Goal: Task Accomplishment & Management: Manage account settings

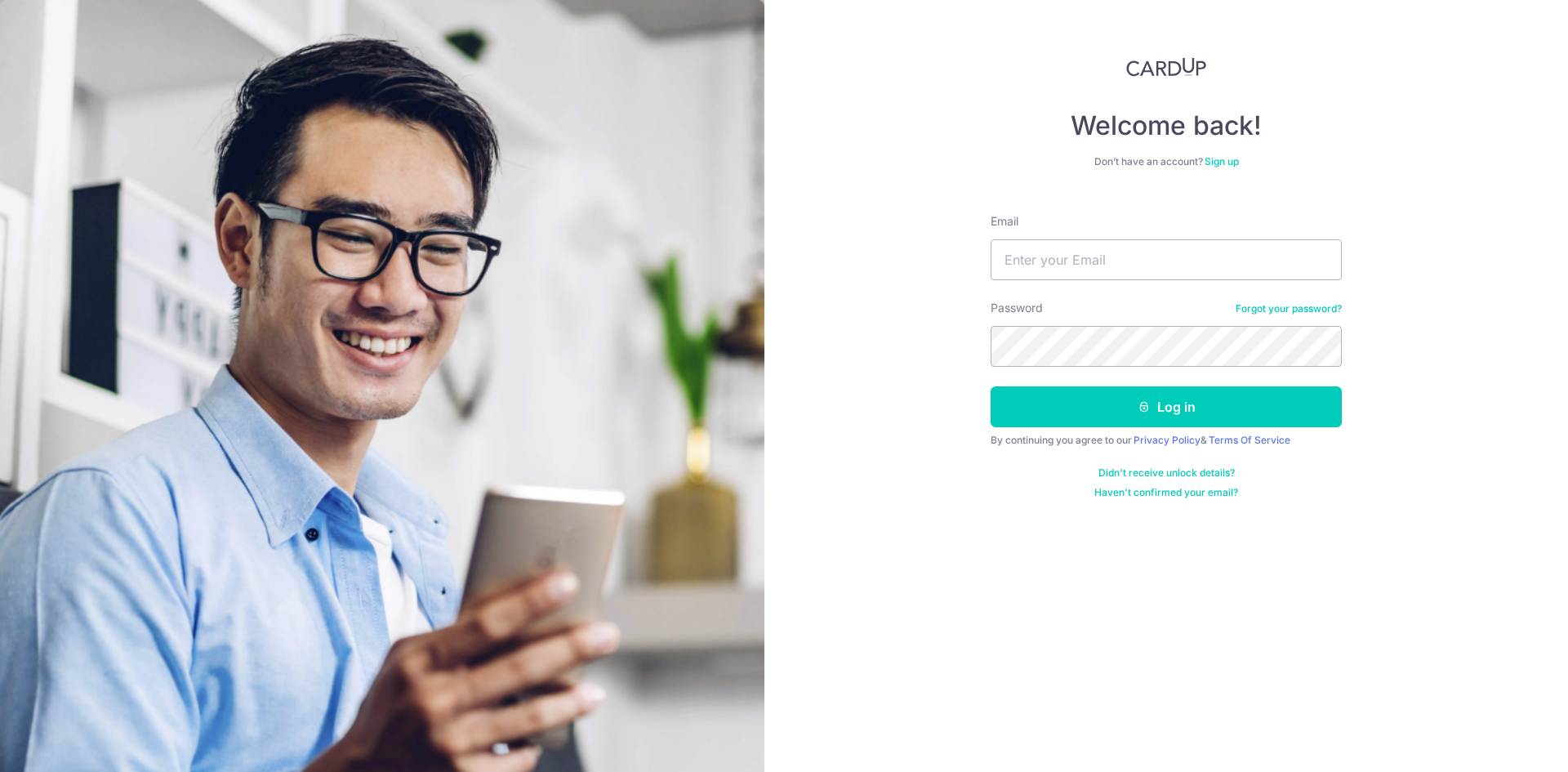
type input "[EMAIL_ADDRESS][DOMAIN_NAME]"
click at [991, 386] on button "Log in" at bounding box center [1167, 406] width 352 height 41
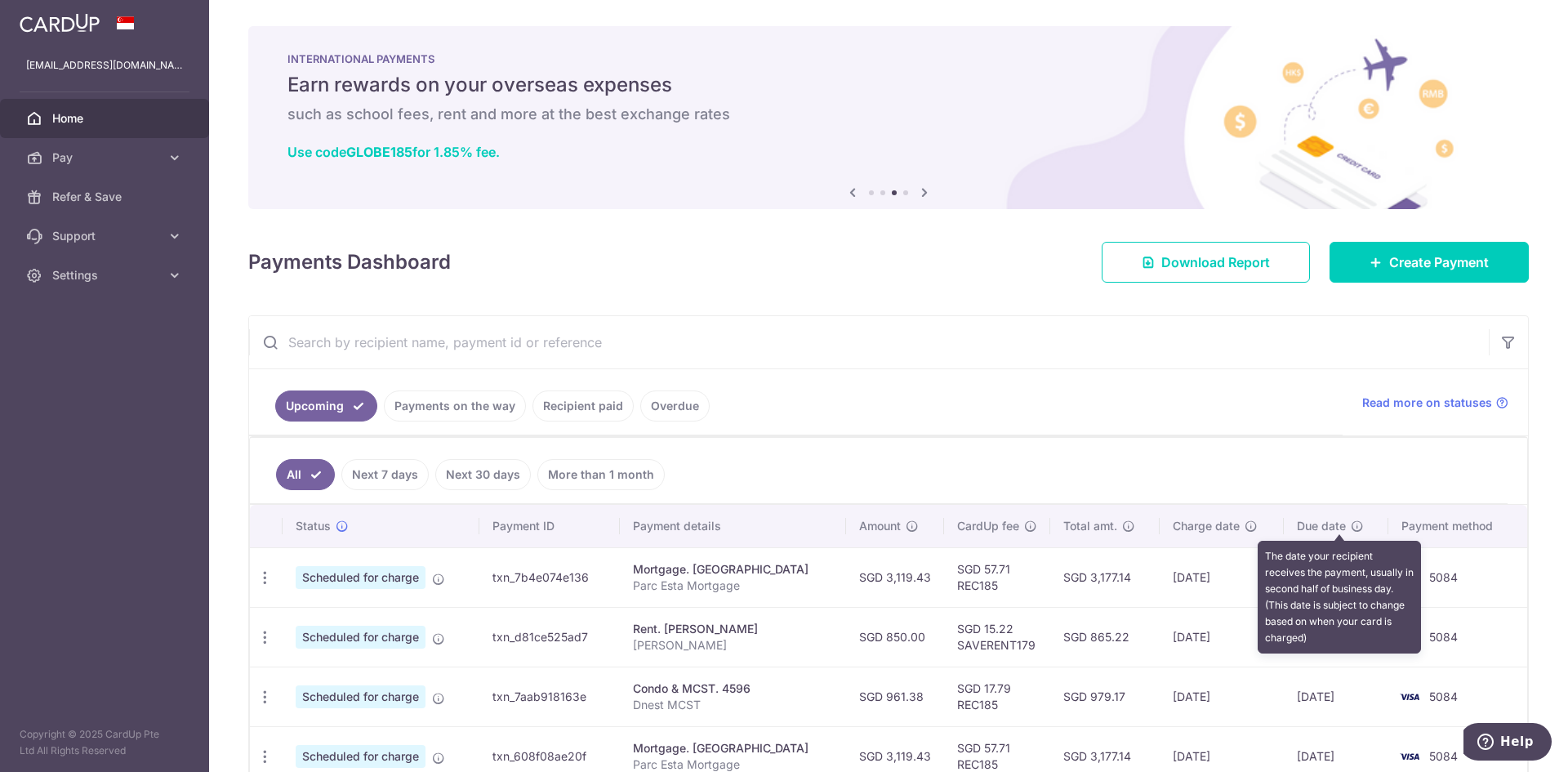
click at [1351, 530] on icon at bounding box center [1357, 526] width 13 height 13
click at [1351, 522] on icon at bounding box center [1357, 526] width 13 height 13
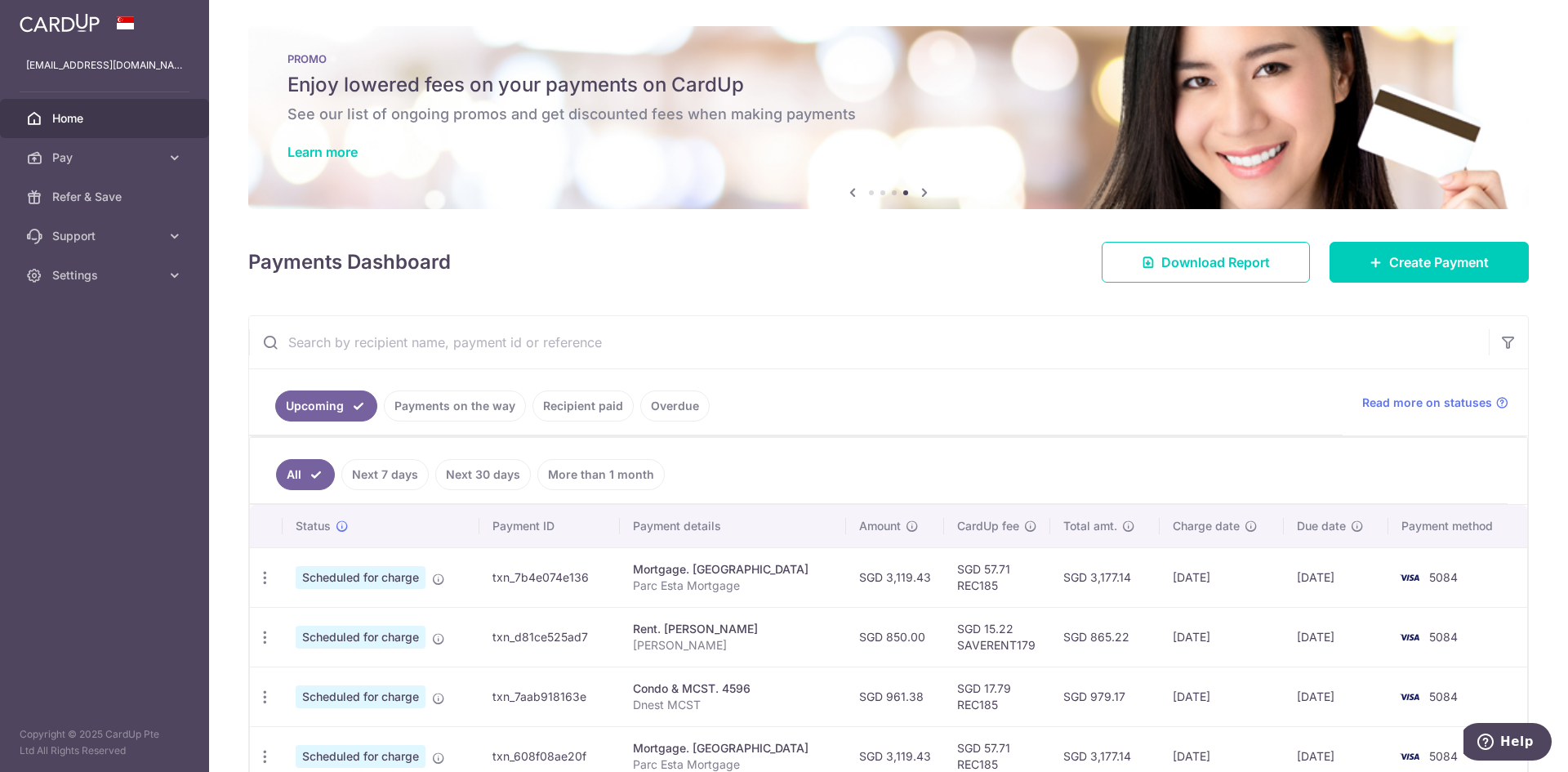
click at [1342, 533] on div "Due date" at bounding box center [1336, 526] width 79 height 16
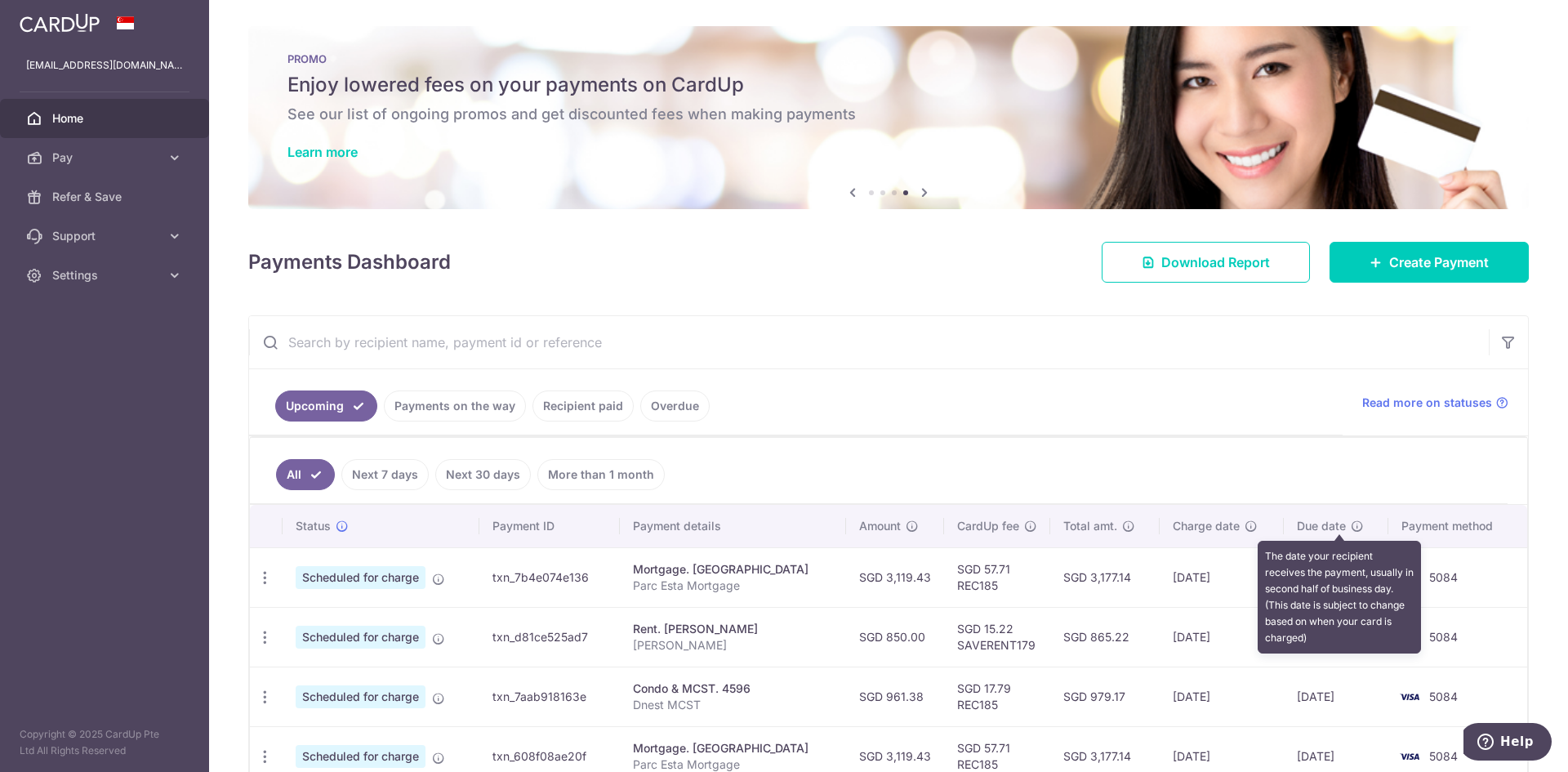
click at [1351, 531] on icon at bounding box center [1357, 526] width 13 height 13
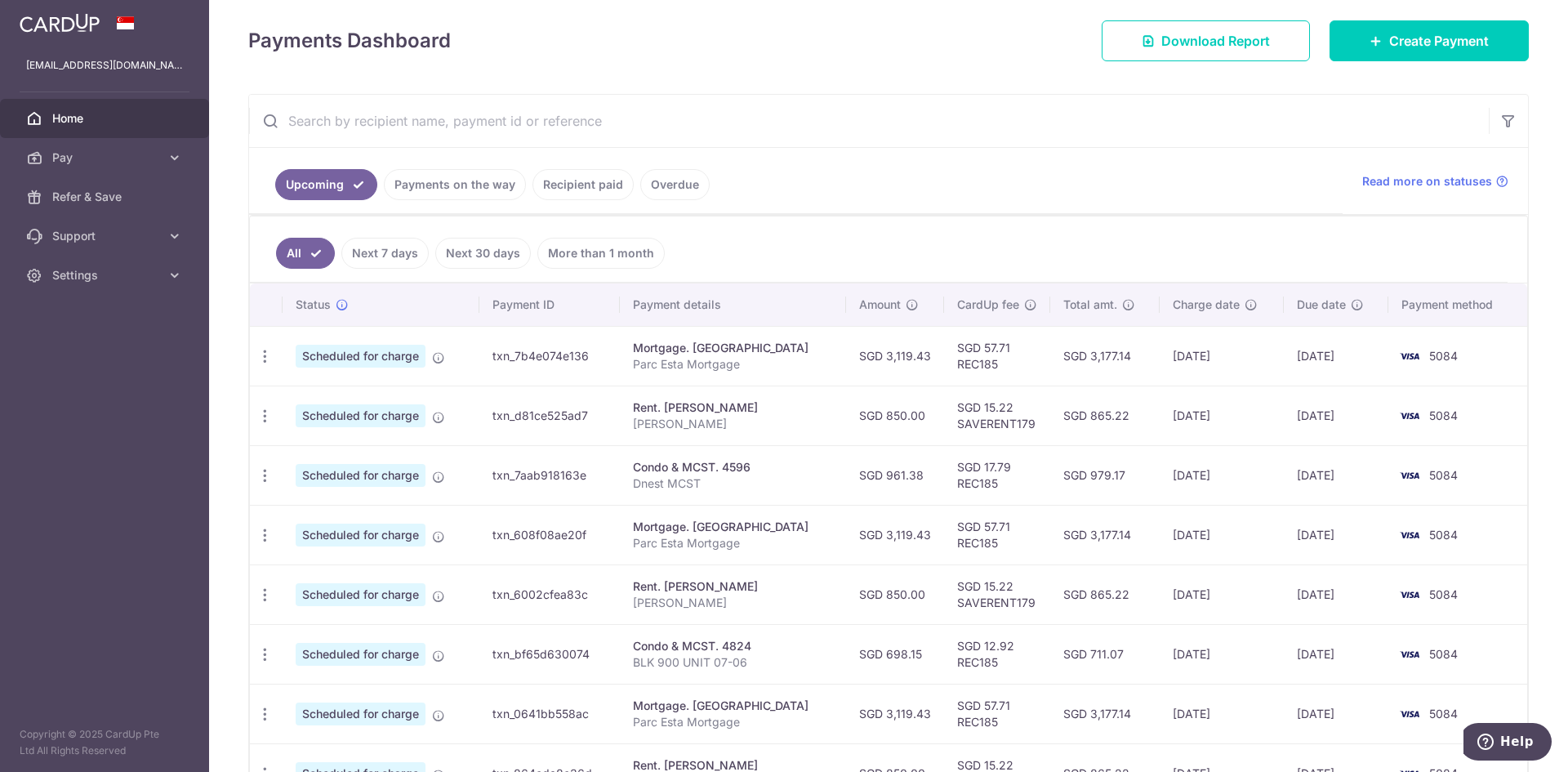
scroll to position [327, 0]
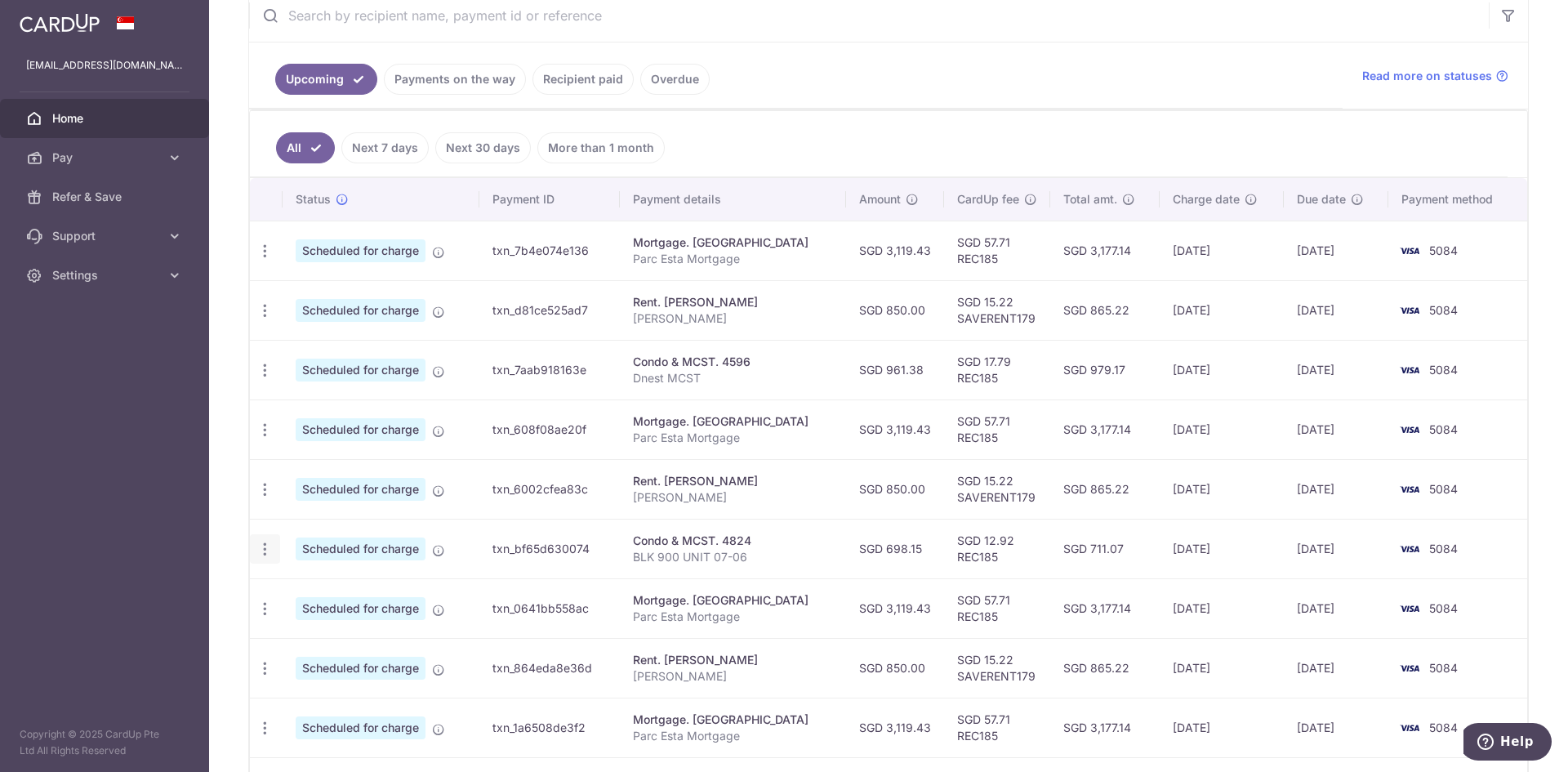
click at [268, 557] on icon "button" at bounding box center [264, 549] width 17 height 17
click at [275, 596] on icon at bounding box center [274, 594] width 20 height 20
radio input "true"
type input "698.15"
type input "[DATE]"
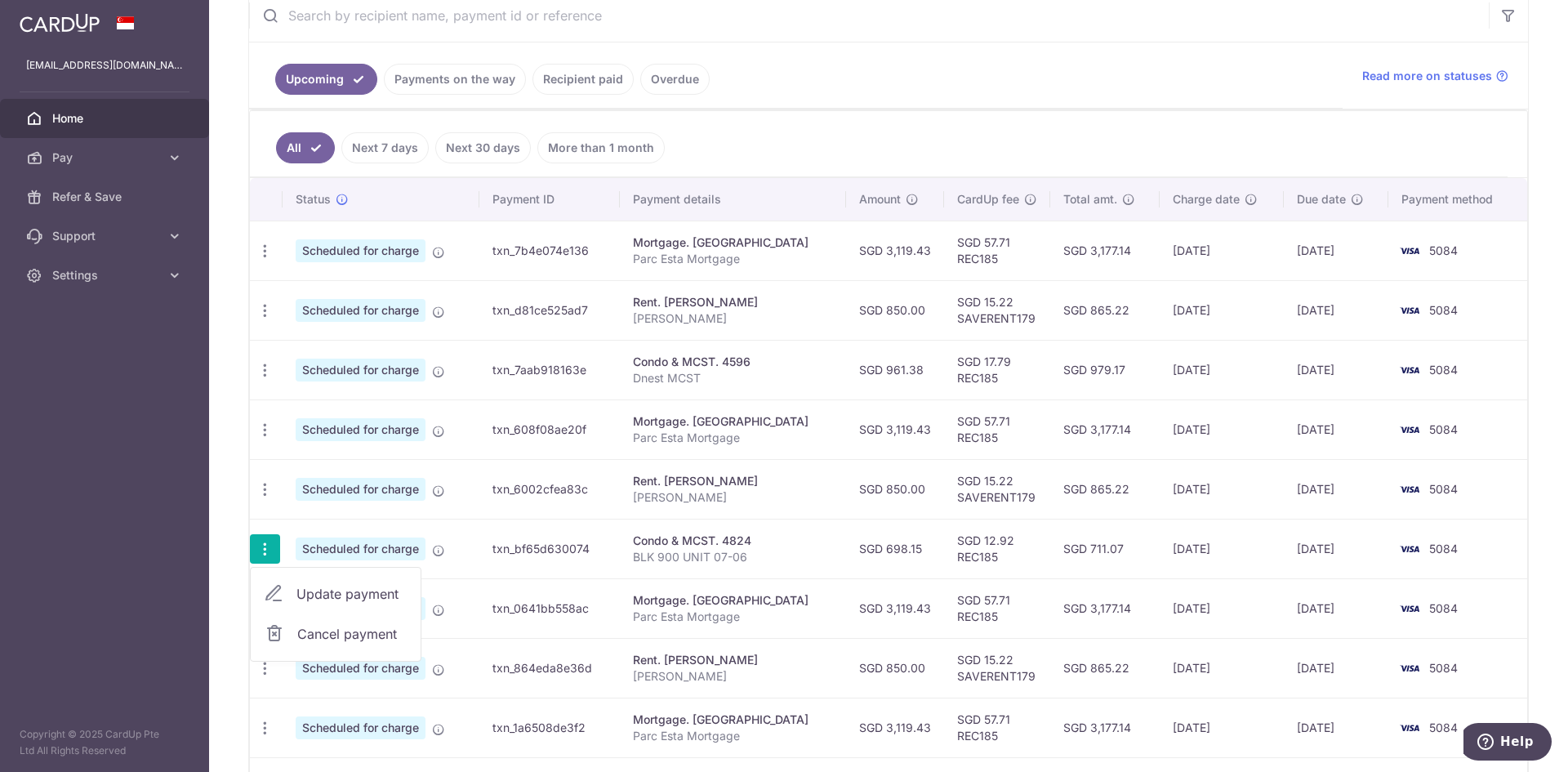
type input "BLK 900 UNIT 07-06"
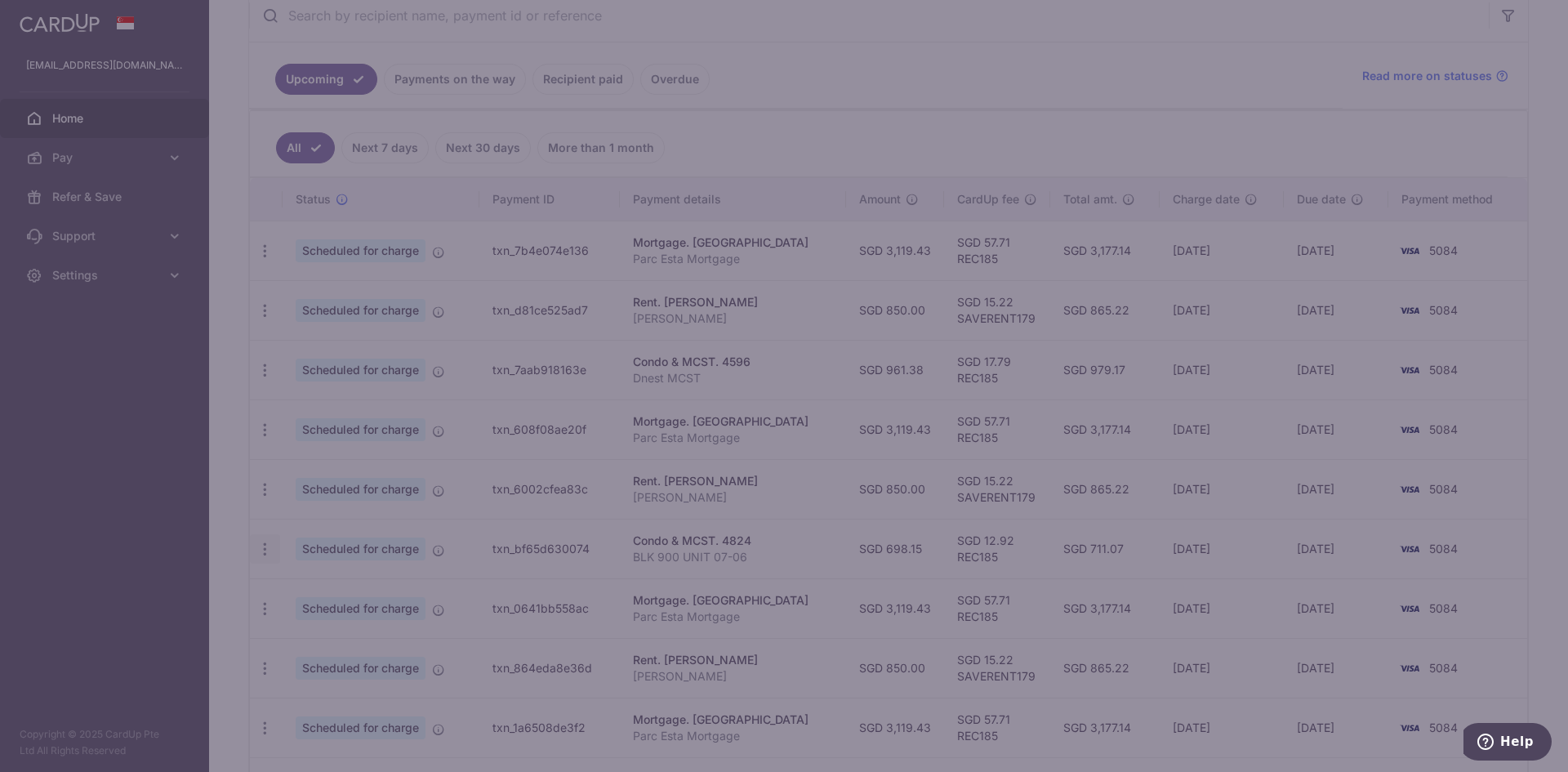
type input "REC185"
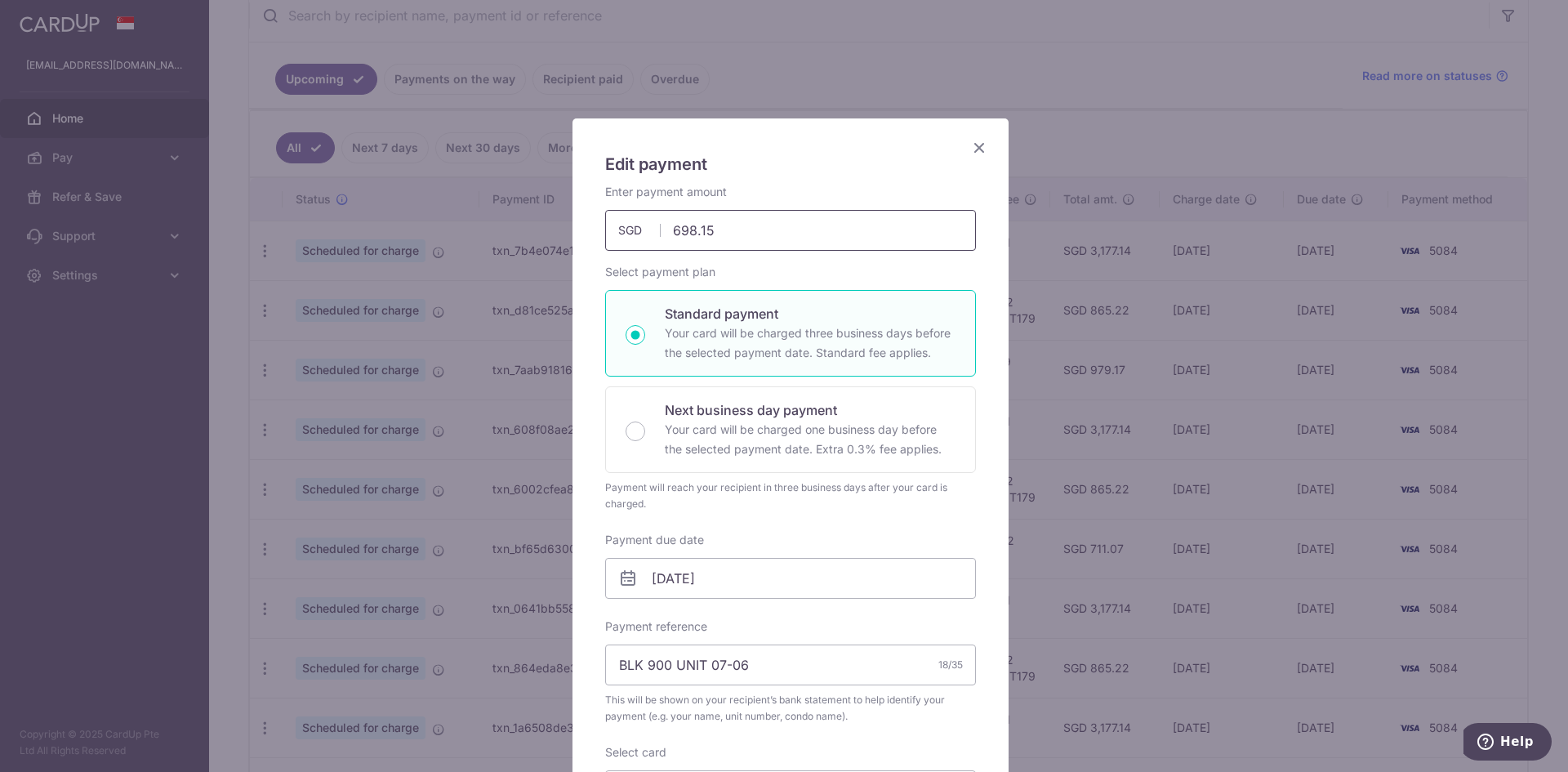
click at [691, 219] on input "698.15" at bounding box center [791, 230] width 371 height 41
drag, startPoint x: 725, startPoint y: 234, endPoint x: 610, endPoint y: 229, distance: 115.1
click at [610, 229] on input "698.15" at bounding box center [791, 230] width 371 height 41
type input "797.88"
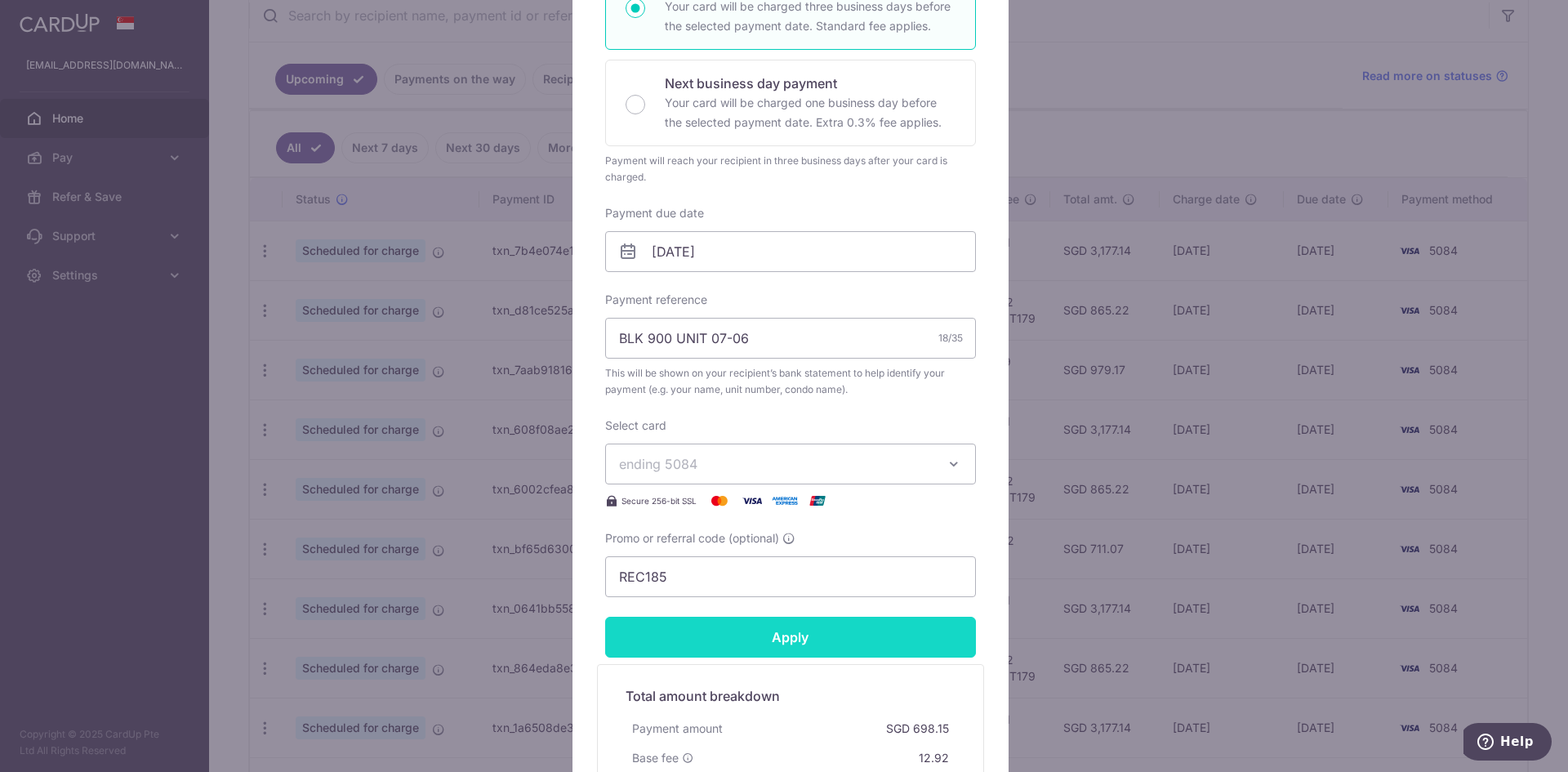
click at [764, 643] on input "Apply" at bounding box center [791, 637] width 371 height 41
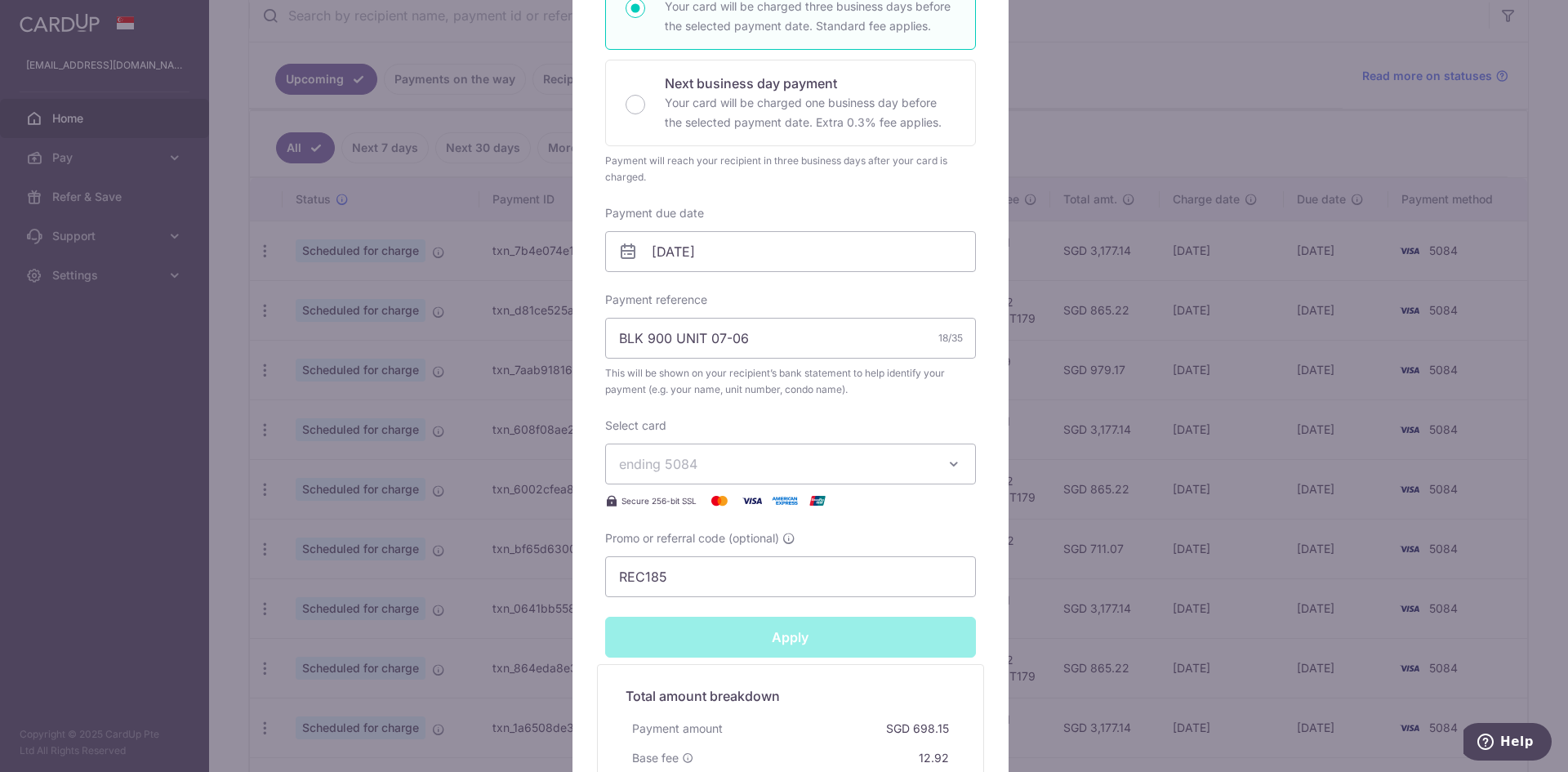
type input "Successfully Applied"
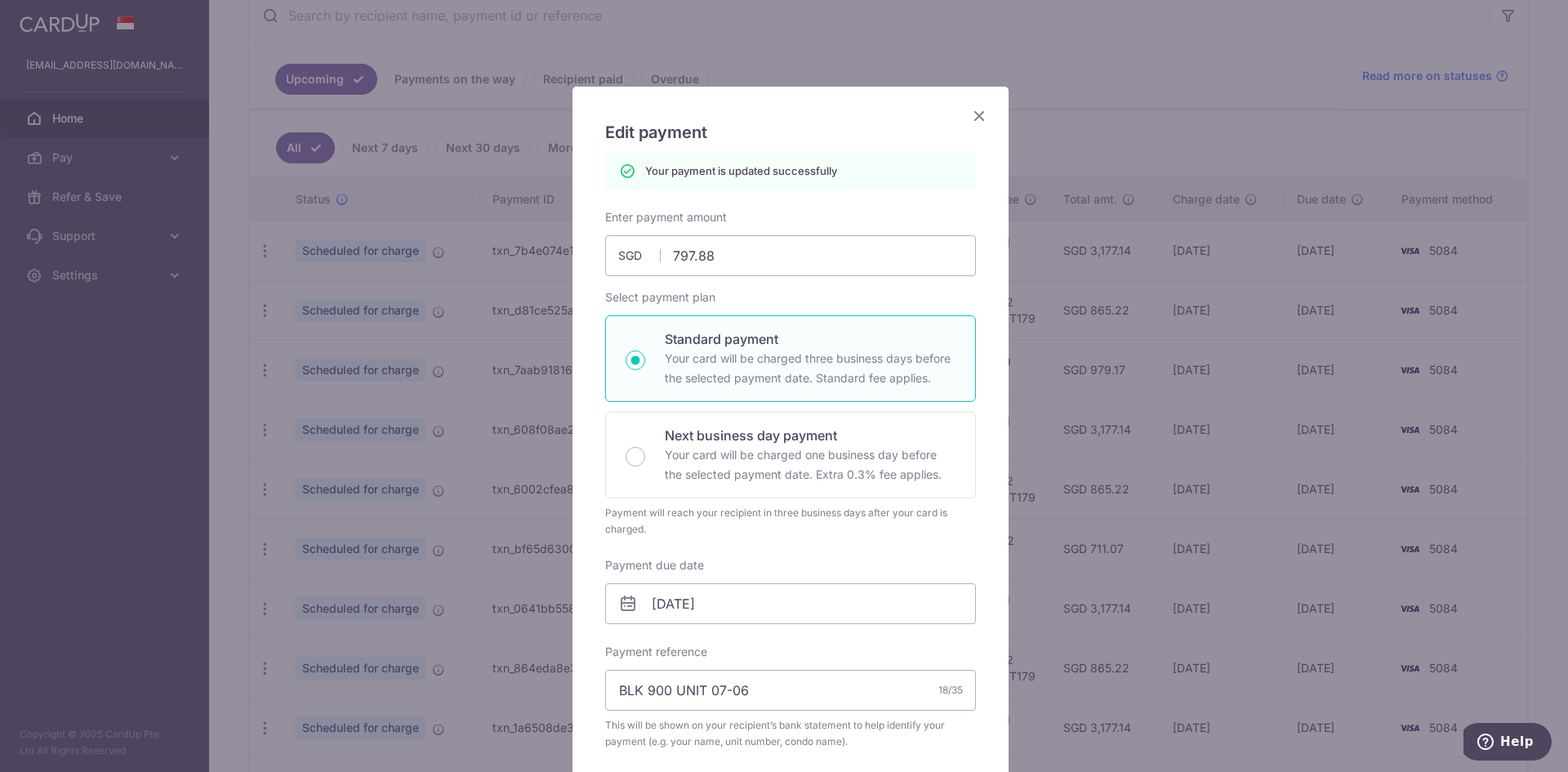
scroll to position [0, 0]
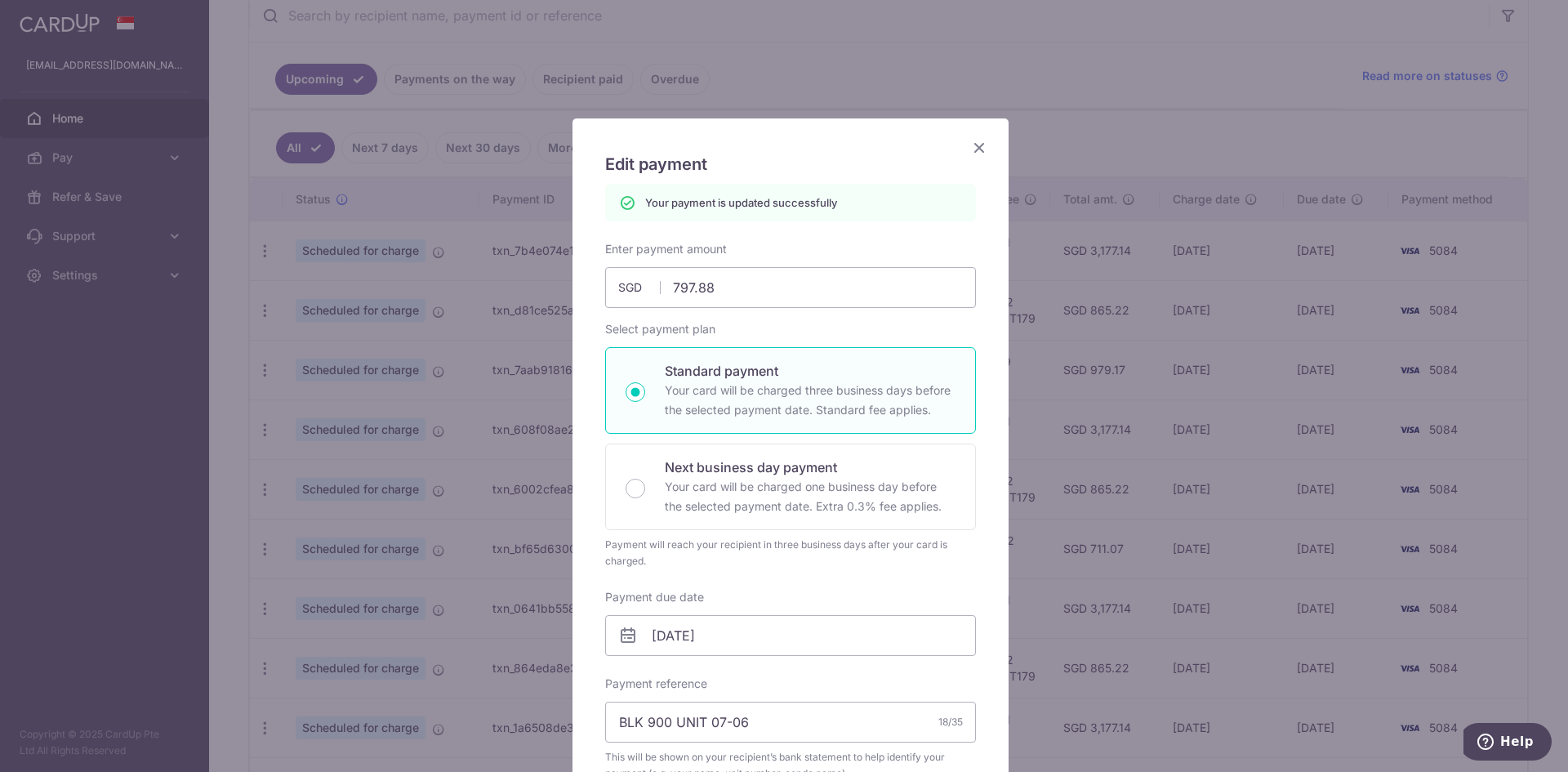
click at [973, 147] on icon "Close" at bounding box center [979, 147] width 20 height 20
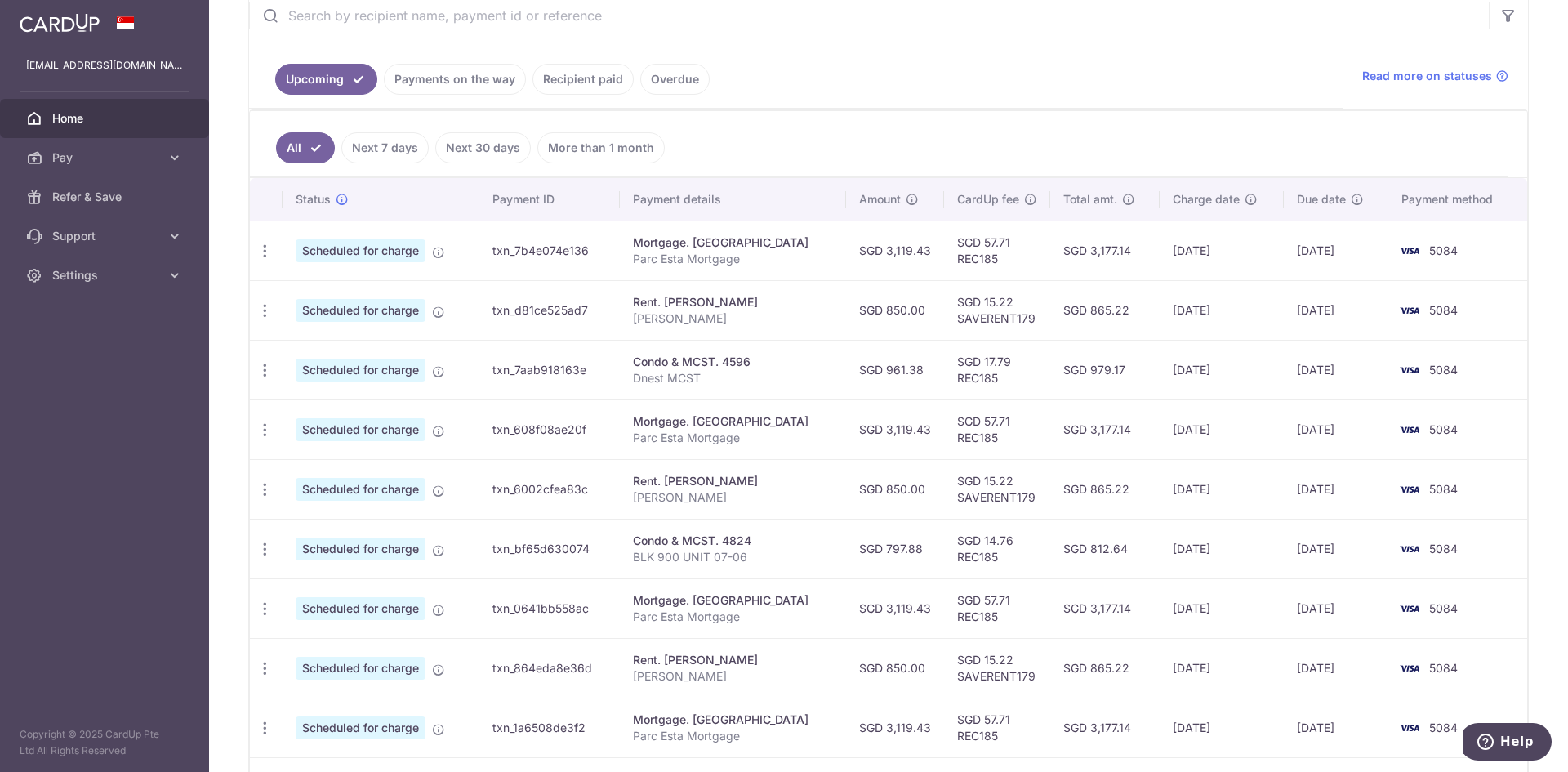
drag, startPoint x: 895, startPoint y: 551, endPoint x: 855, endPoint y: 547, distance: 40.2
click at [855, 547] on td "SGD 797.88" at bounding box center [895, 549] width 98 height 60
copy td "797.88"
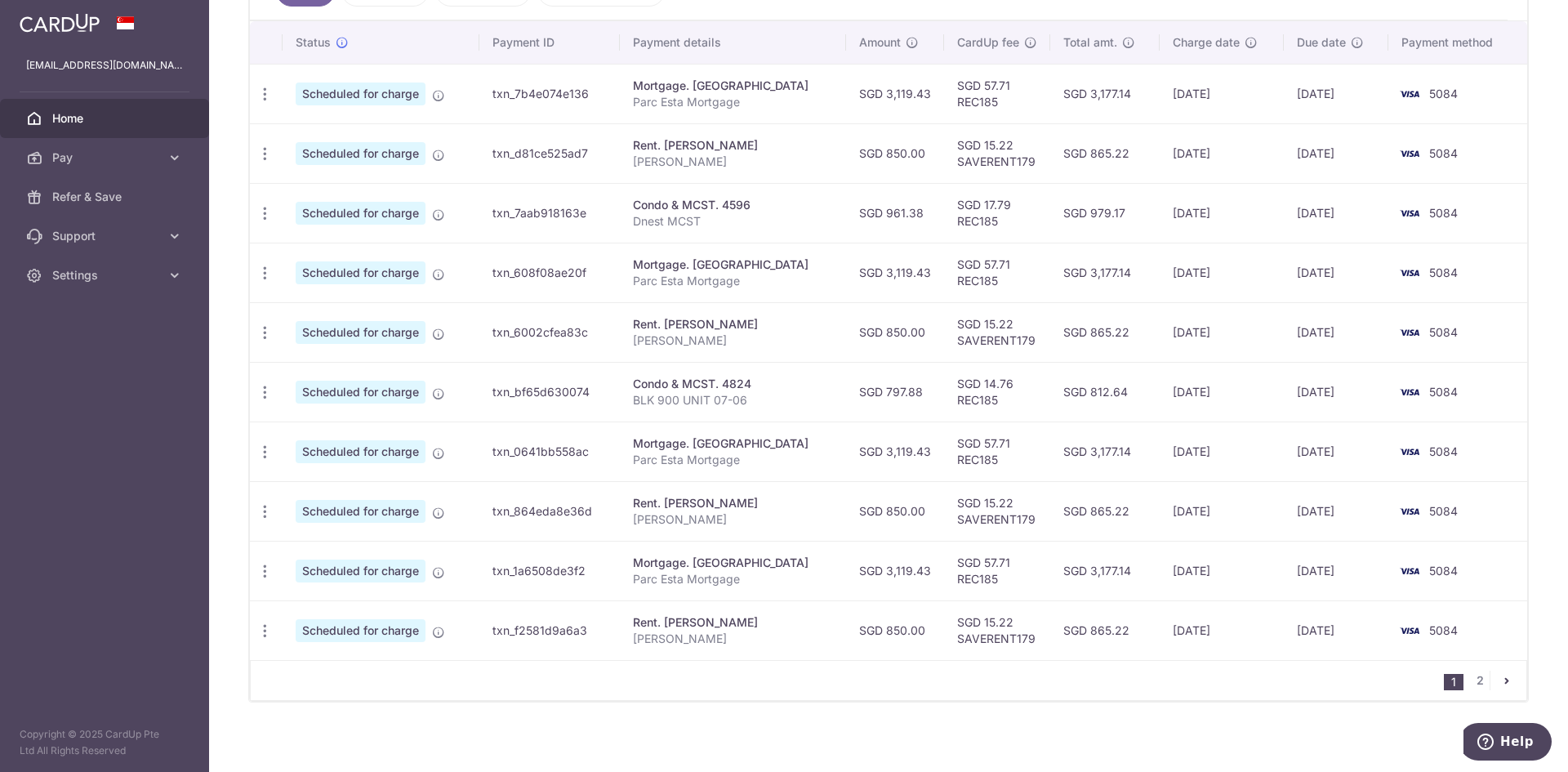
scroll to position [490, 0]
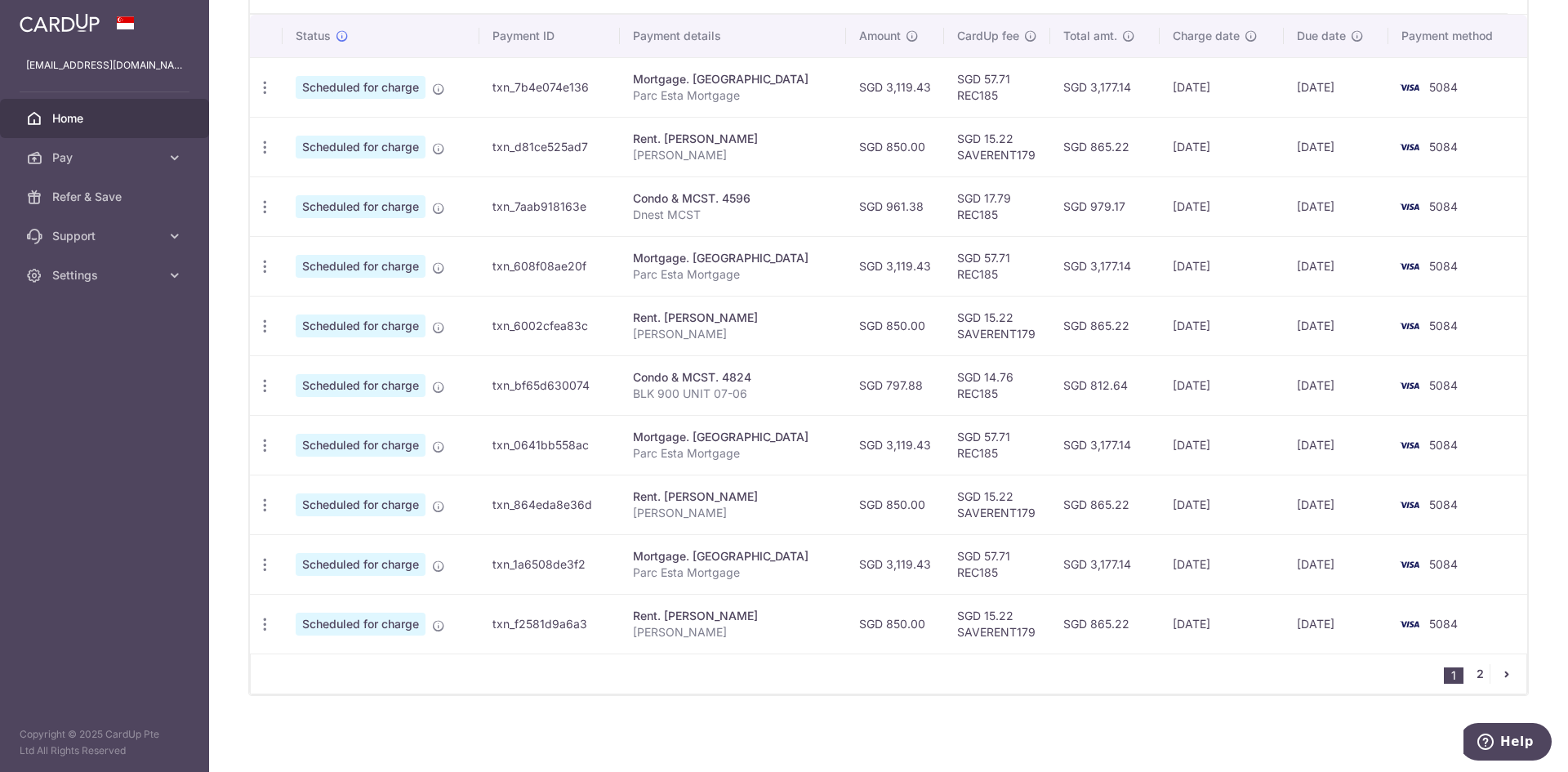
click at [1471, 678] on link "2" at bounding box center [1480, 674] width 20 height 20
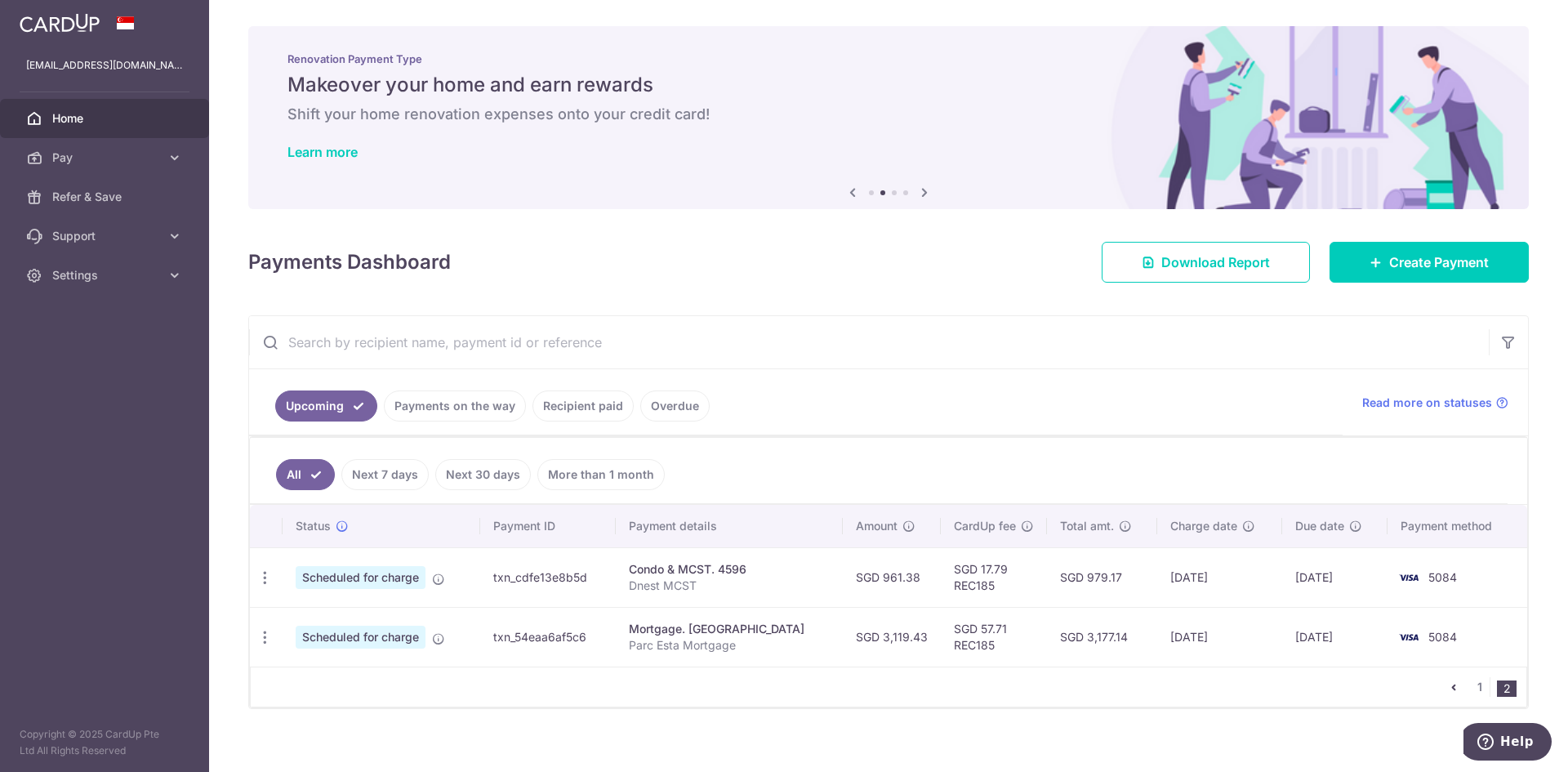
scroll to position [14, 0]
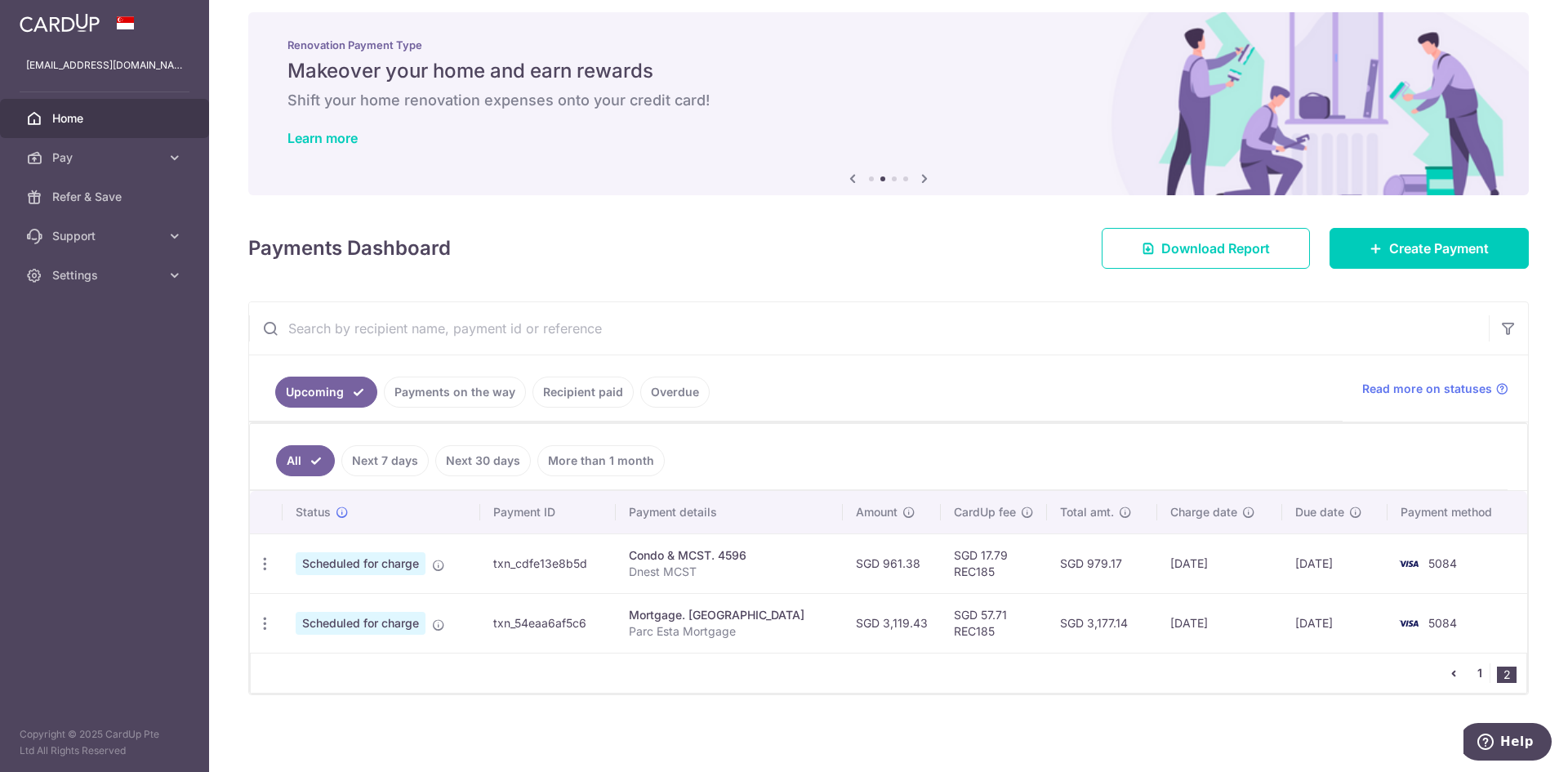
click at [1474, 673] on link "1" at bounding box center [1480, 673] width 20 height 20
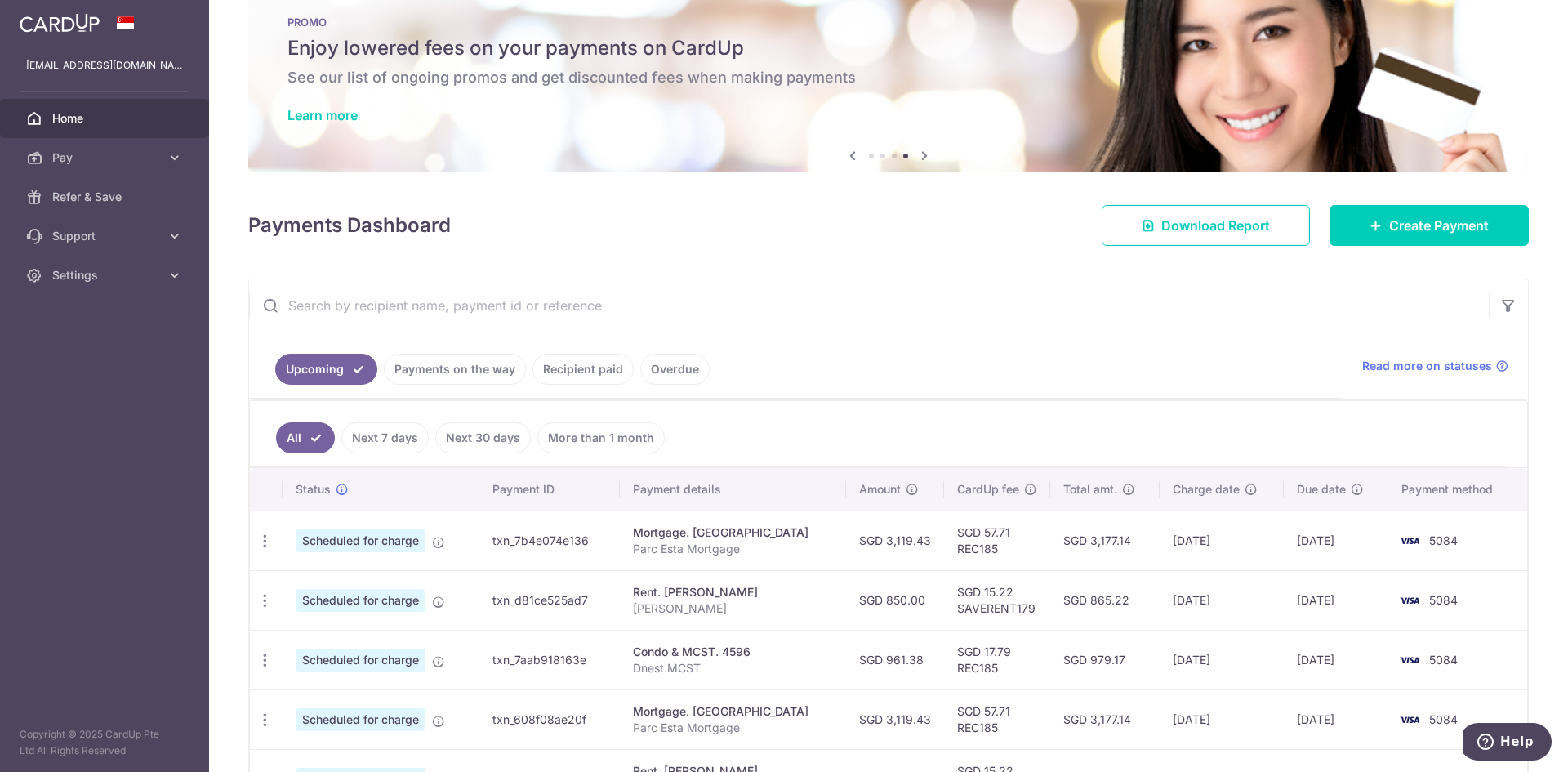
scroll to position [0, 0]
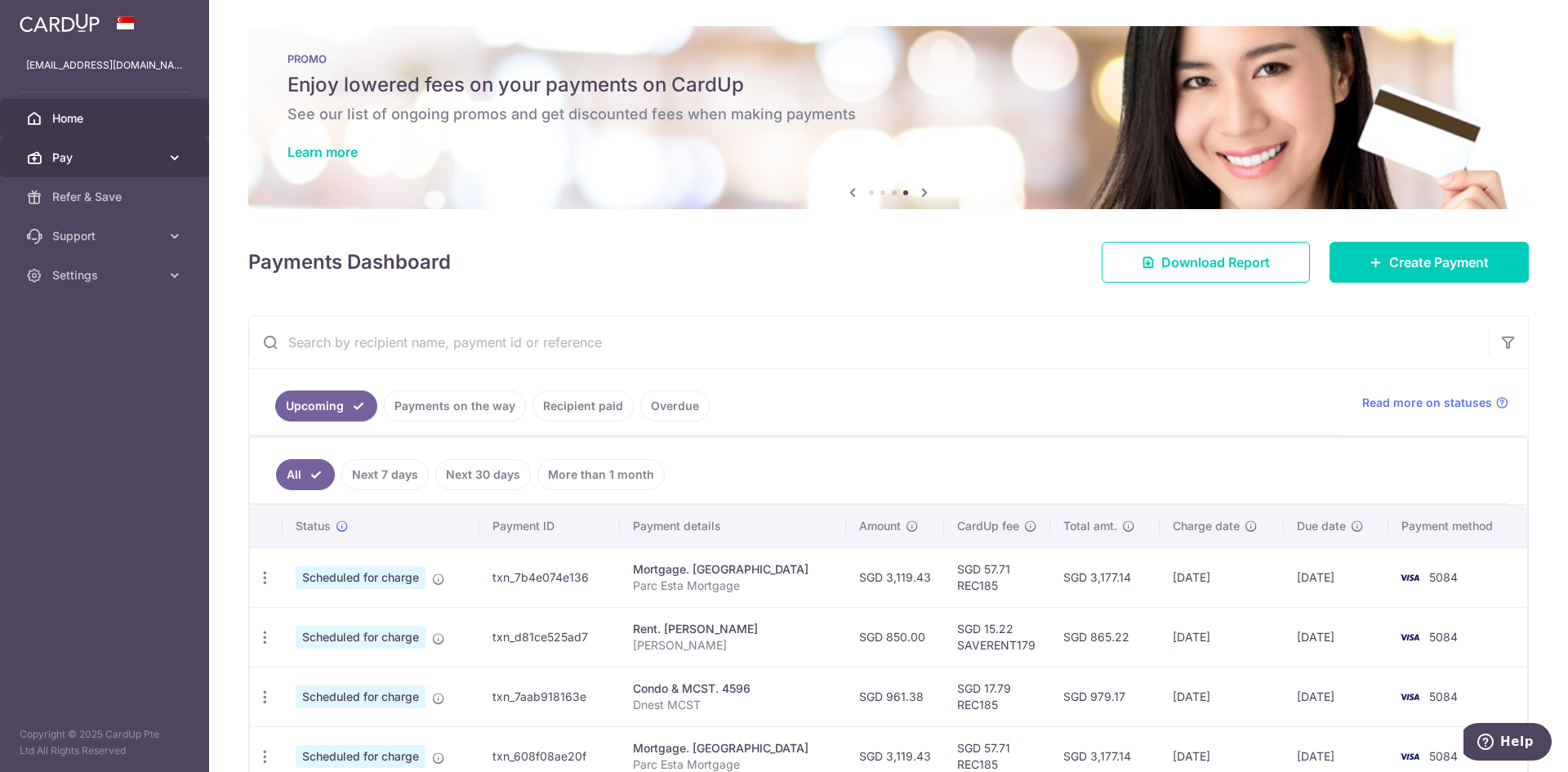
click at [85, 174] on link "Pay" at bounding box center [105, 157] width 209 height 39
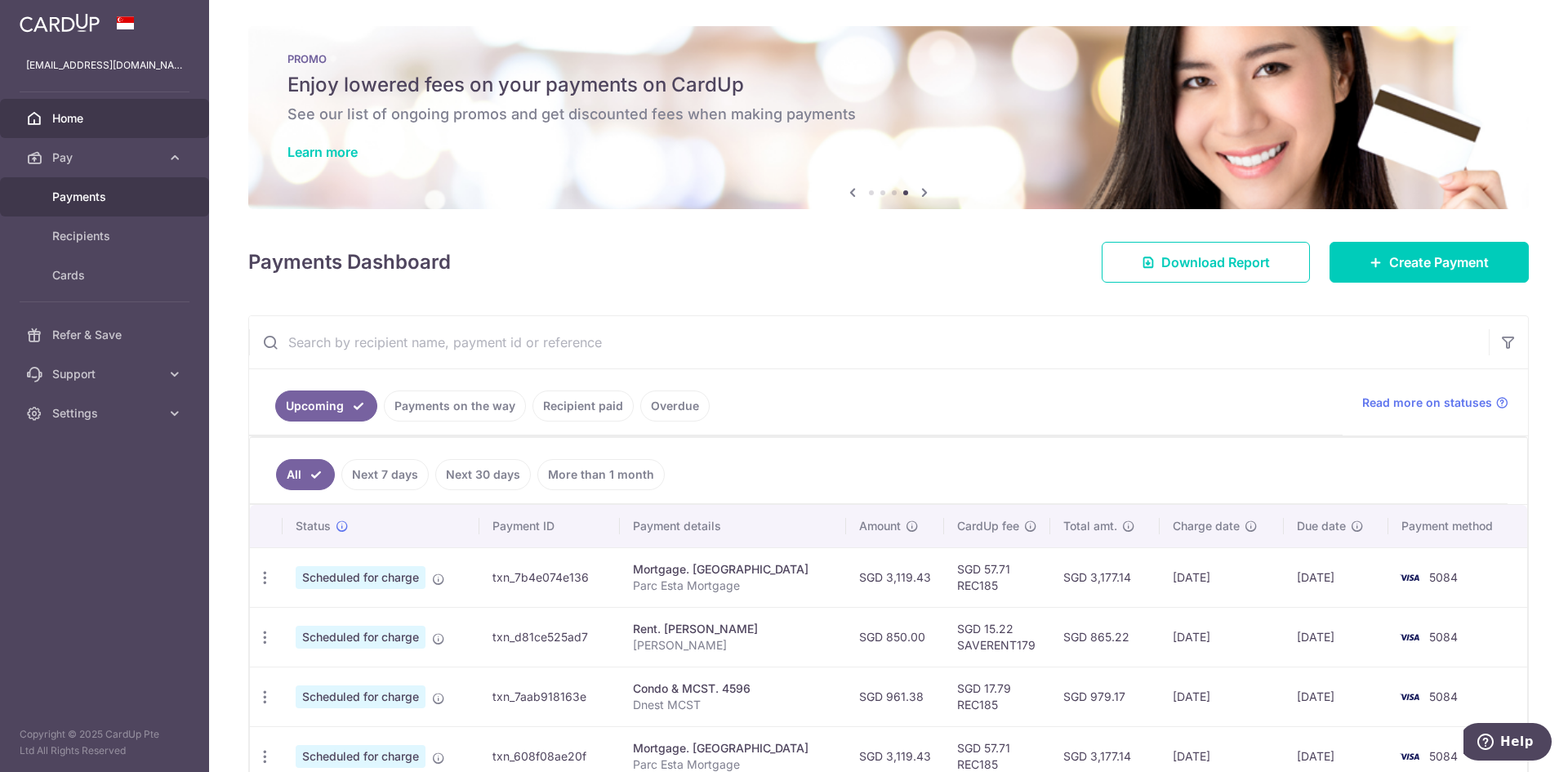
click at [91, 197] on span "Payments" at bounding box center [106, 196] width 108 height 16
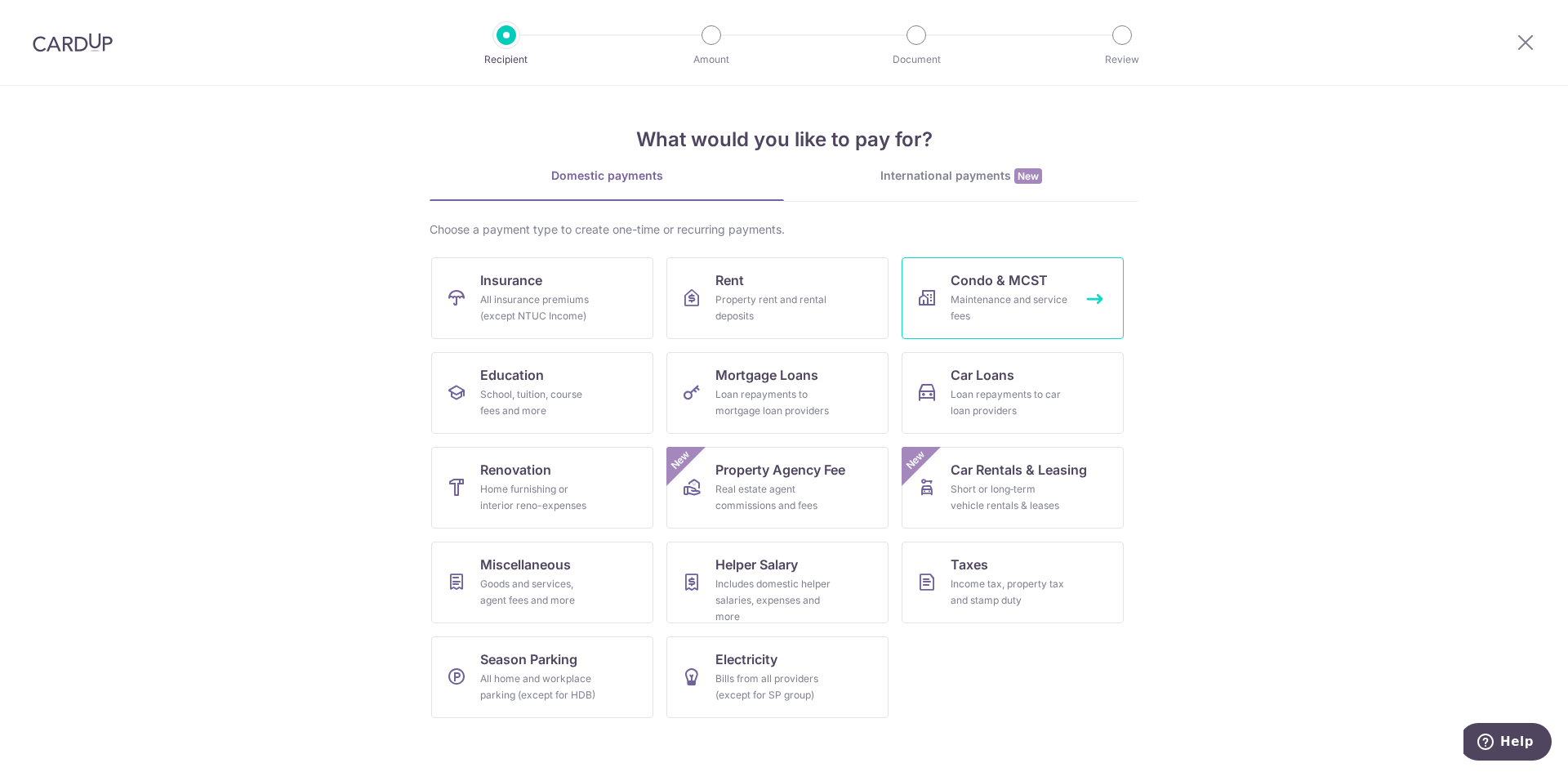
click at [957, 302] on div "Maintenance and service fees" at bounding box center [1009, 308] width 118 height 33
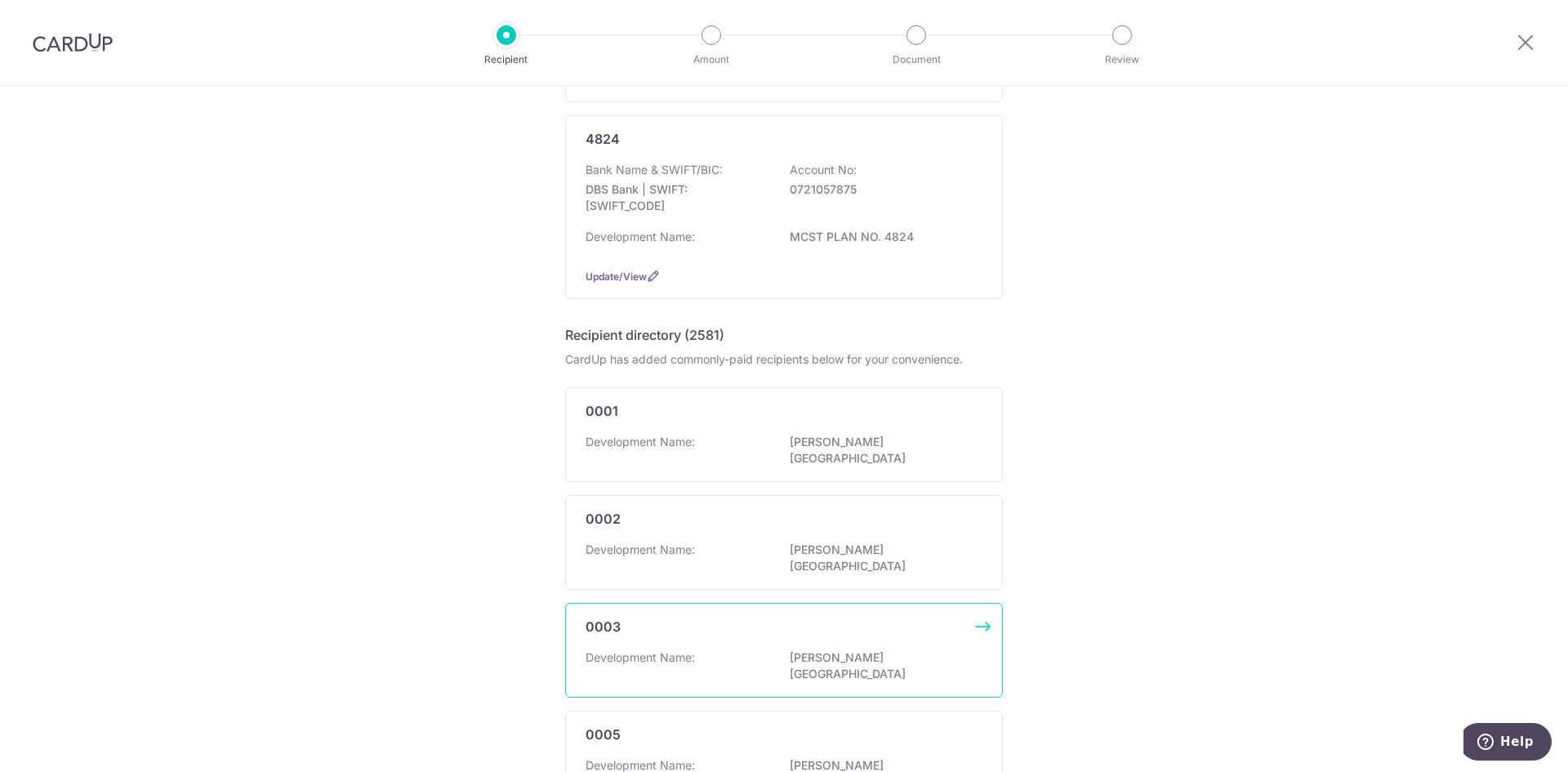
scroll to position [572, 0]
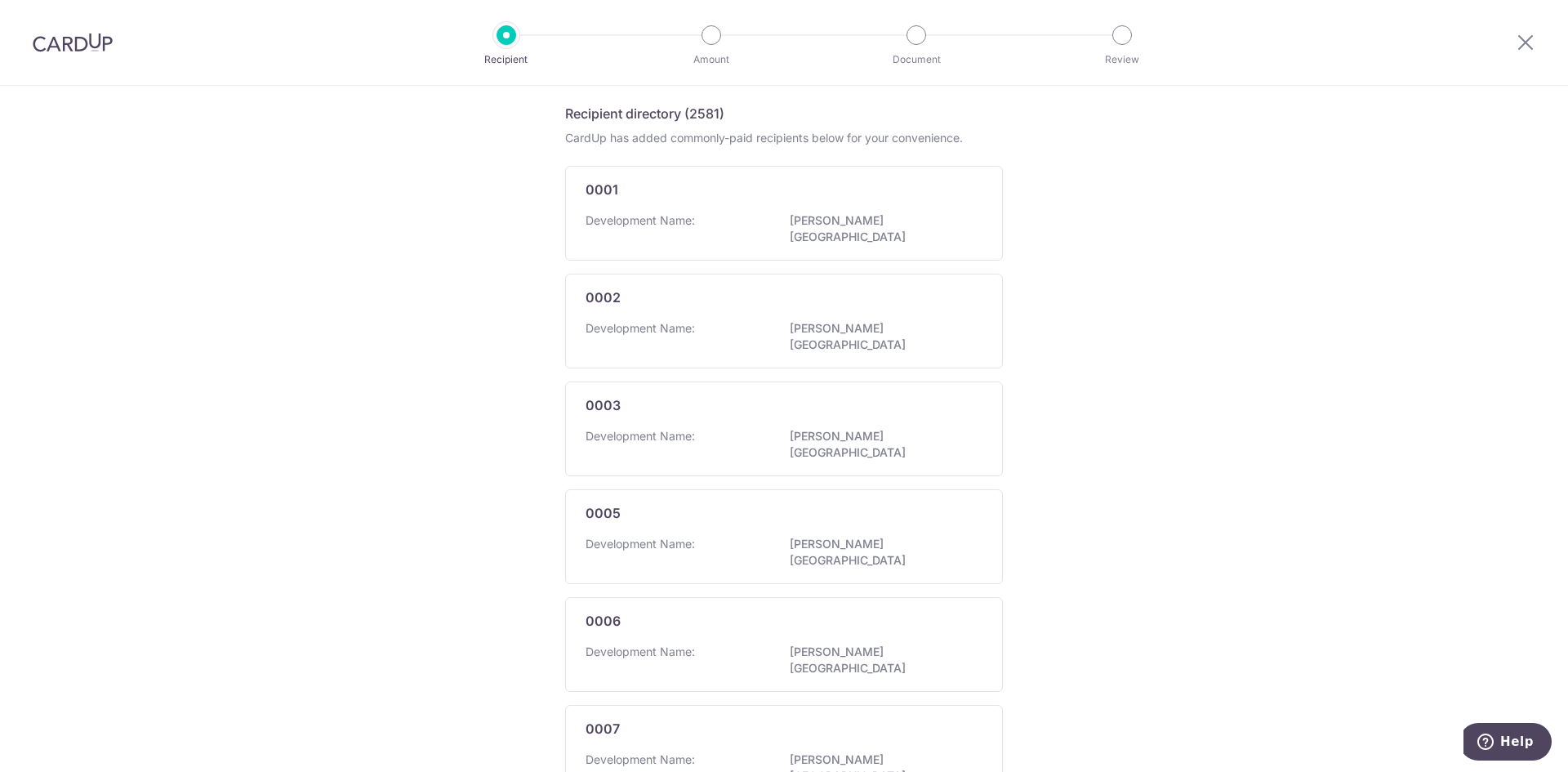
click at [91, 36] on img at bounding box center [73, 43] width 80 height 20
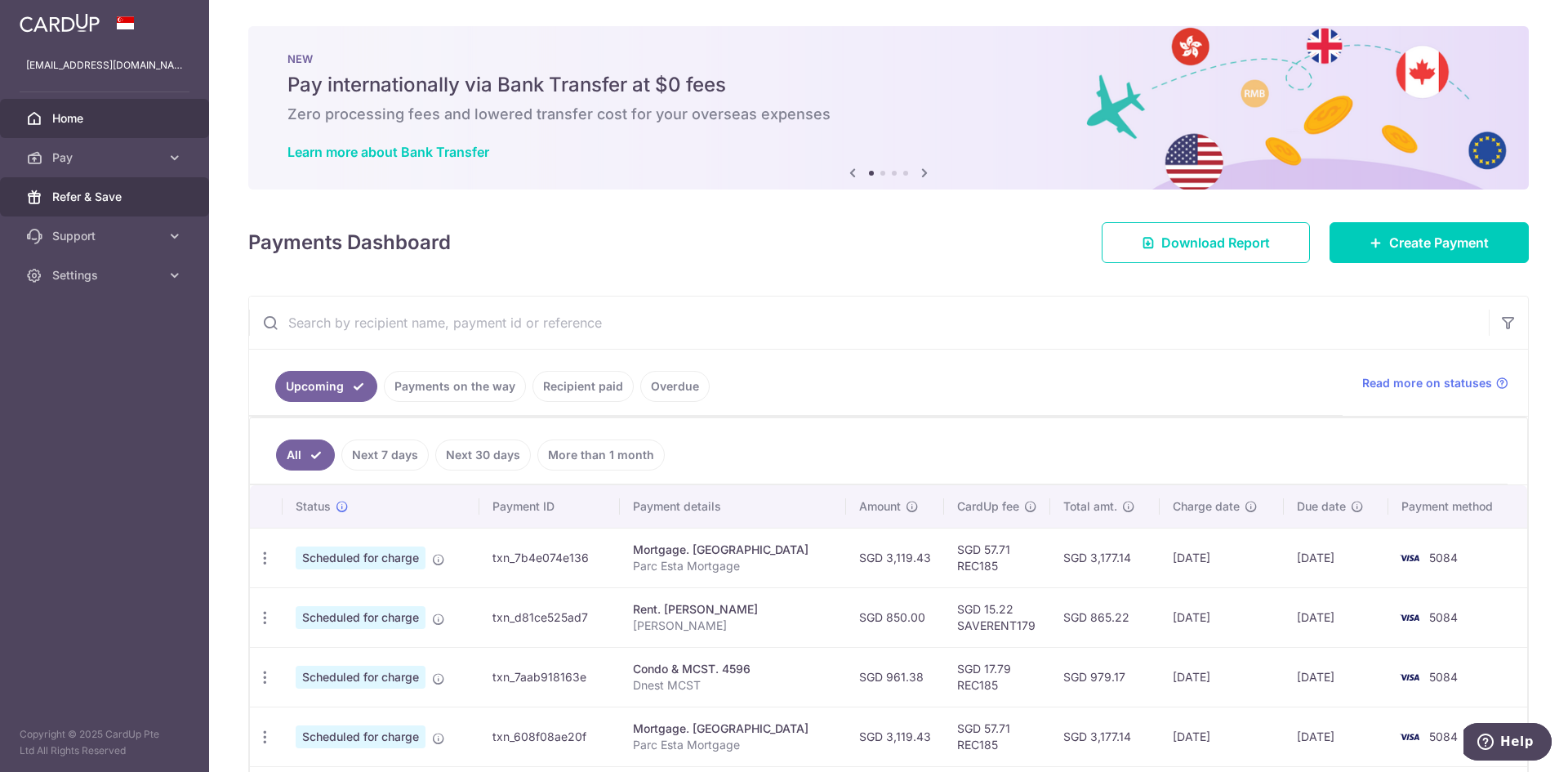
click at [89, 203] on span "Refer & Save" at bounding box center [106, 196] width 108 height 16
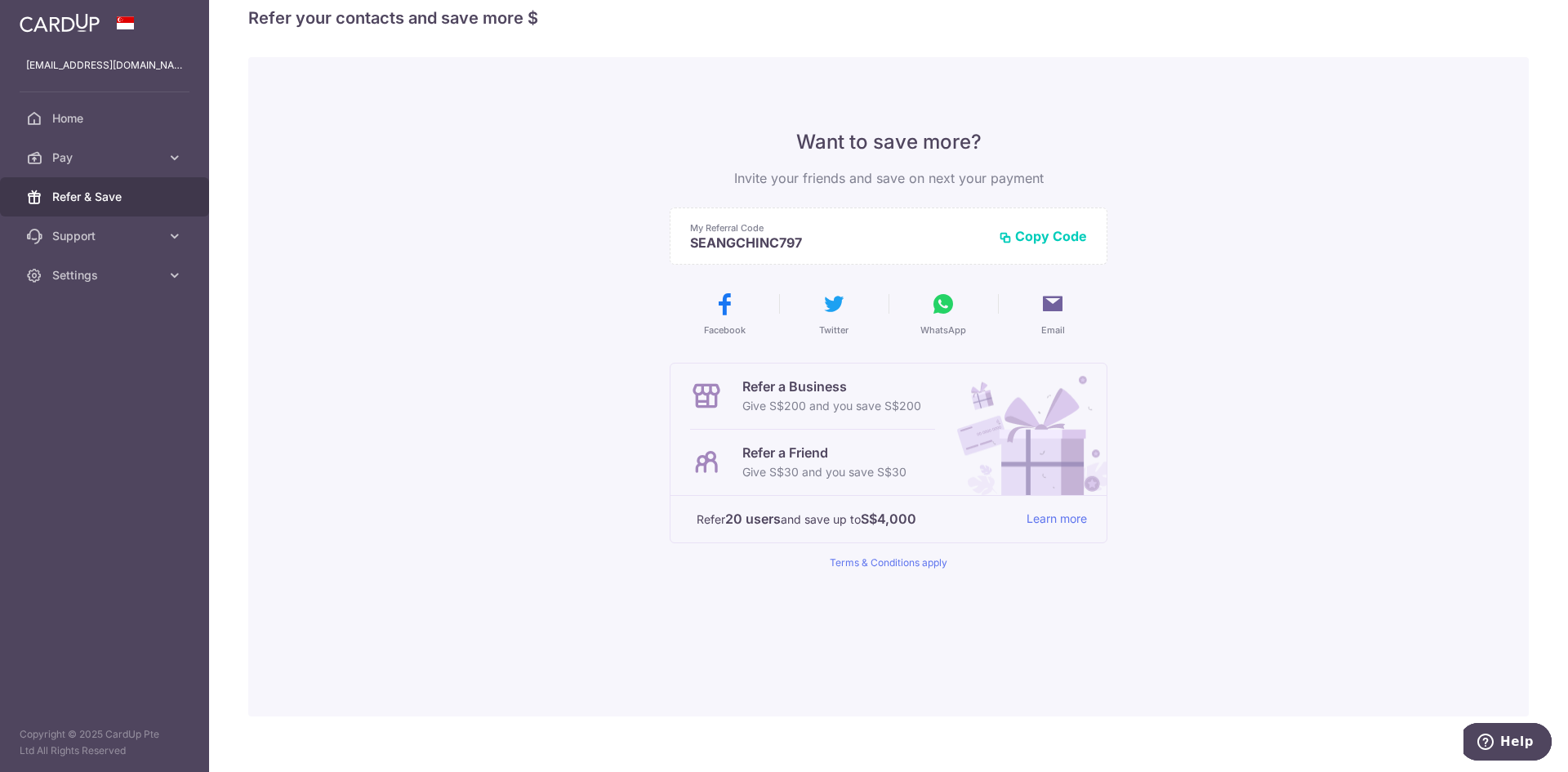
scroll to position [49, 0]
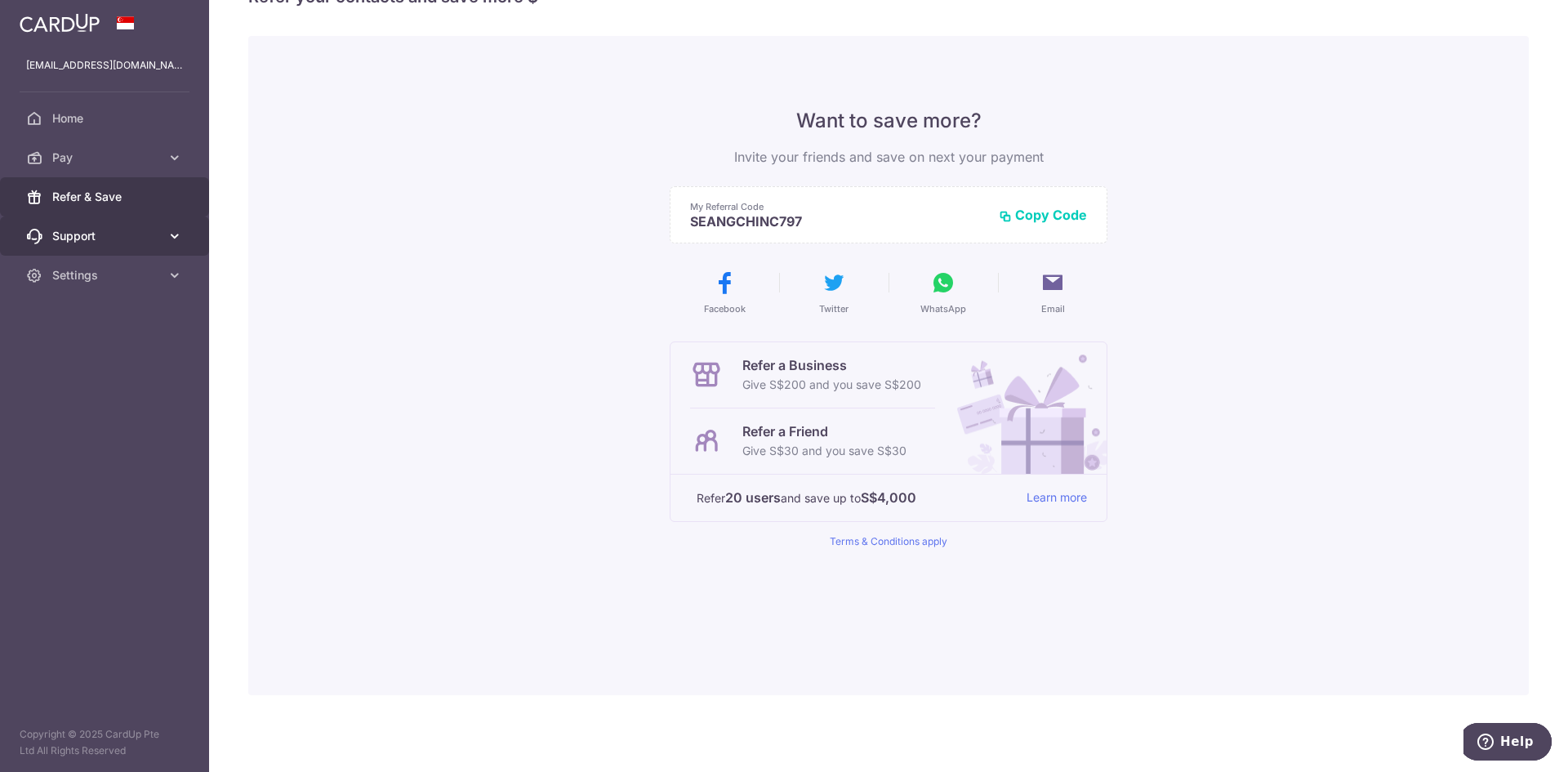
click at [71, 239] on span "Support" at bounding box center [106, 236] width 108 height 16
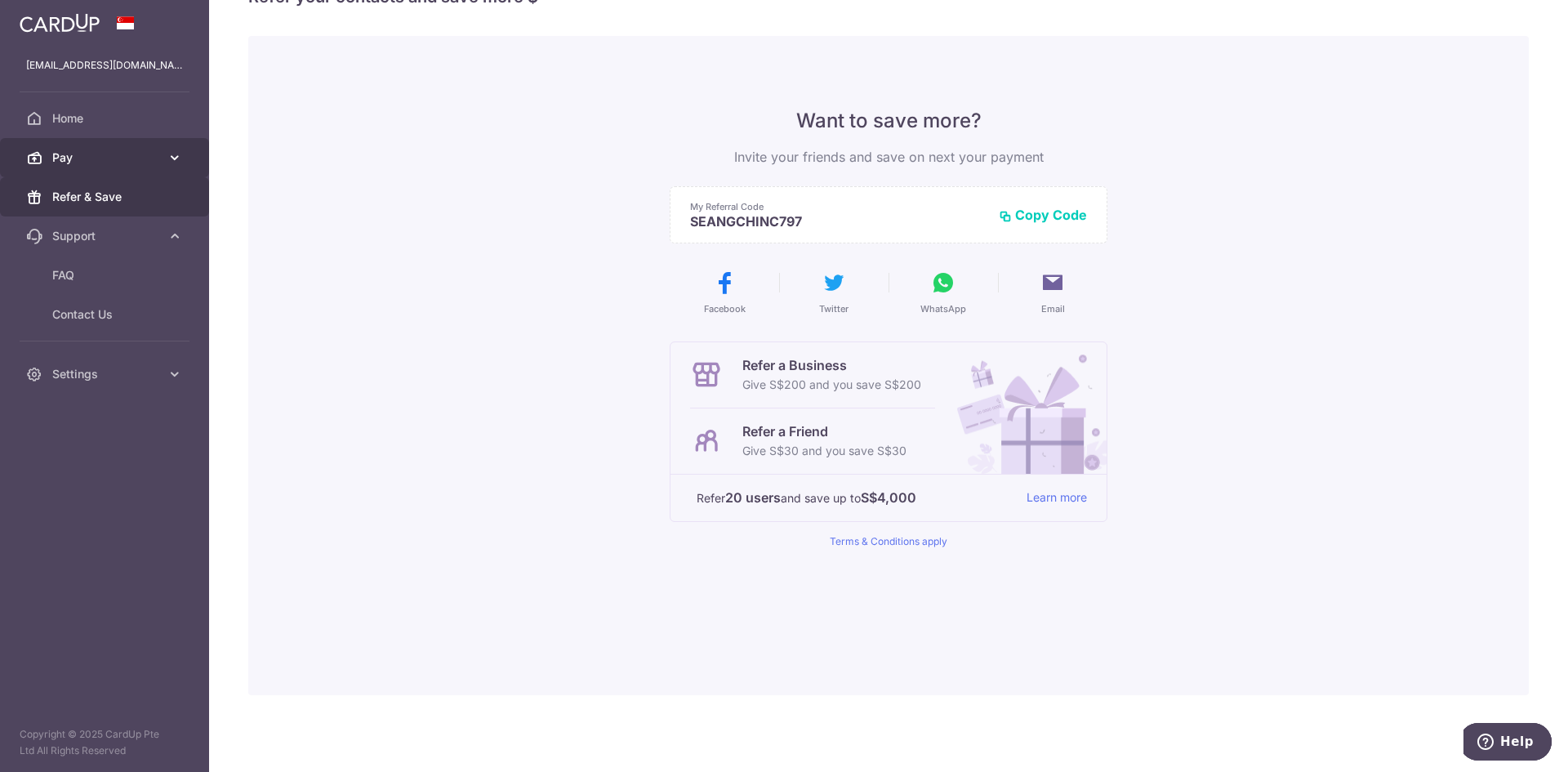
click at [108, 159] on span "Pay" at bounding box center [106, 157] width 108 height 16
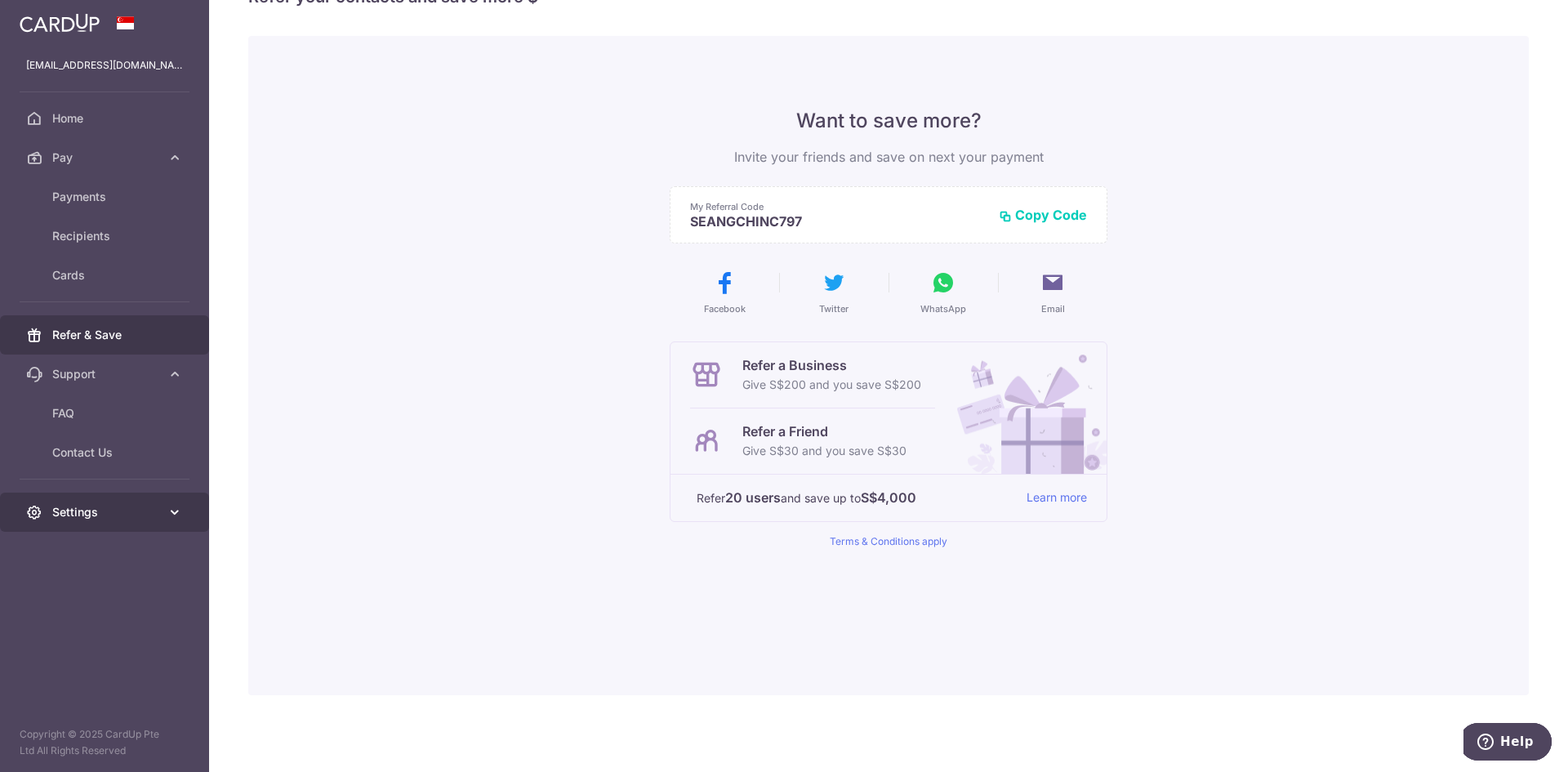
click at [131, 529] on link "Settings" at bounding box center [105, 511] width 209 height 39
click at [130, 551] on span "Account" at bounding box center [106, 551] width 108 height 16
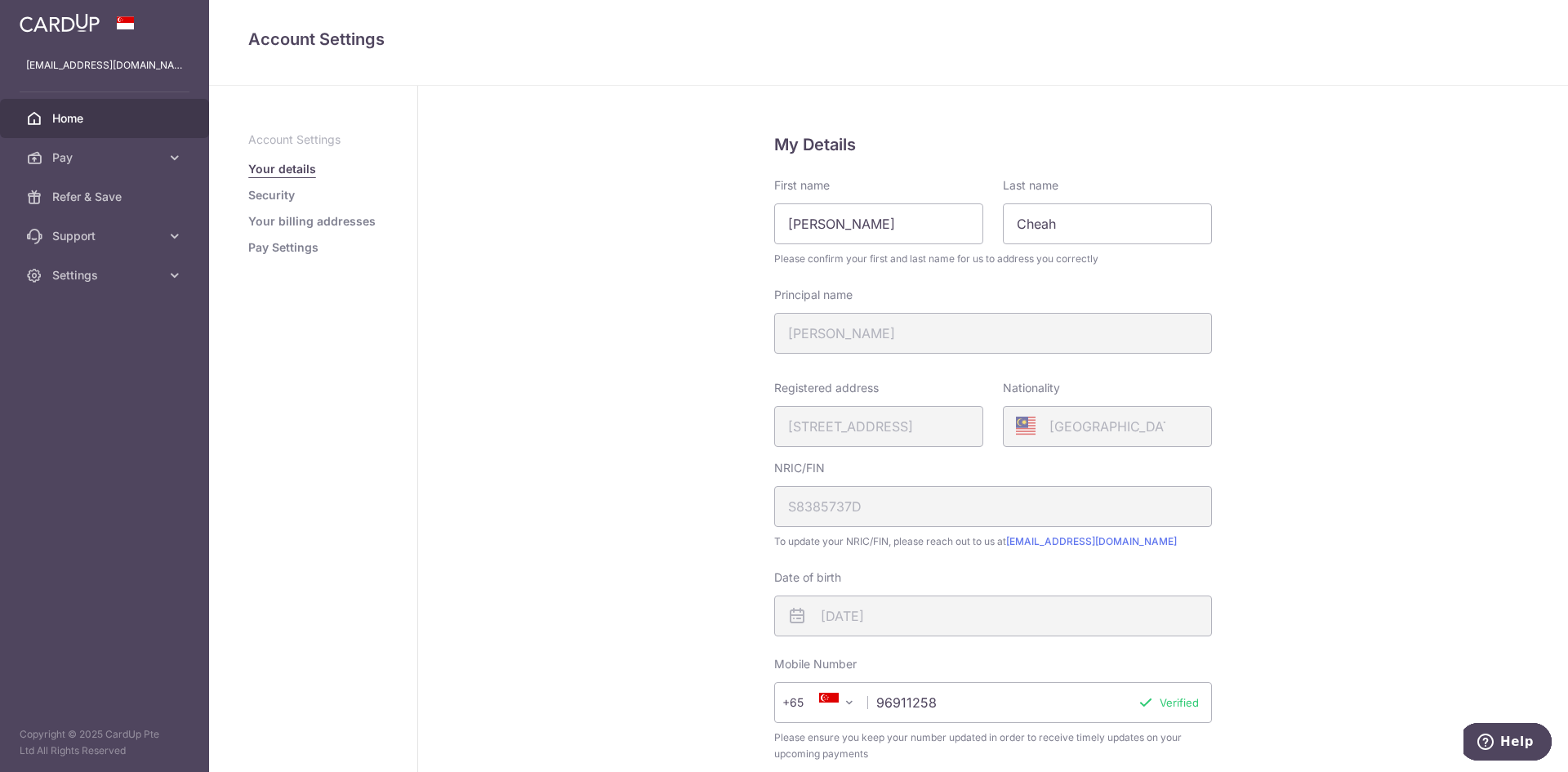
click at [105, 129] on link "Home" at bounding box center [105, 118] width 209 height 39
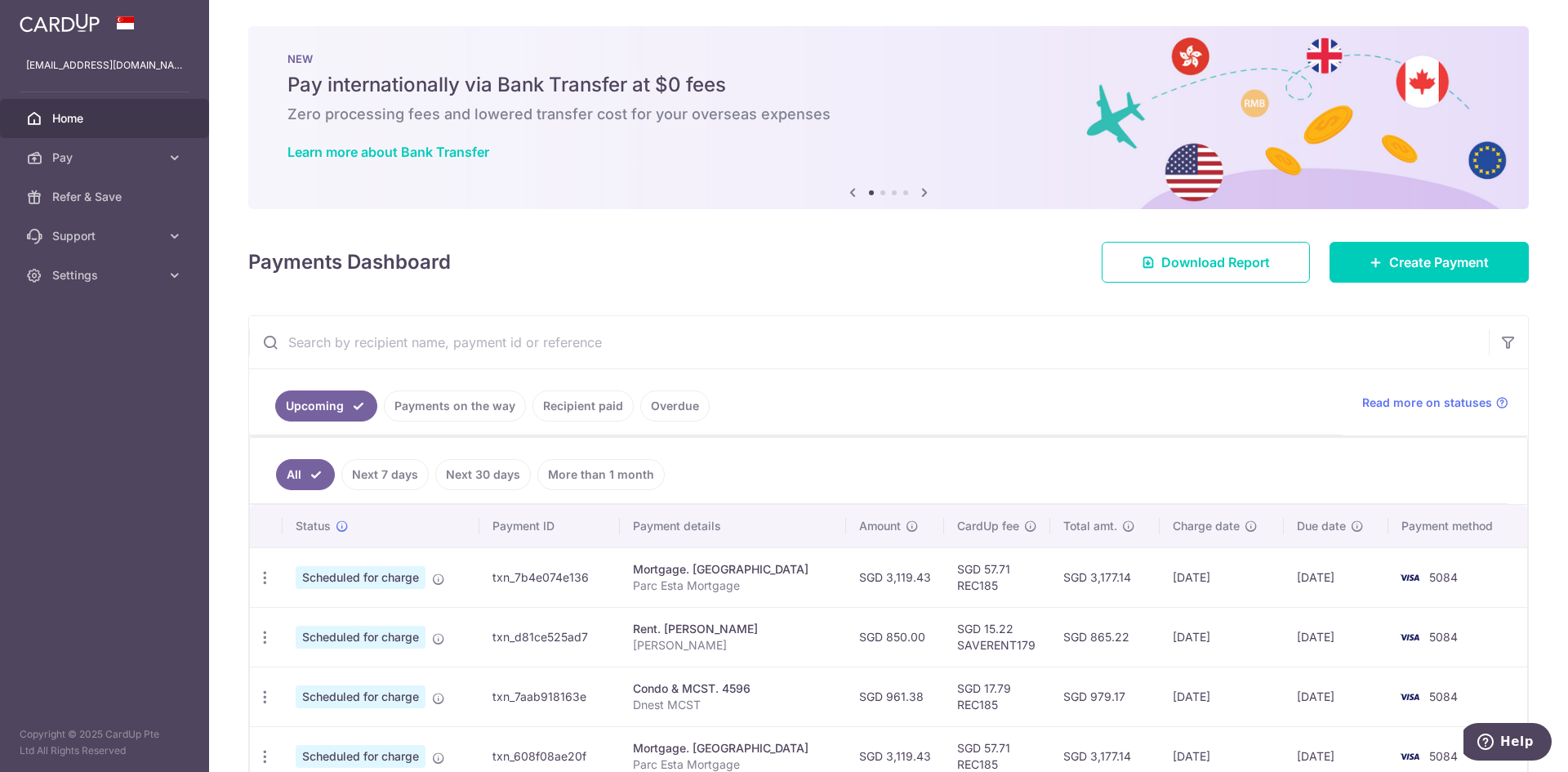
click at [109, 152] on span "Pay" at bounding box center [106, 157] width 108 height 16
click at [112, 321] on link "Refer & Save" at bounding box center [105, 335] width 209 height 39
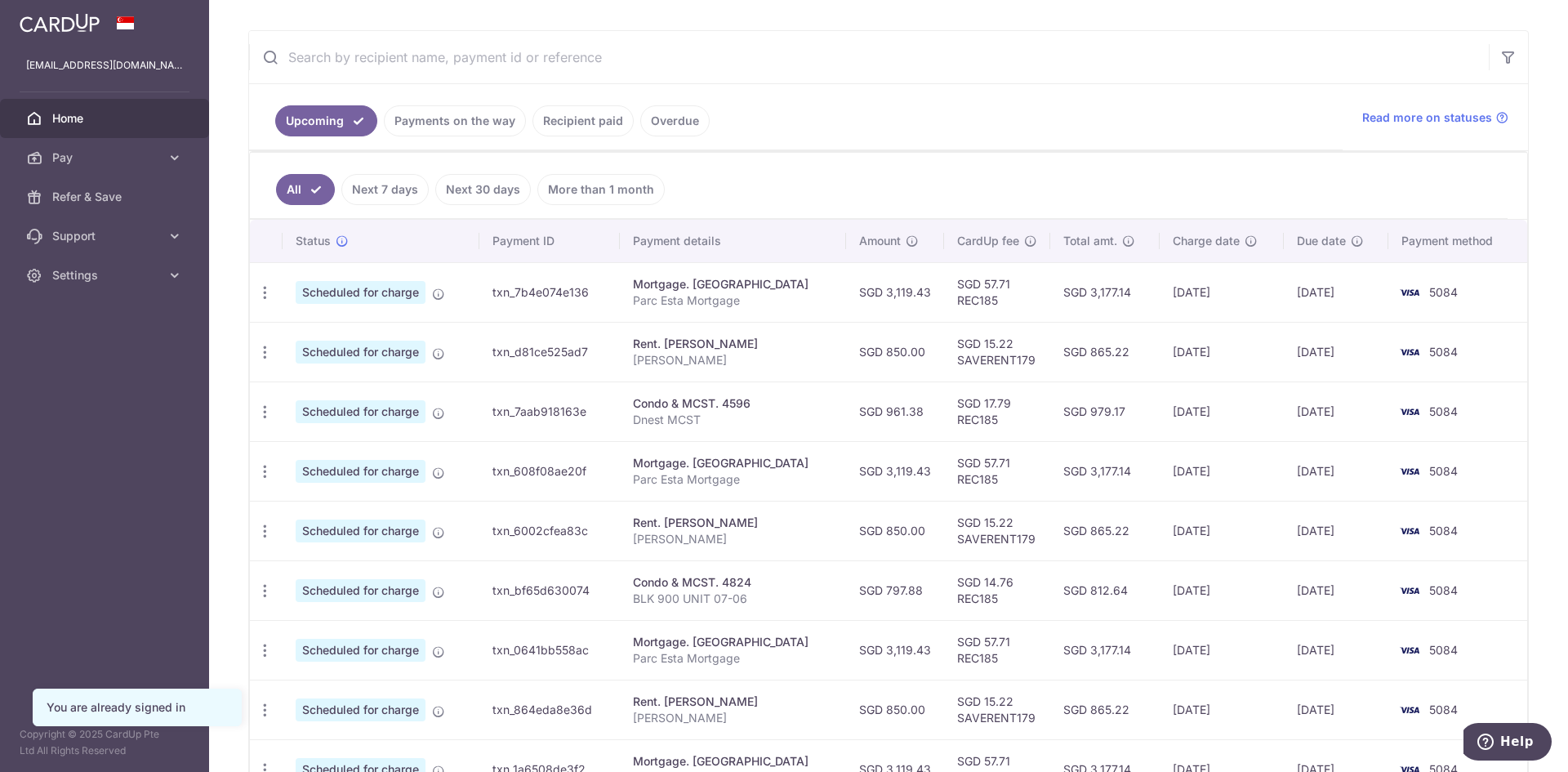
scroll to position [327, 0]
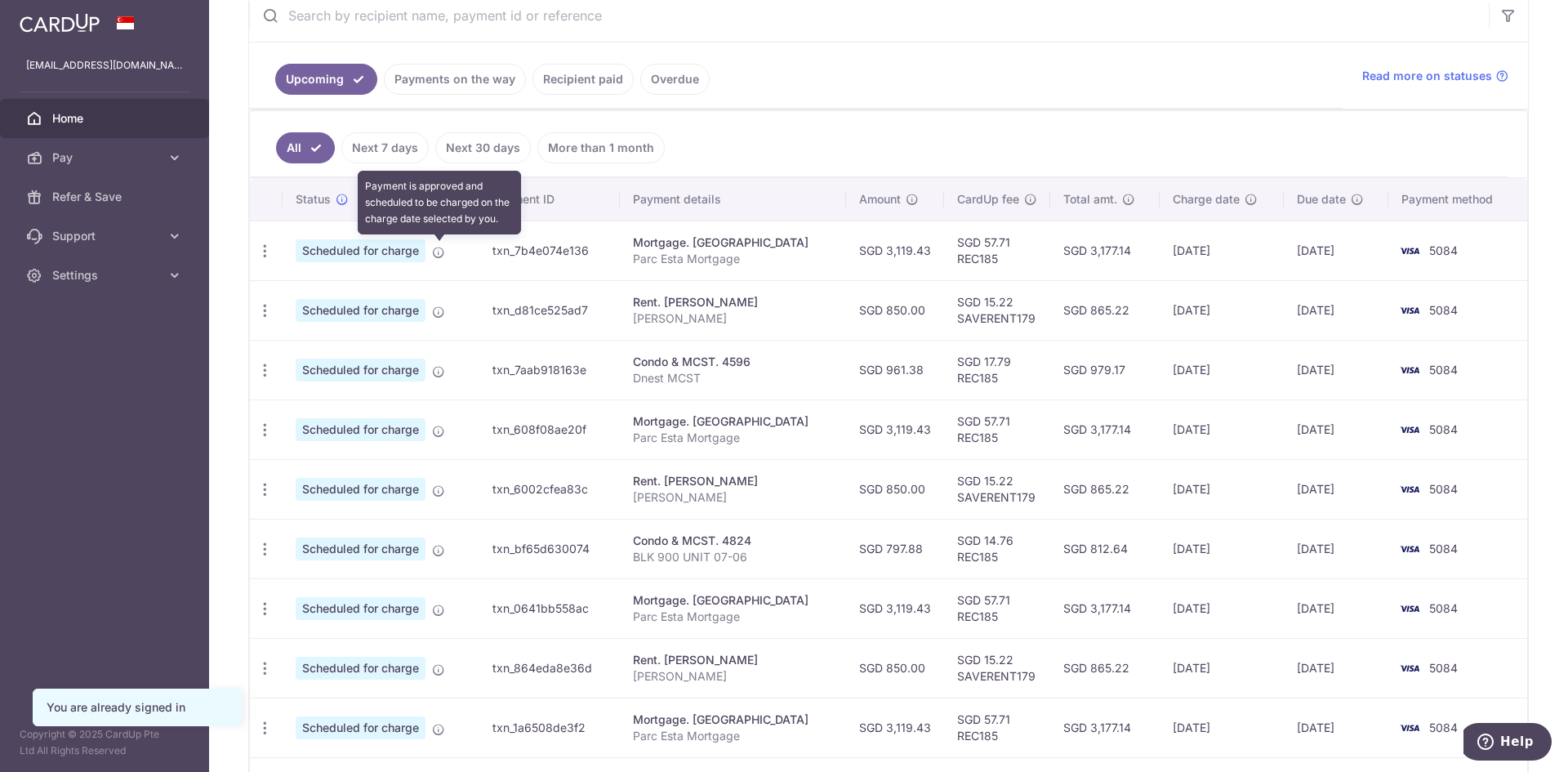
click at [437, 248] on icon at bounding box center [438, 252] width 13 height 13
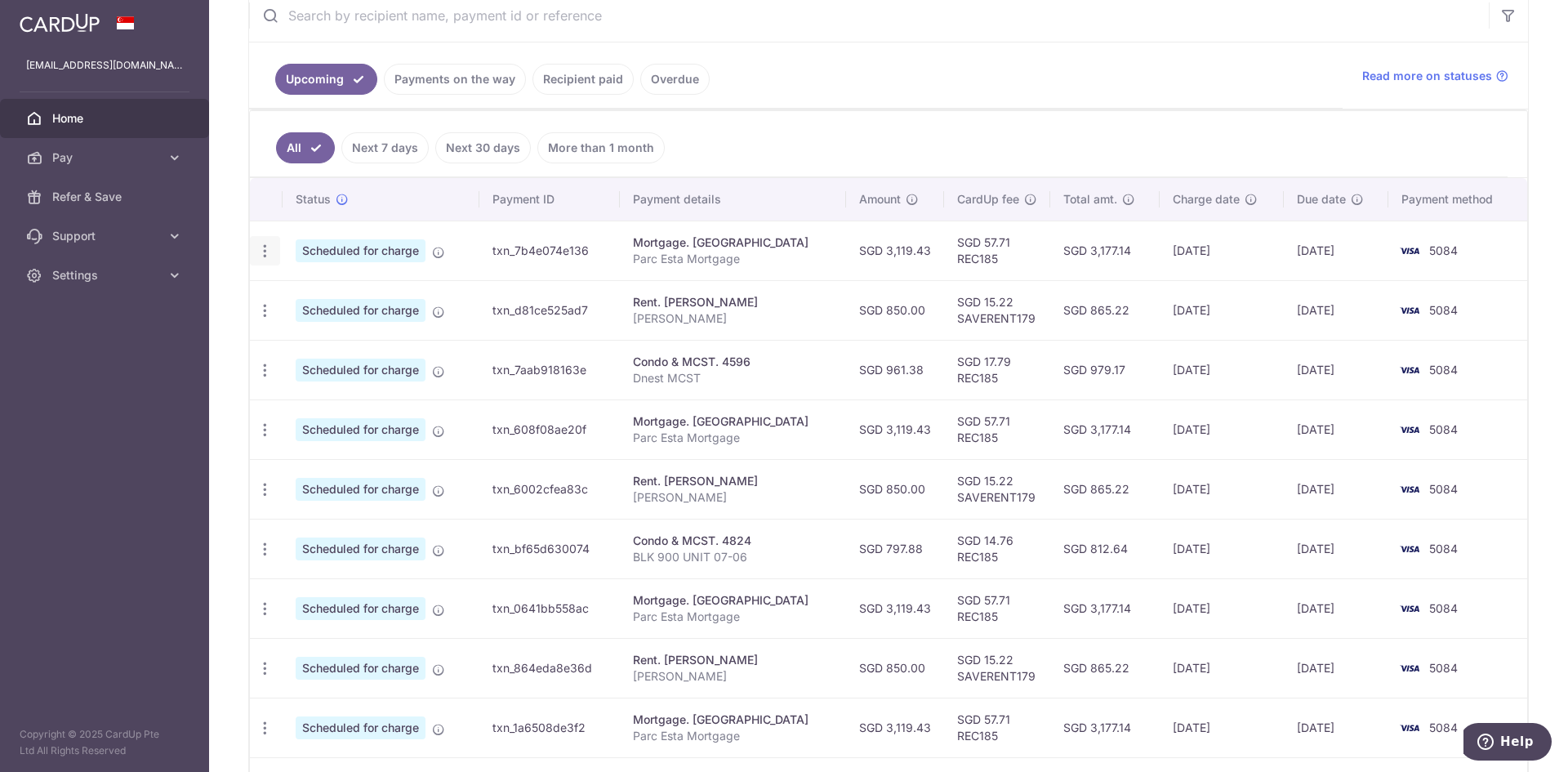
click at [268, 257] on icon "button" at bounding box center [264, 251] width 17 height 17
click at [287, 294] on link "Update payment" at bounding box center [336, 295] width 170 height 39
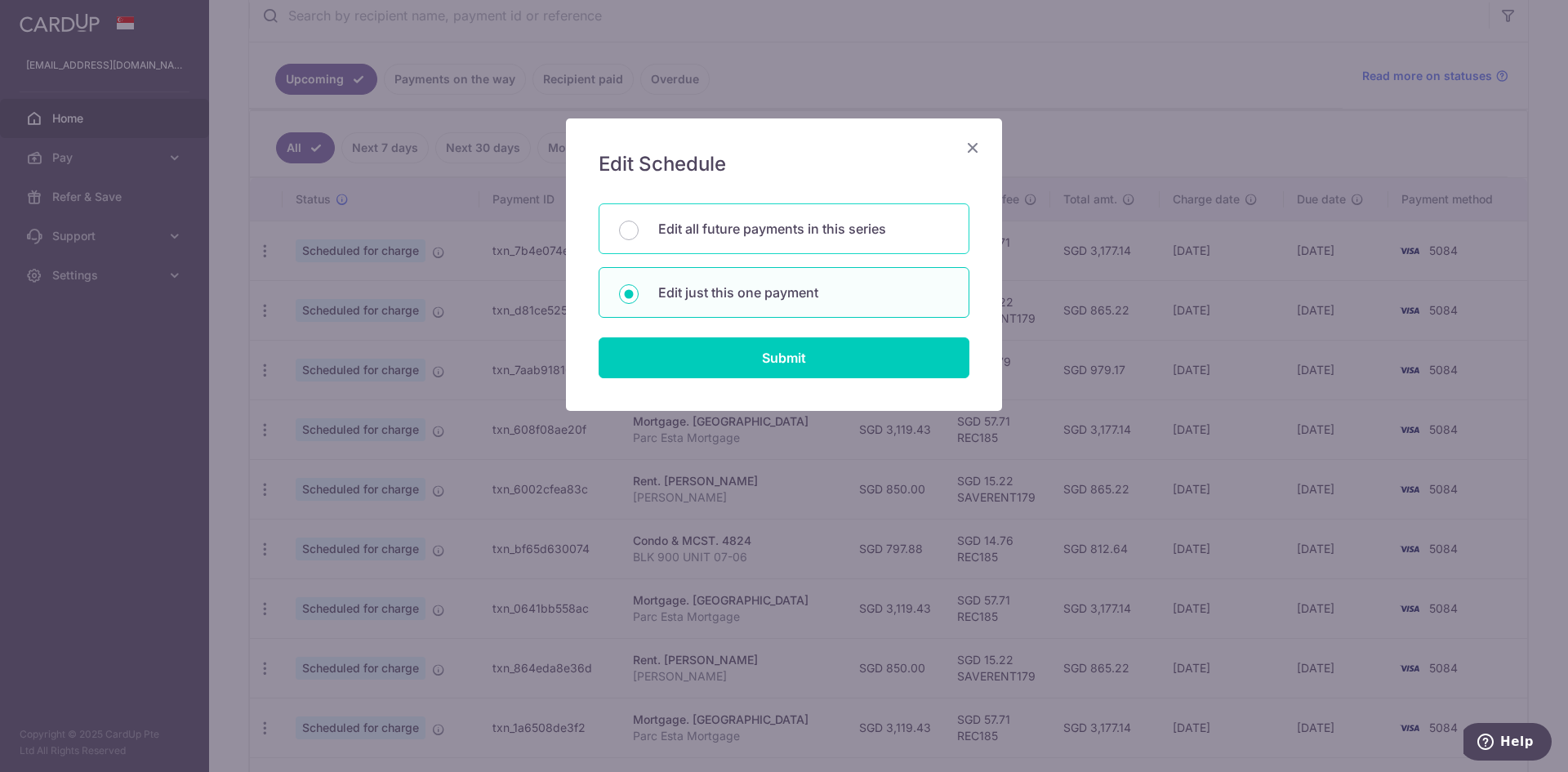
click at [694, 227] on p "Edit all future payments in this series" at bounding box center [804, 229] width 291 height 20
click at [639, 227] on input "Edit all future payments in this series" at bounding box center [630, 230] width 20 height 20
radio input "true"
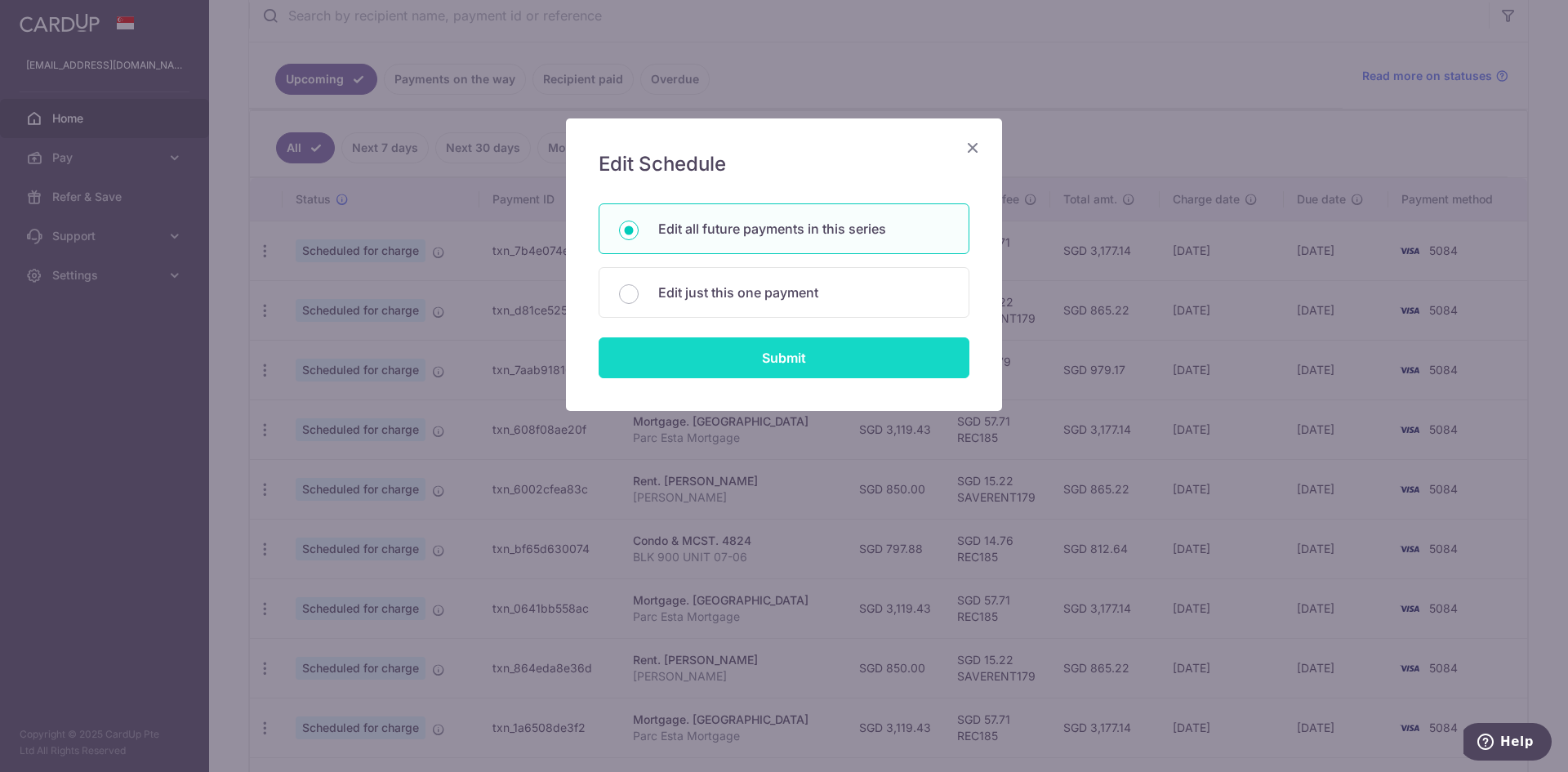
click at [723, 367] on input "Submit" at bounding box center [784, 358] width 371 height 41
radio input "true"
type input "3,119.43"
type input "Parc Esta Mortgage"
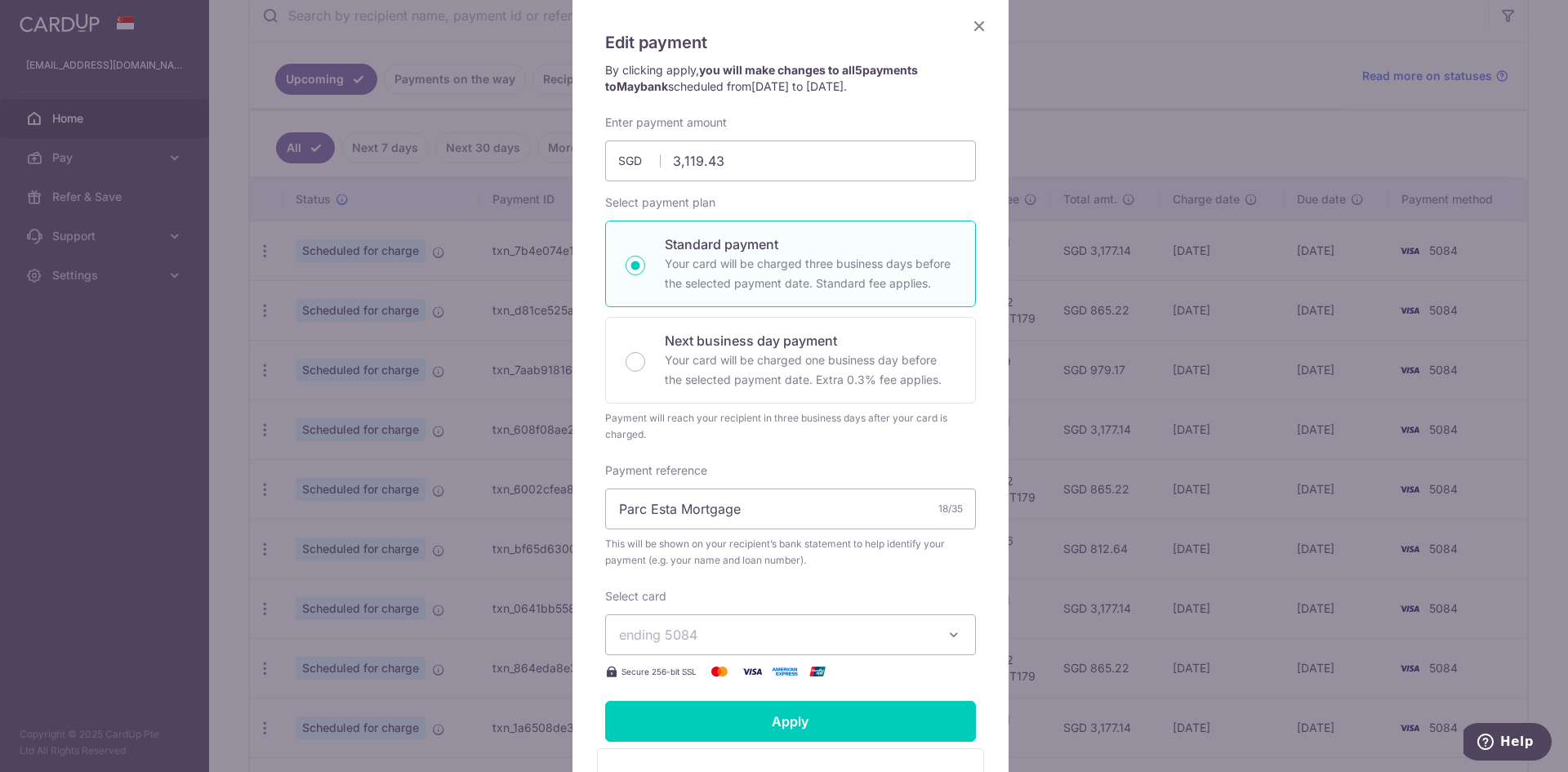
scroll to position [46, 0]
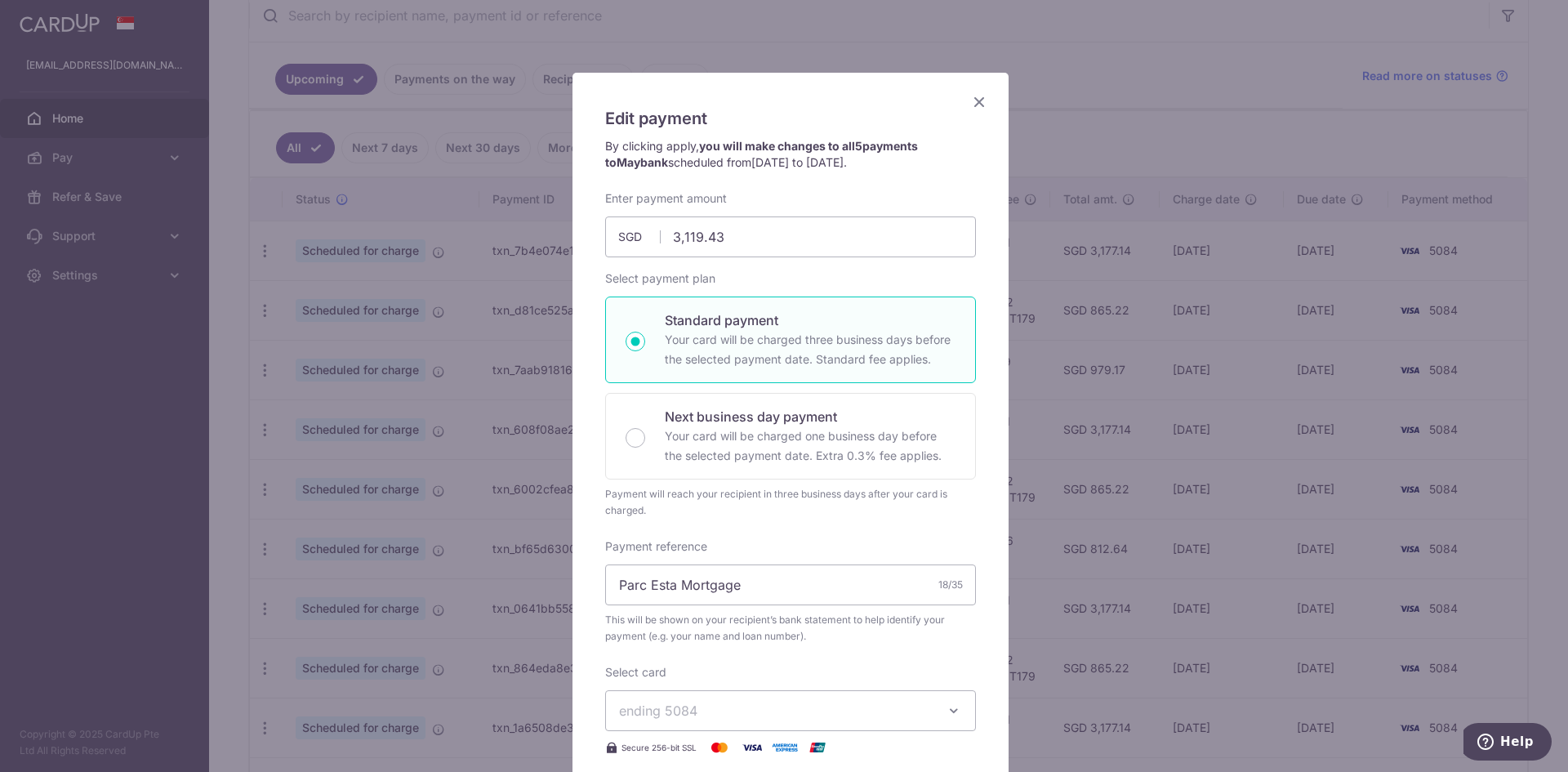
click at [970, 110] on icon "Close" at bounding box center [979, 102] width 20 height 20
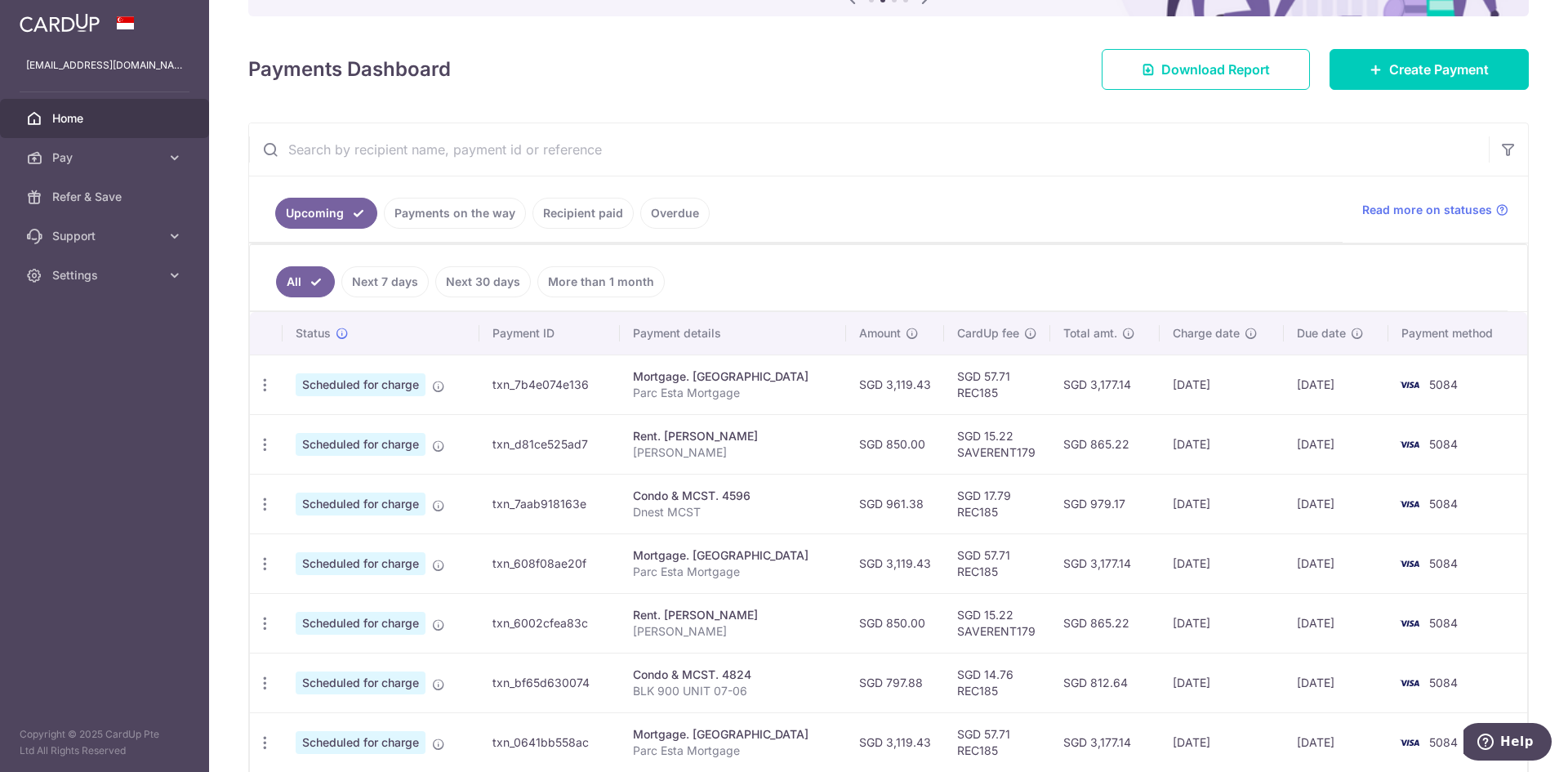
scroll to position [163, 0]
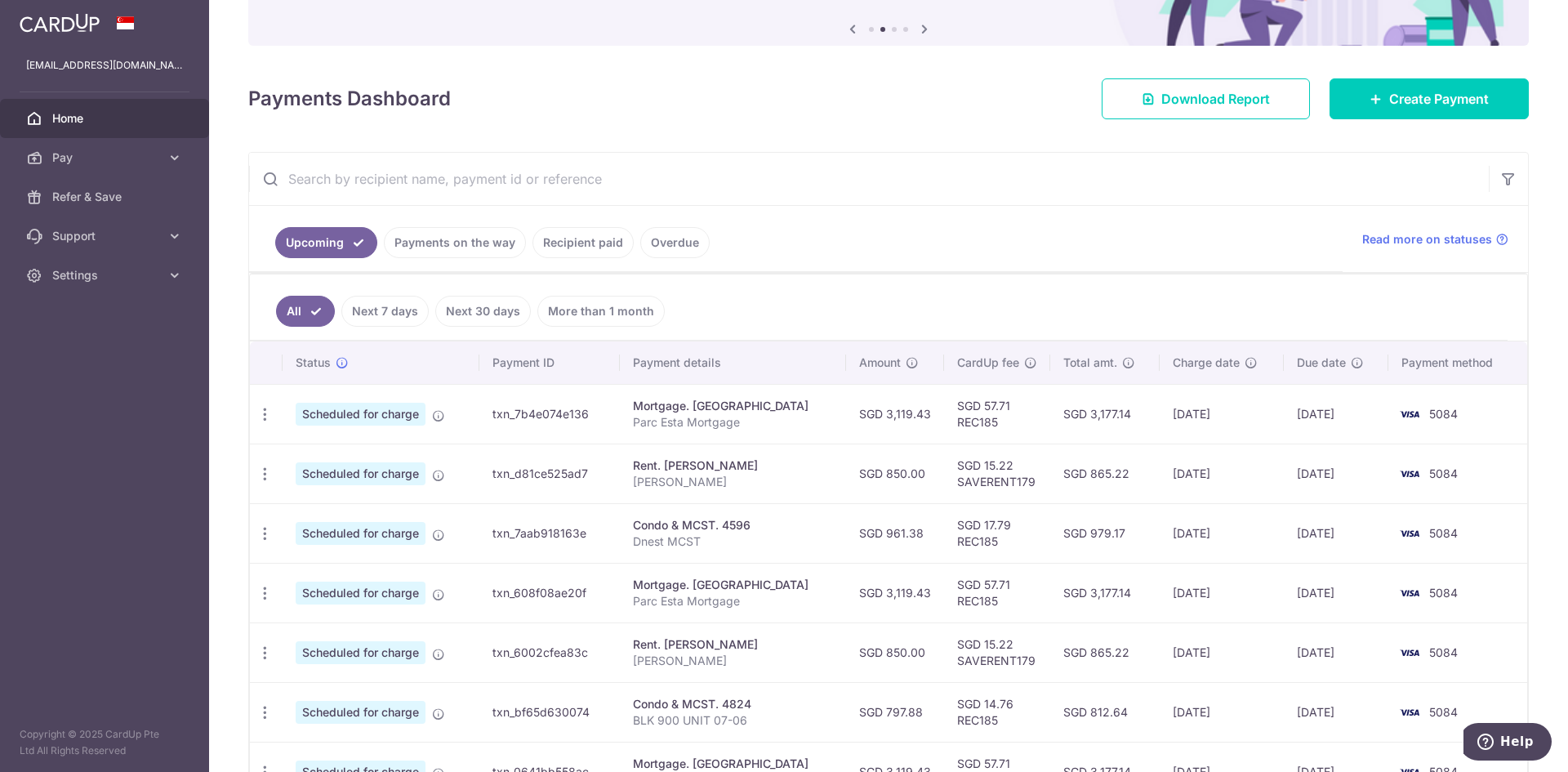
drag, startPoint x: 274, startPoint y: 482, endPoint x: 255, endPoint y: 490, distance: 20.6
click at [255, 490] on td "Update payment Cancel payment" at bounding box center [266, 473] width 33 height 60
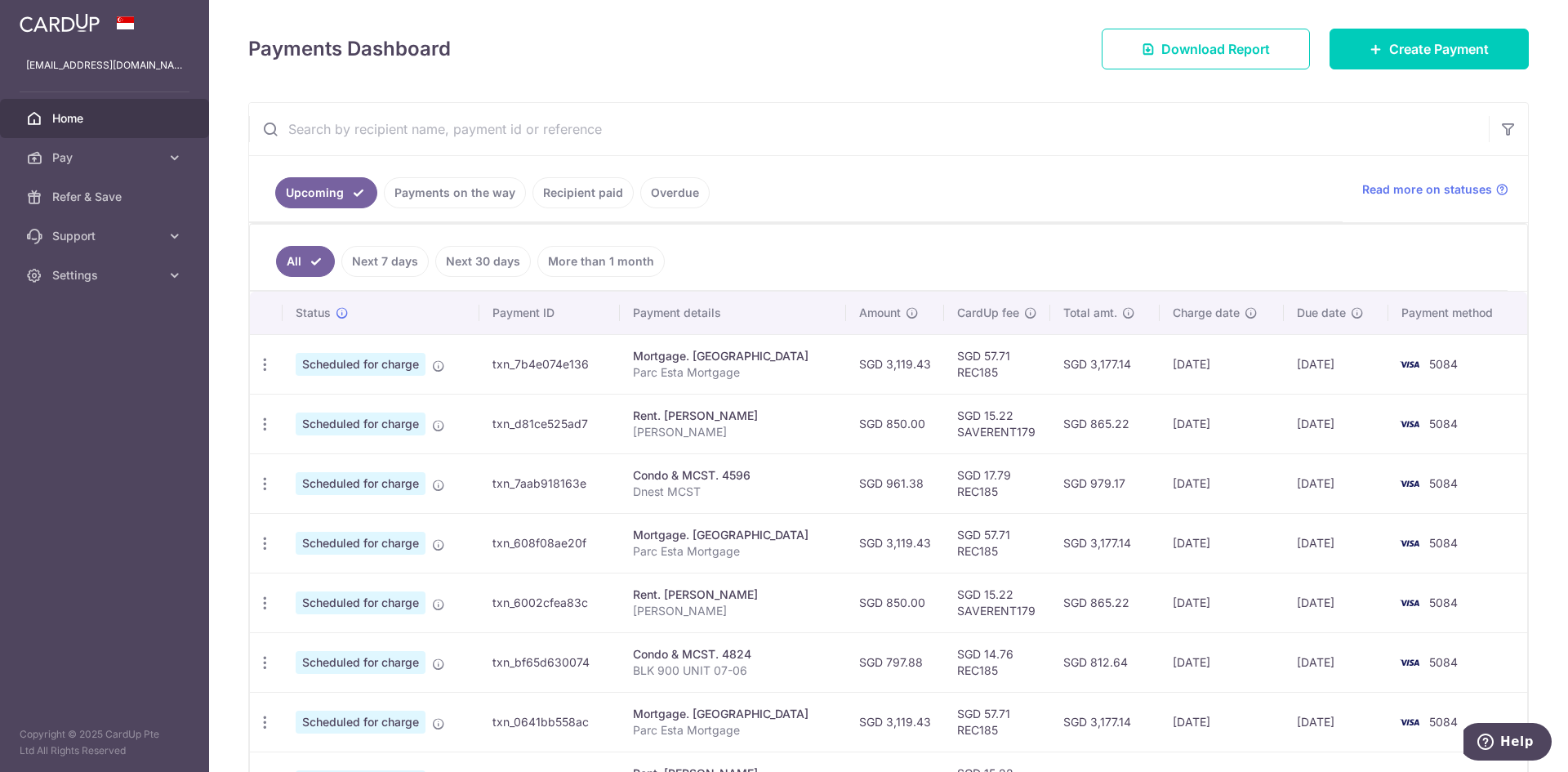
scroll to position [245, 0]
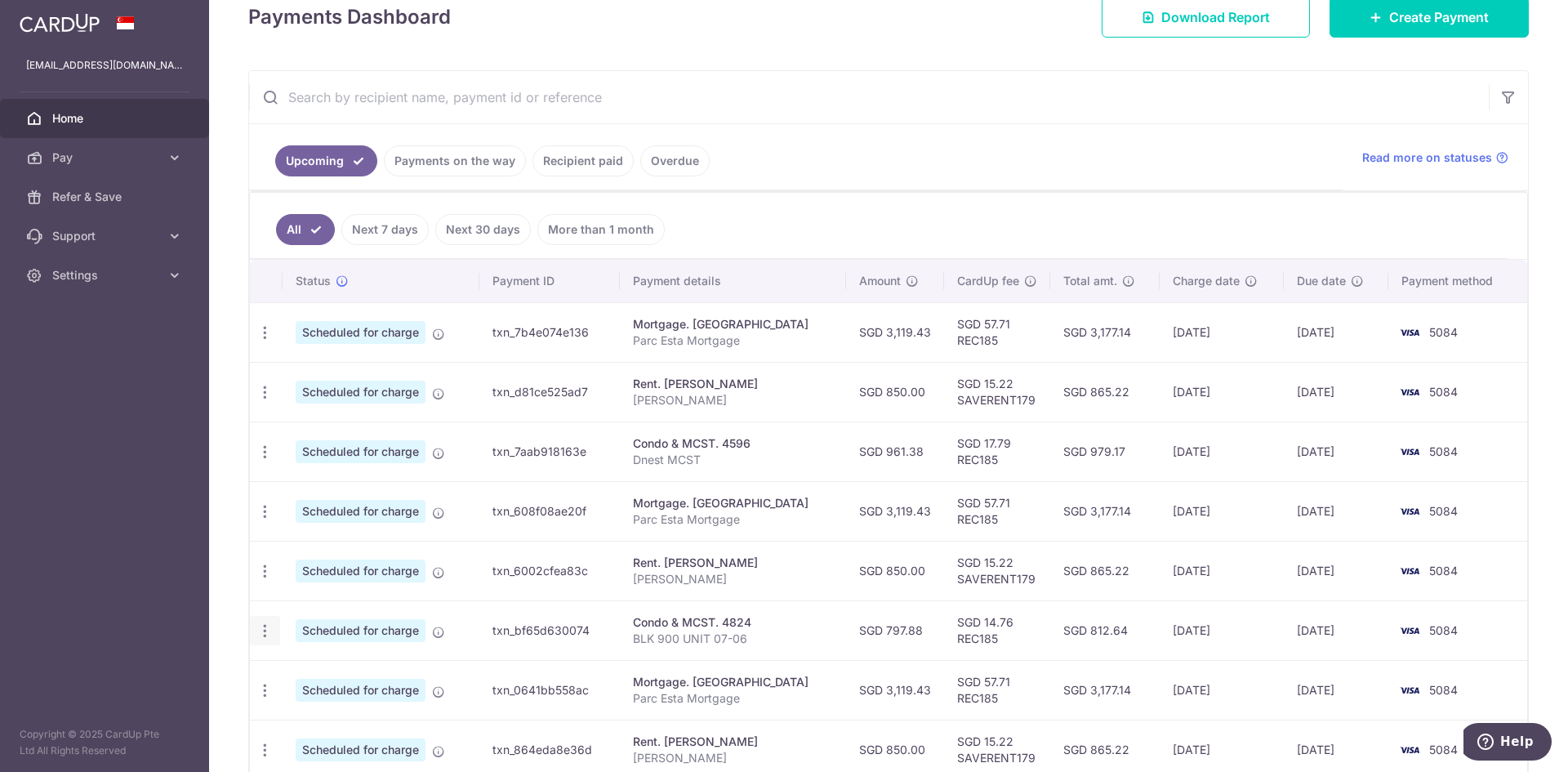
click at [265, 634] on icon "button" at bounding box center [264, 631] width 17 height 17
click at [298, 690] on link "Update payment" at bounding box center [336, 674] width 170 height 39
type input "797.88"
radio input "true"
type input "[DATE]"
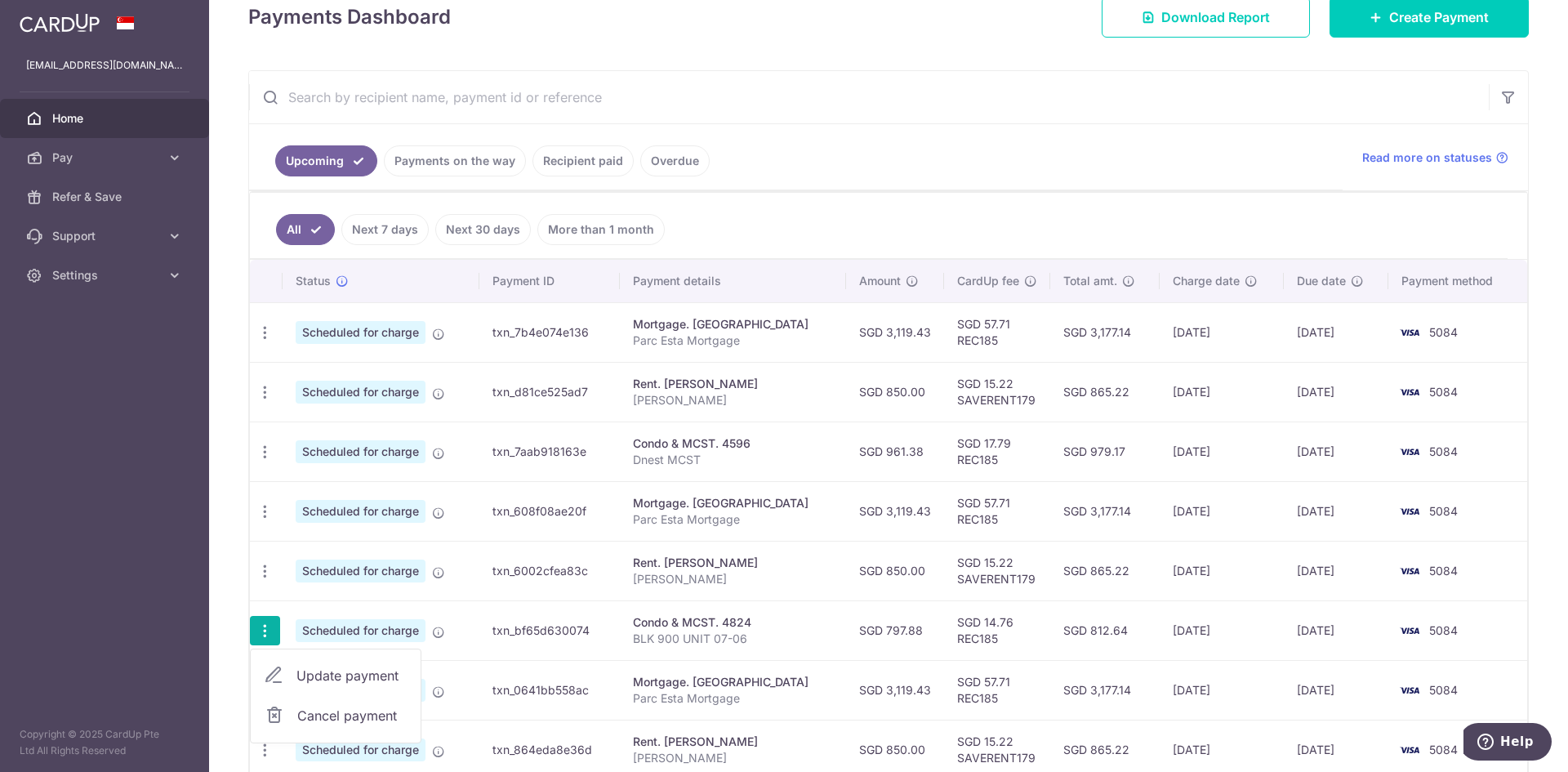
type input "BLK 900 UNIT 07-06"
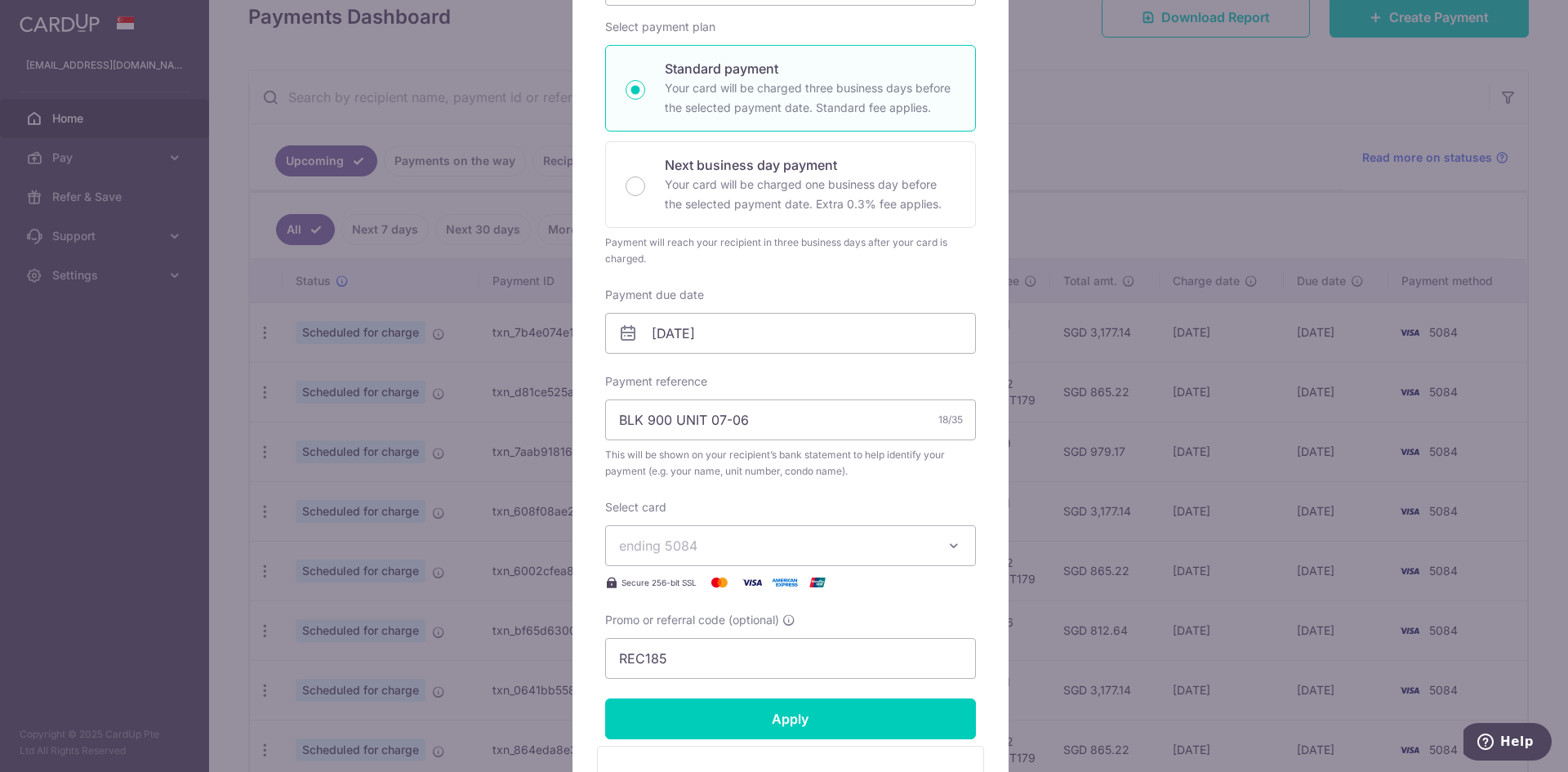
click at [713, 545] on span "ending 5084" at bounding box center [776, 546] width 314 height 20
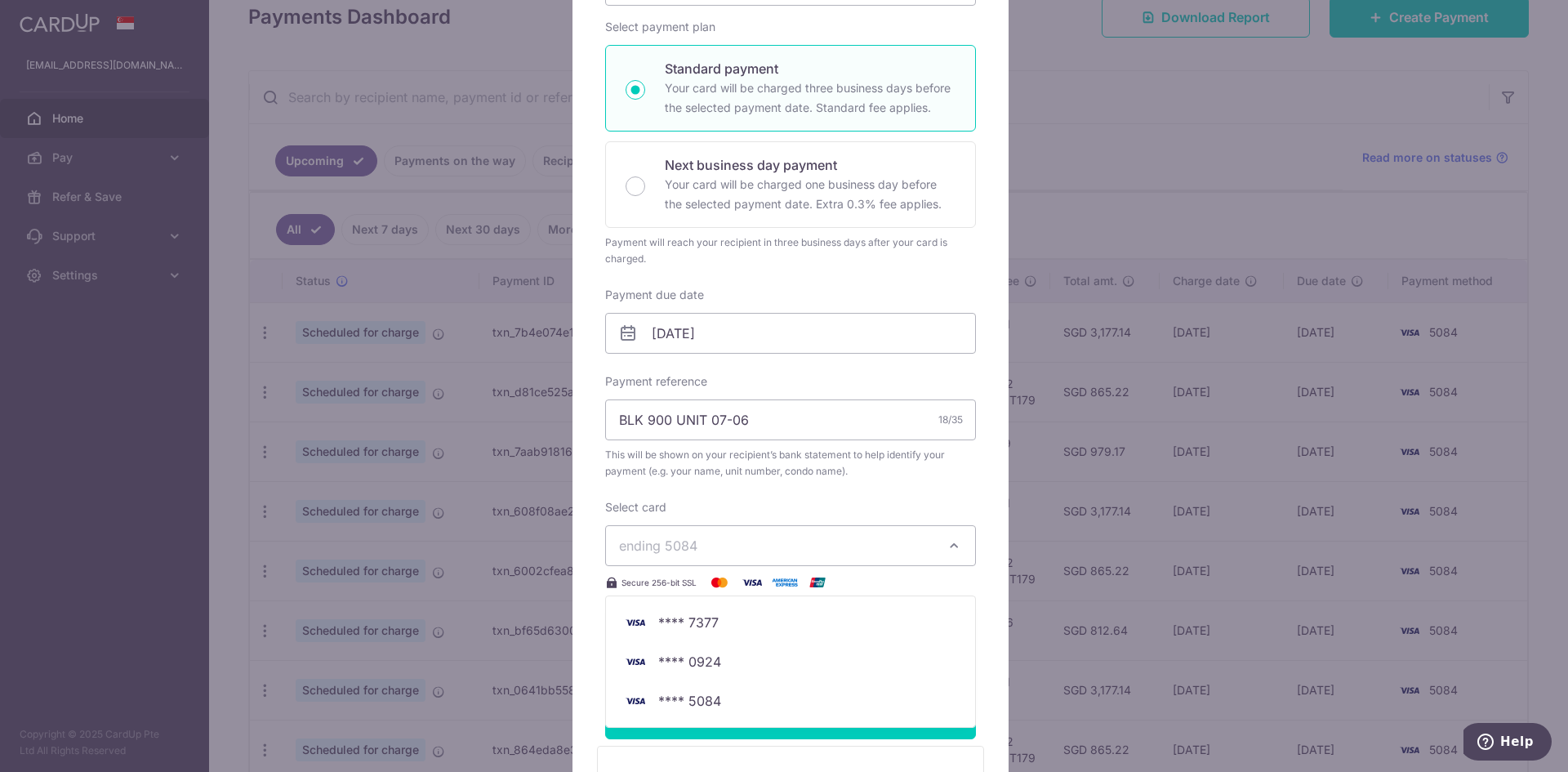
click at [710, 497] on div "Enter payment amount 797.88 797.88 SGD To change the payment amount, please can…" at bounding box center [791, 309] width 371 height 740
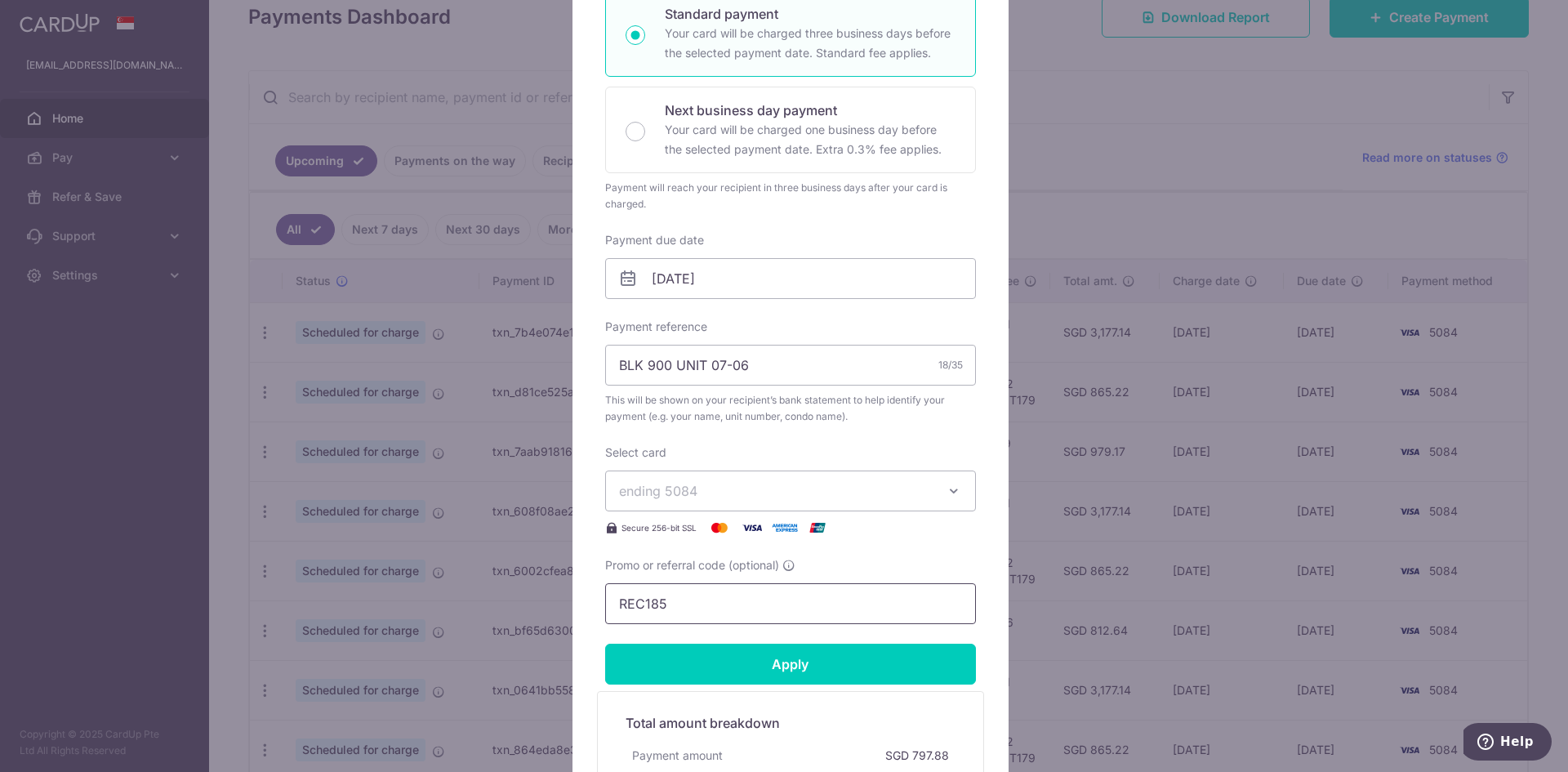
scroll to position [490, 0]
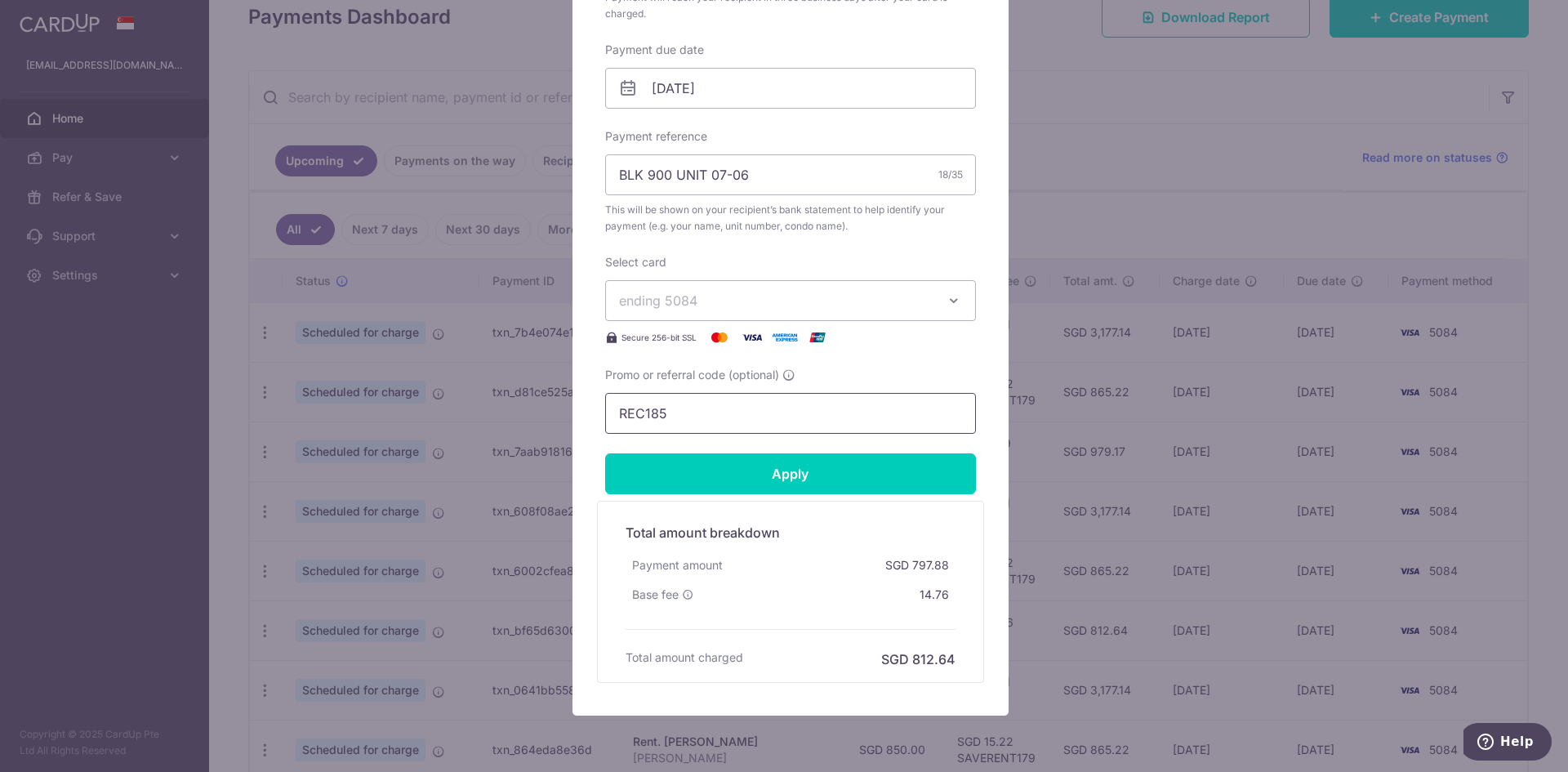
drag, startPoint x: 691, startPoint y: 411, endPoint x: 559, endPoint y: 420, distance: 132.3
click at [559, 420] on div "Edit payment By clicking apply, you will make changes to all 5 payments to 4824…" at bounding box center [784, 386] width 1568 height 772
paste input "3HOME25R"
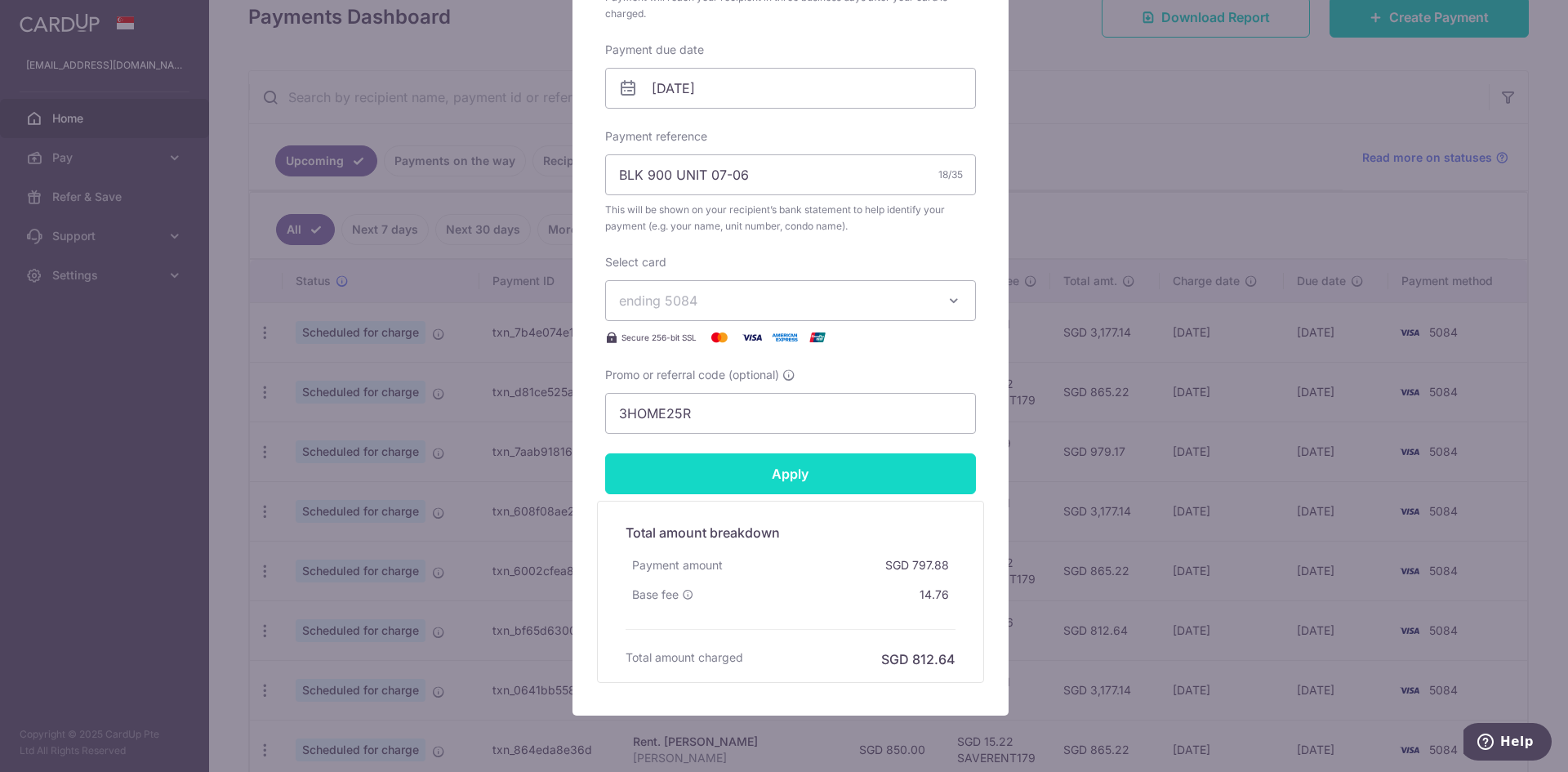
click at [657, 479] on input "Apply" at bounding box center [791, 473] width 371 height 41
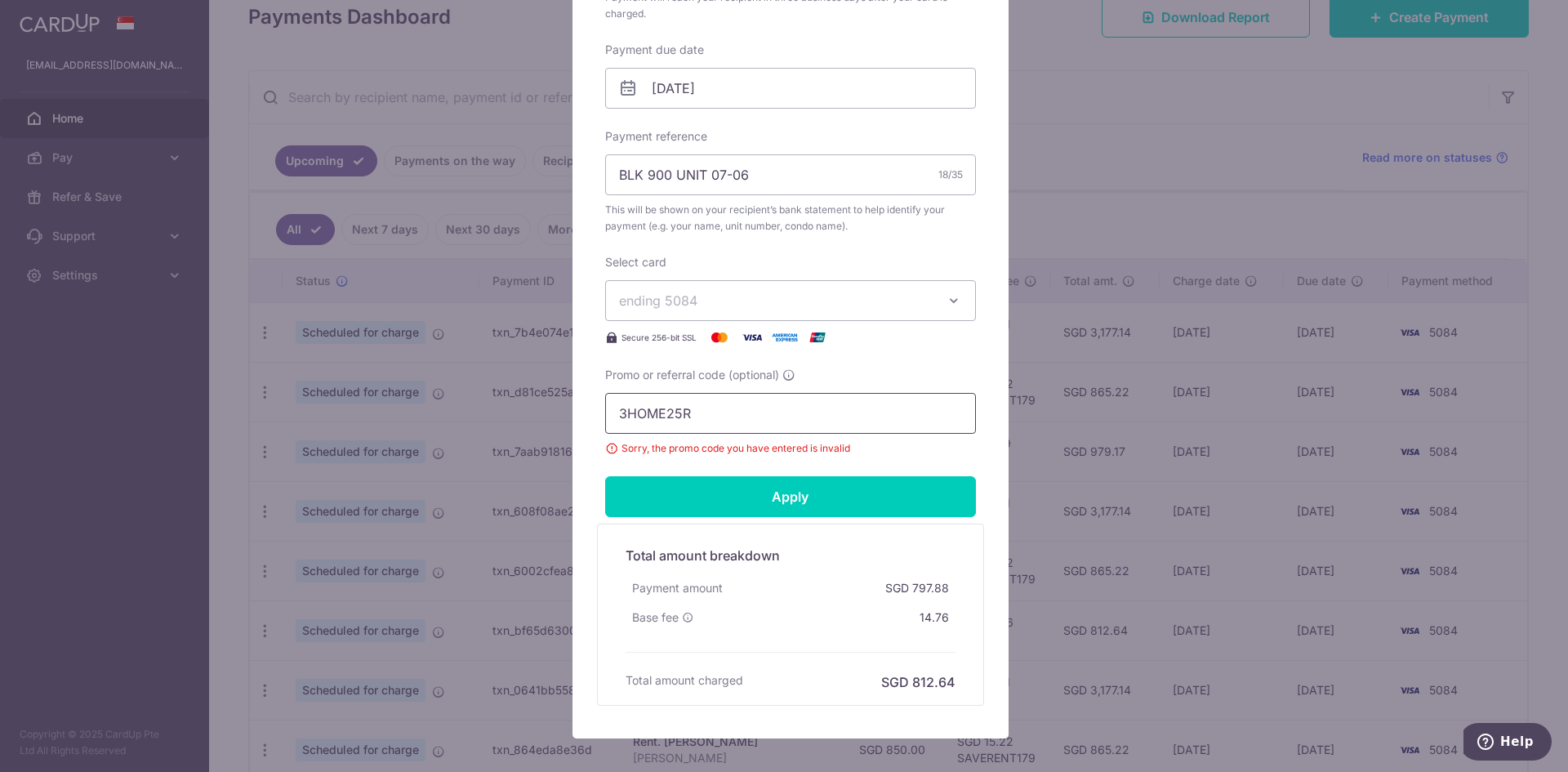
drag, startPoint x: 705, startPoint y: 401, endPoint x: 573, endPoint y: 410, distance: 132.3
click at [573, 410] on div "Edit payment By clicking apply, you will make changes to all 5 payments to 4824…" at bounding box center [791, 183] width 436 height 1110
click at [609, 418] on input "3HOME25R" at bounding box center [791, 412] width 371 height 41
click at [707, 419] on input "3HOME25R" at bounding box center [791, 412] width 371 height 41
type input "3HOME25R"
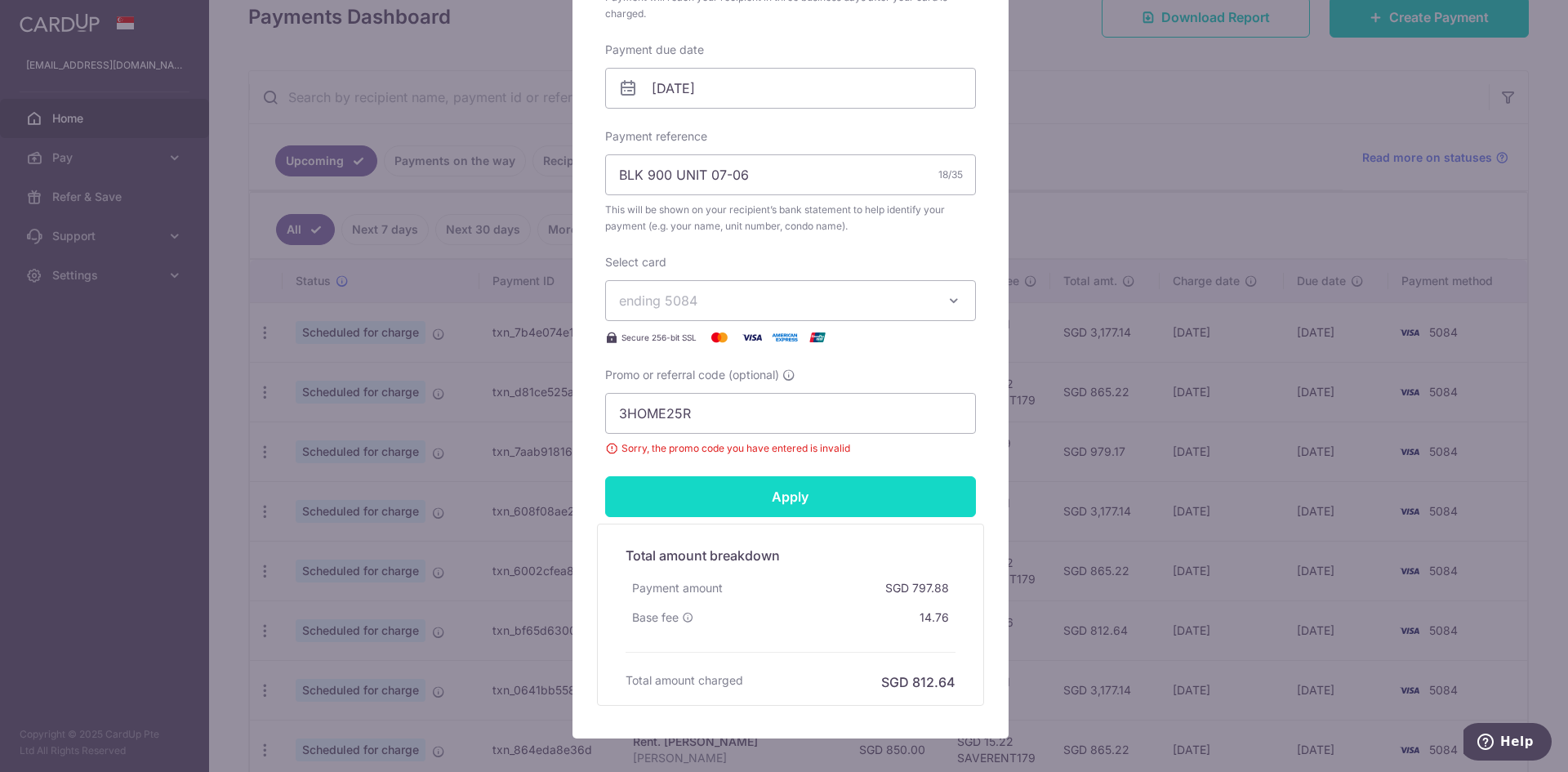
click at [755, 488] on input "Apply" at bounding box center [791, 496] width 371 height 41
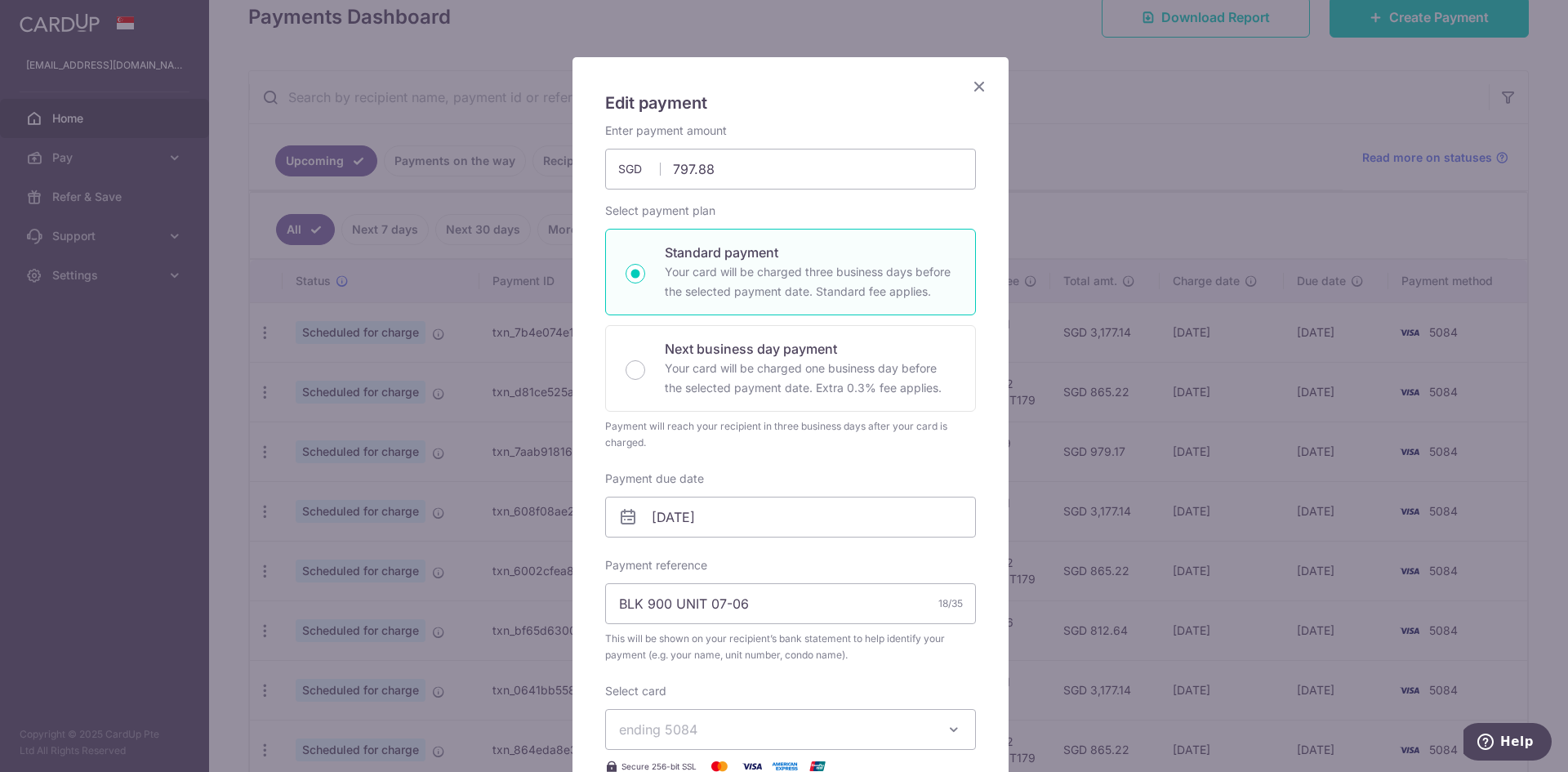
scroll to position [0, 0]
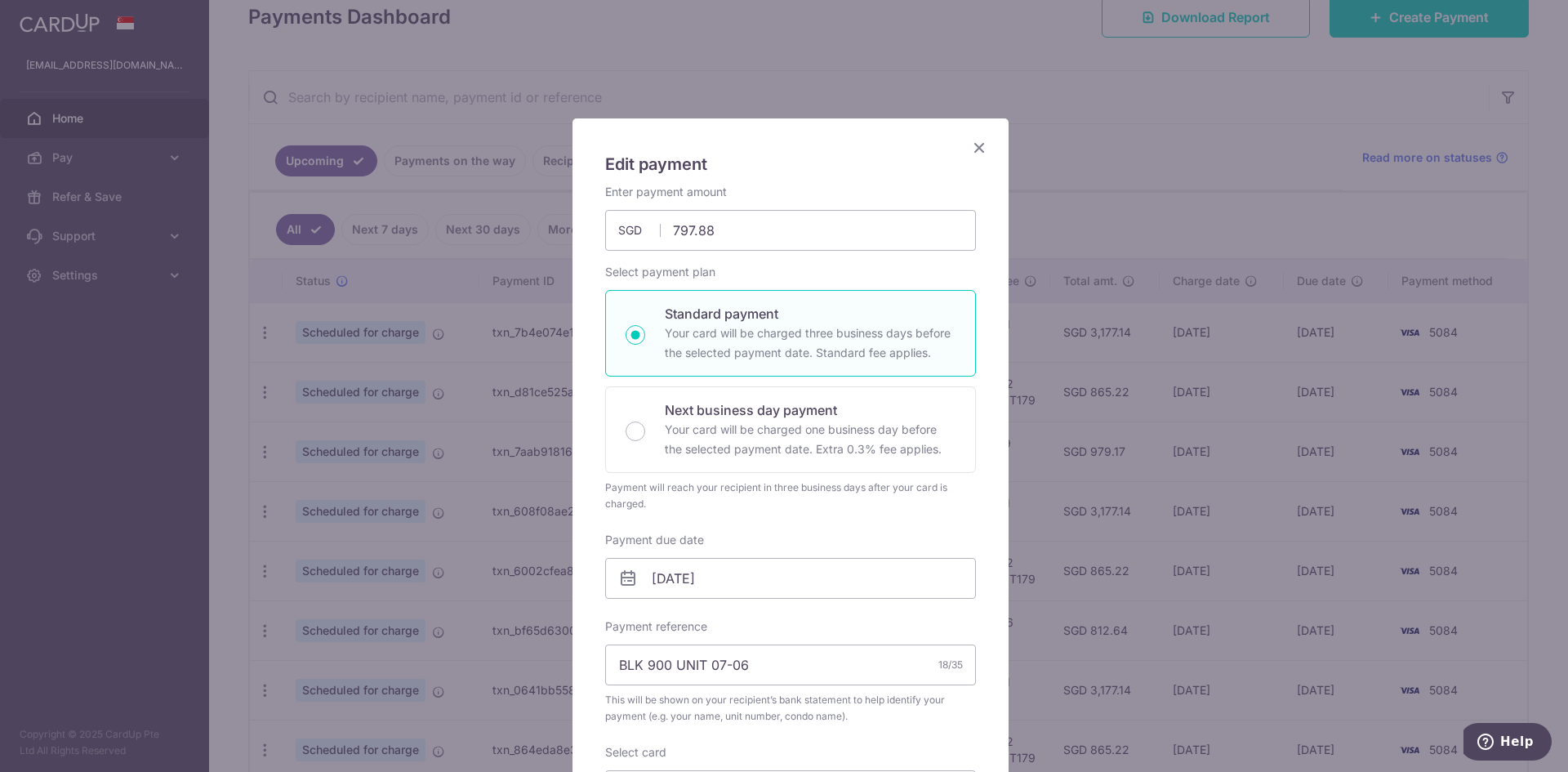
click at [972, 149] on icon "Close" at bounding box center [979, 147] width 20 height 20
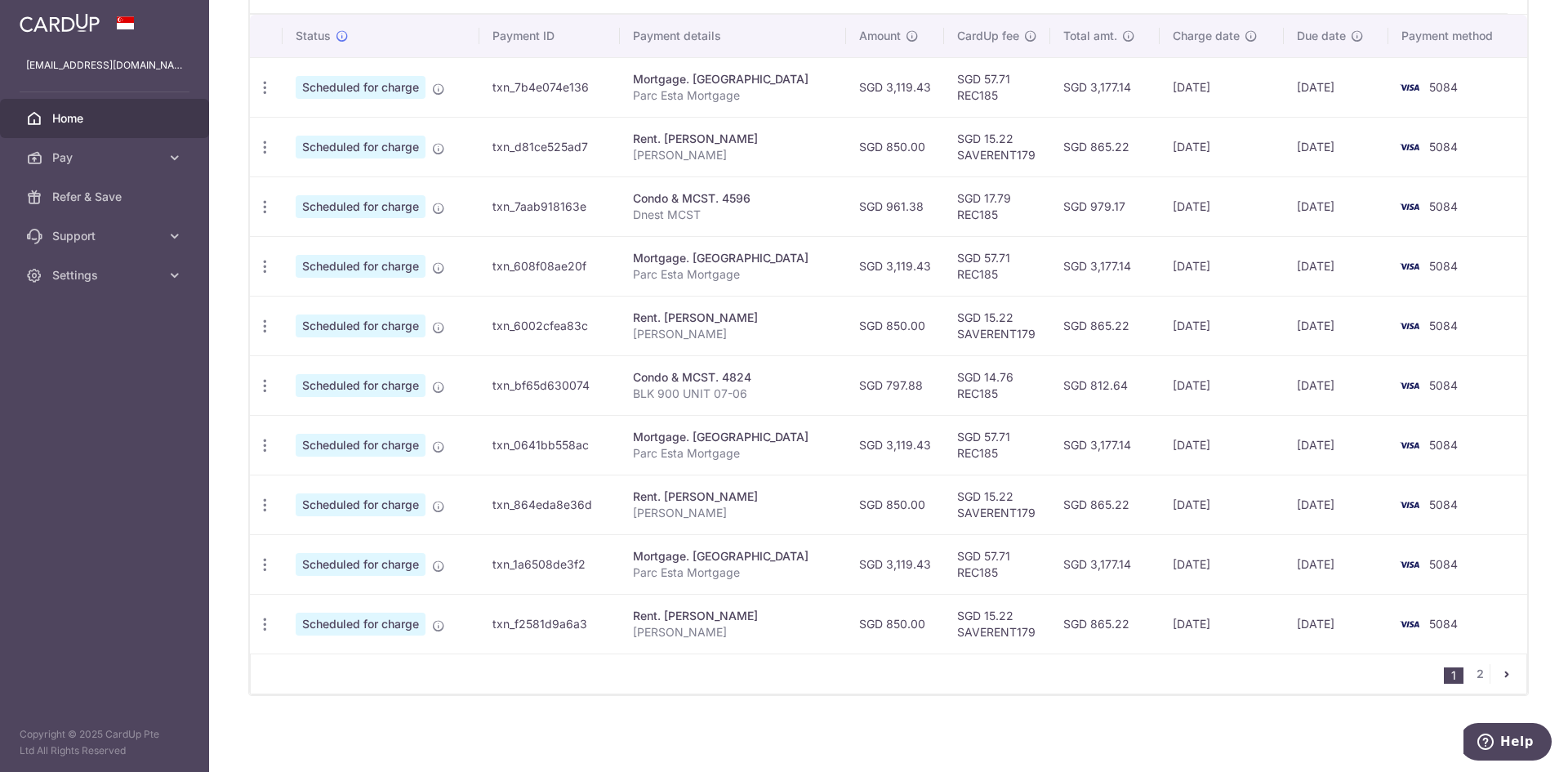
scroll to position [491, 0]
click at [263, 383] on icon "button" at bounding box center [264, 385] width 17 height 17
click at [319, 415] on link "Update payment" at bounding box center [336, 429] width 170 height 39
radio input "true"
type input "797.88"
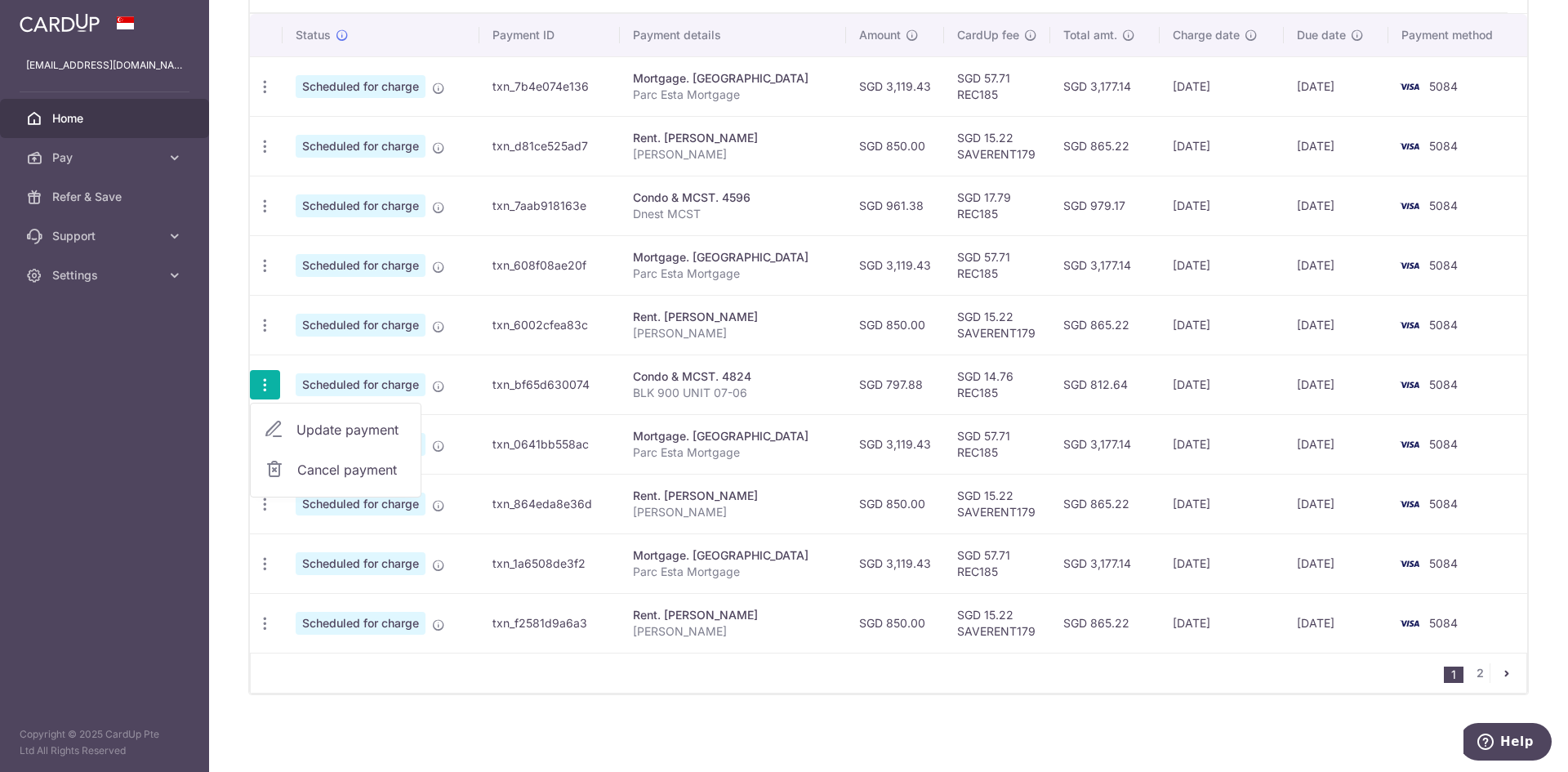
type input "[DATE]"
type input "BLK 900 UNIT 07-06"
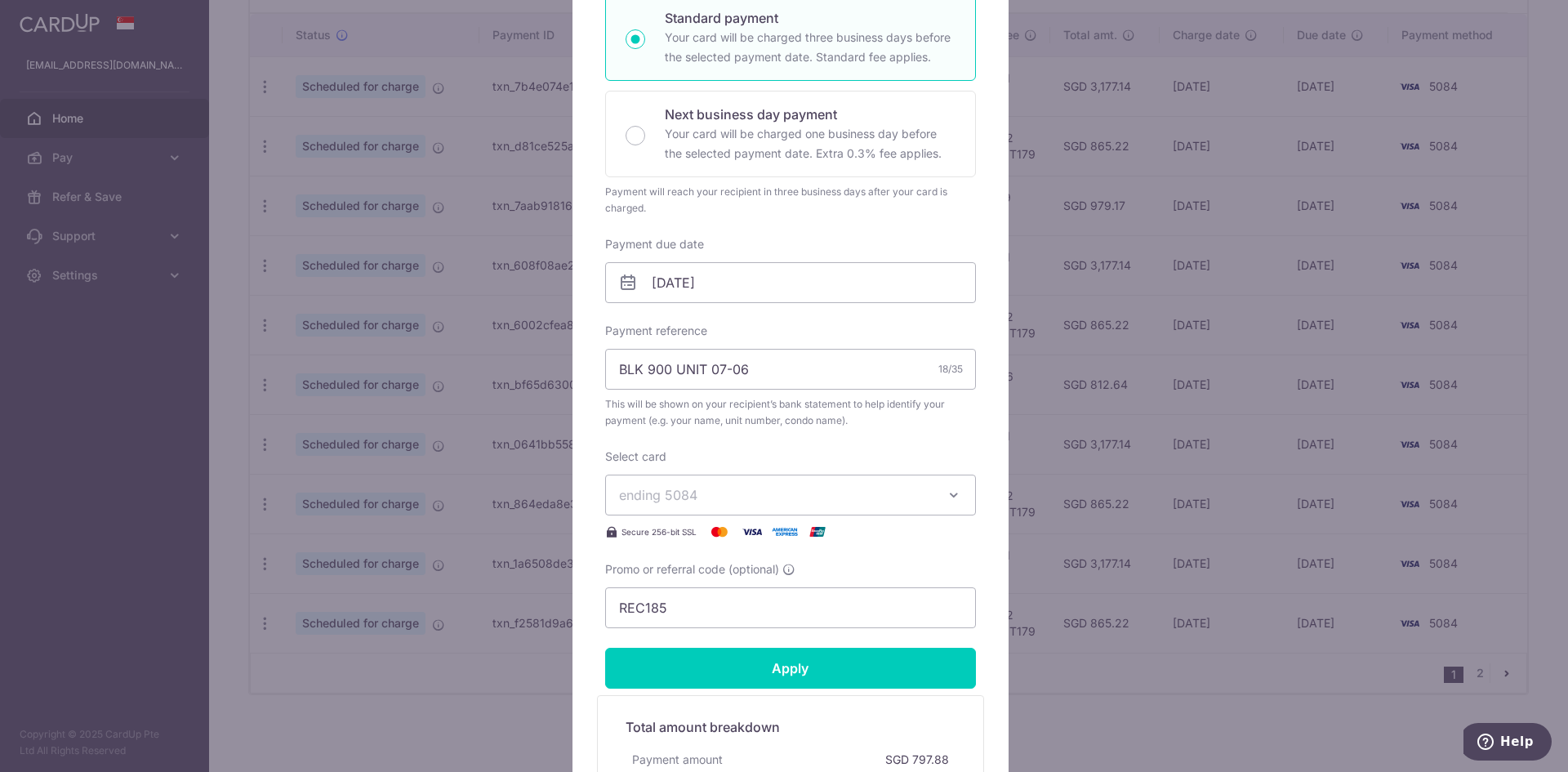
scroll to position [327, 0]
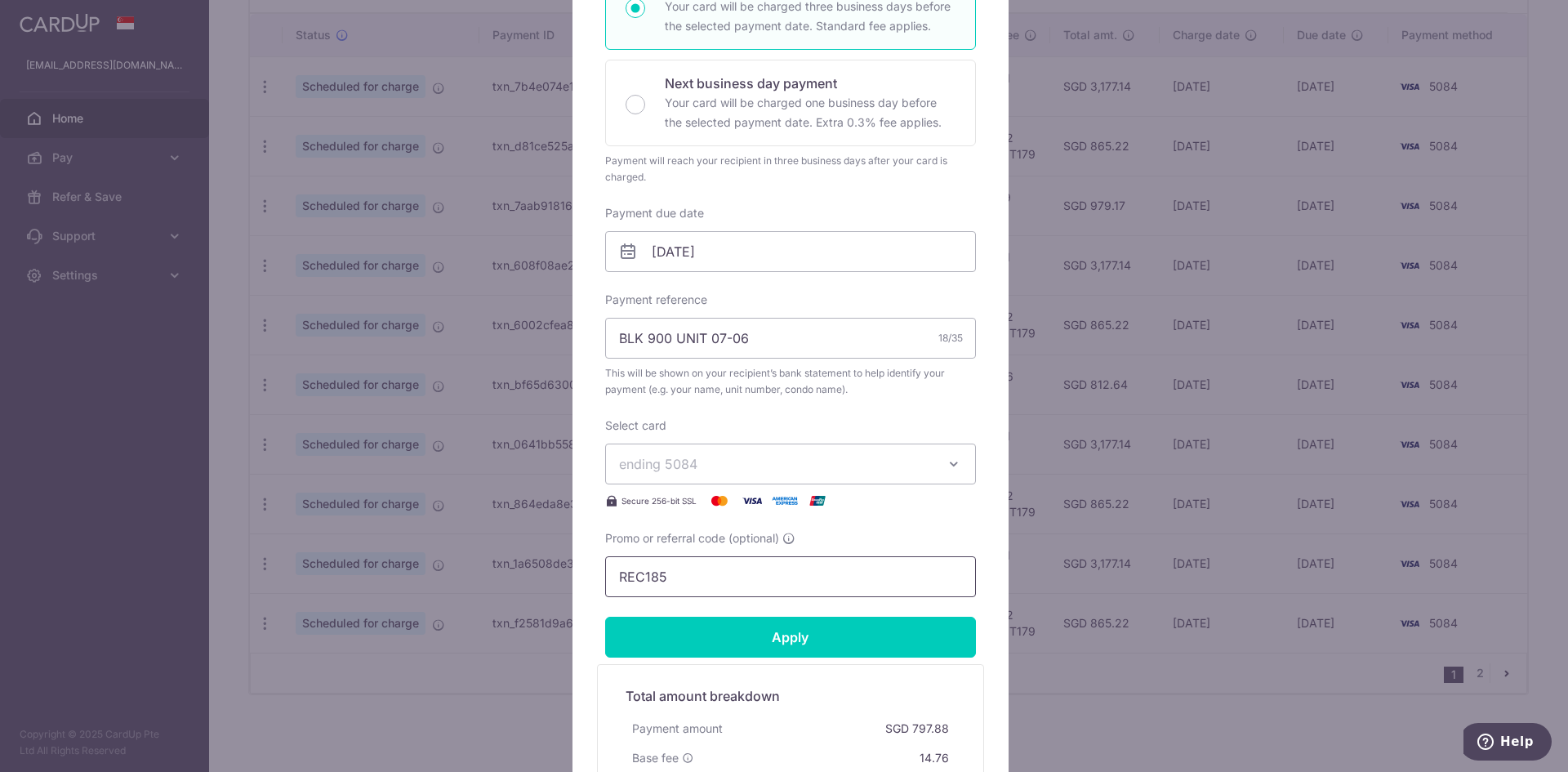
drag, startPoint x: 687, startPoint y: 588, endPoint x: 497, endPoint y: 572, distance: 190.7
click at [497, 572] on div "Edit payment By clicking apply, you will make changes to all payments to 4824 s…" at bounding box center [784, 386] width 1568 height 772
paste input "3HOME25R"
type input "3HOME25R"
drag, startPoint x: 621, startPoint y: 565, endPoint x: 570, endPoint y: 570, distance: 51.2
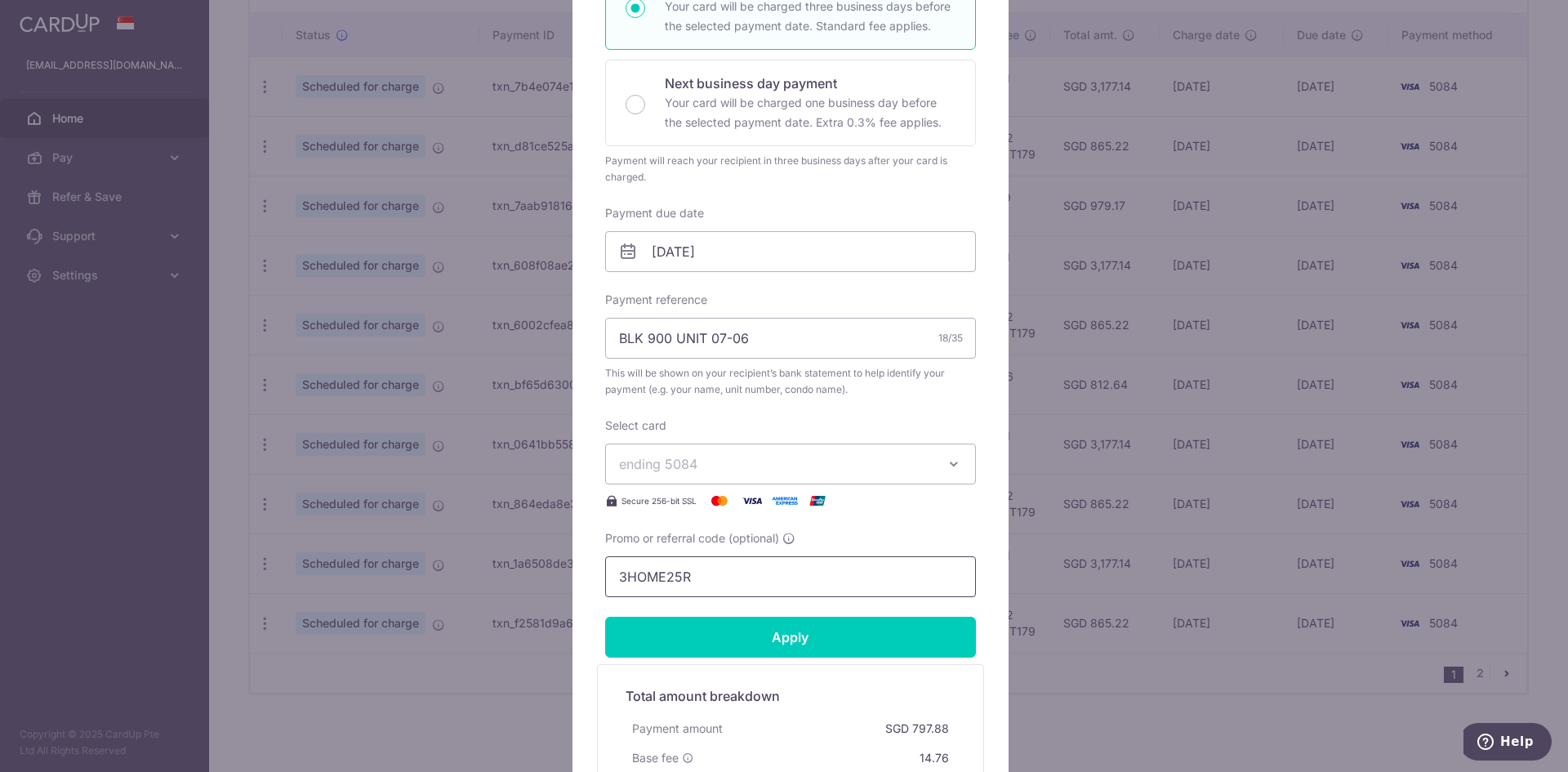
click at [573, 569] on div "Edit payment By clicking apply, you will make changes to all payments to 4824 s…" at bounding box center [791, 335] width 436 height 1087
click at [629, 579] on input "3HOME25R" at bounding box center [791, 576] width 371 height 41
drag, startPoint x: 707, startPoint y: 566, endPoint x: 620, endPoint y: 581, distance: 88.3
click at [620, 581] on input "3HOME25R" at bounding box center [791, 576] width 371 height 41
drag, startPoint x: 621, startPoint y: 575, endPoint x: 584, endPoint y: 579, distance: 37.2
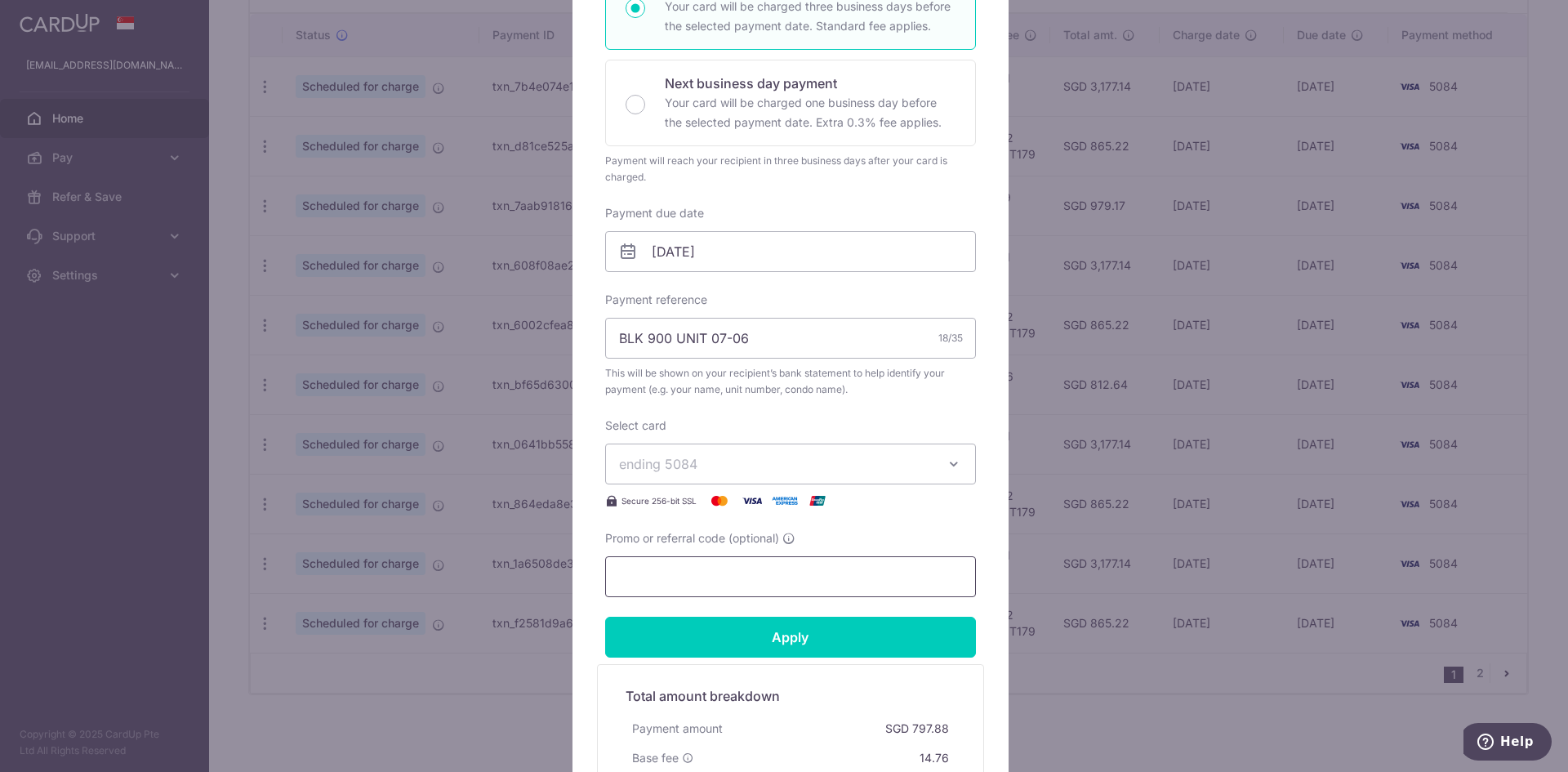
click at [584, 579] on div "Edit payment By clicking apply, you will make changes to all payments to 4824 s…" at bounding box center [791, 335] width 436 height 1087
paste input "3HOME25R"
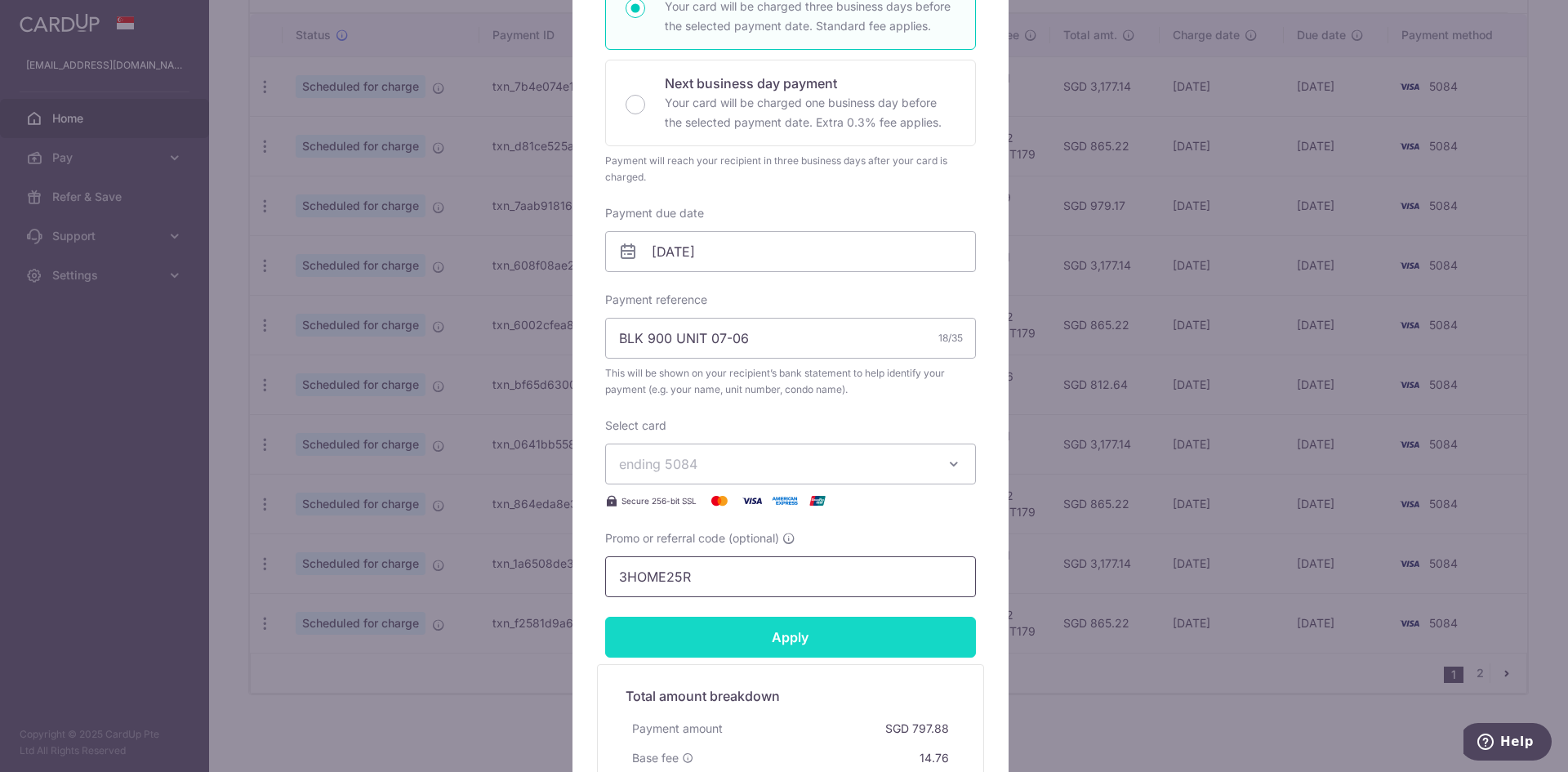
type input "3HOME25R"
click at [652, 623] on input "Apply" at bounding box center [791, 637] width 371 height 41
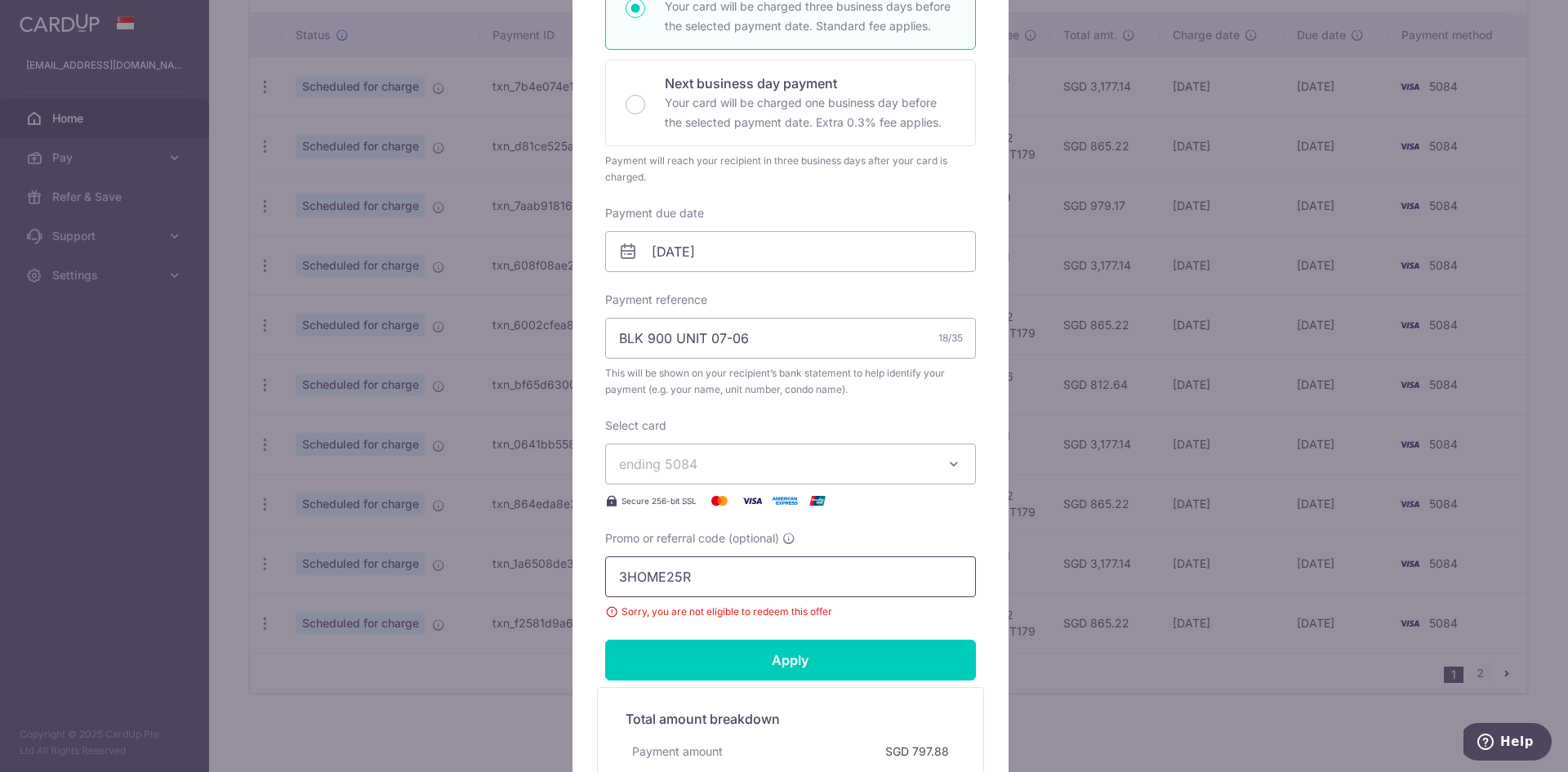
click at [688, 579] on input "3HOME25R" at bounding box center [791, 576] width 371 height 41
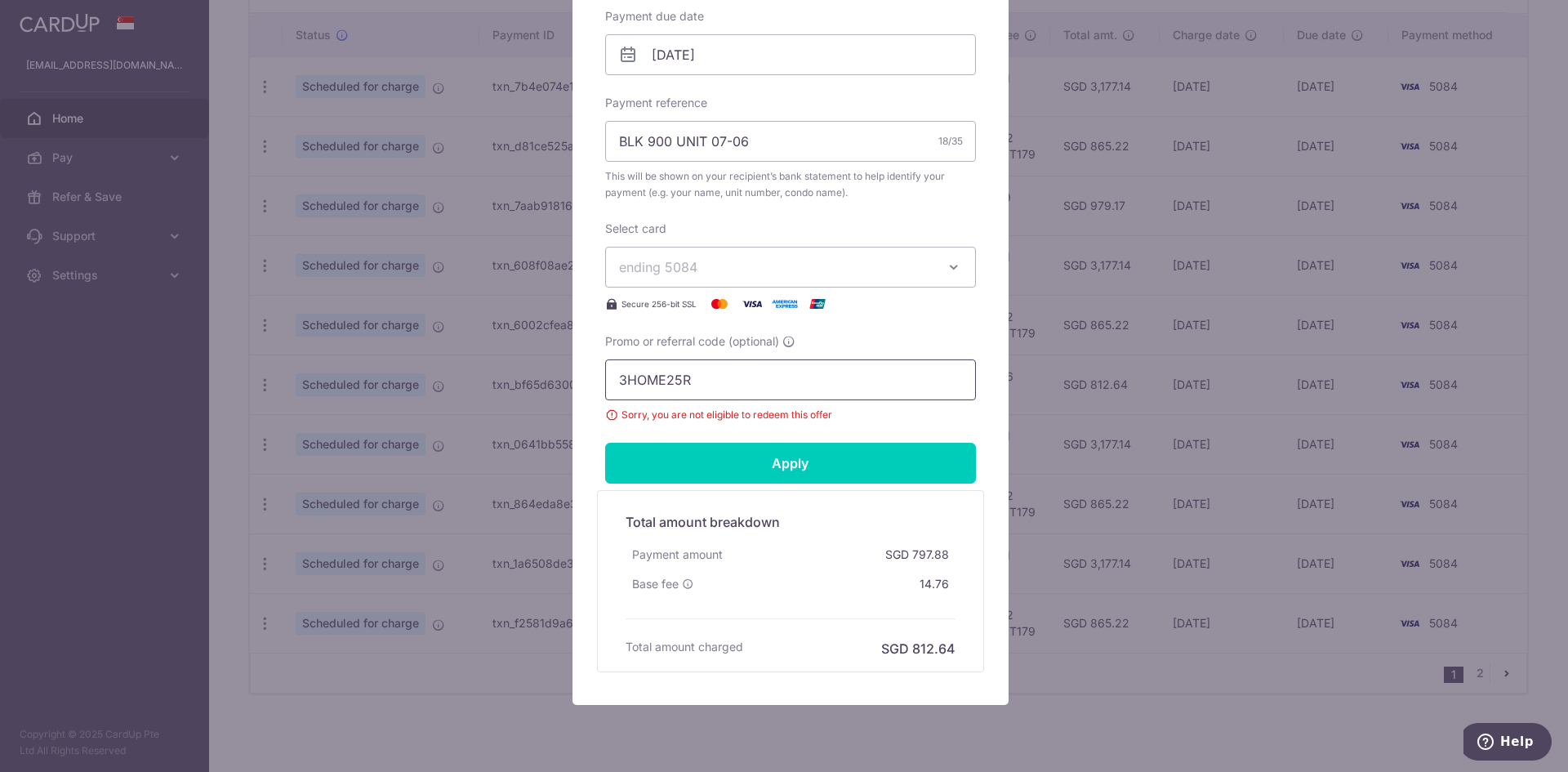
scroll to position [575, 0]
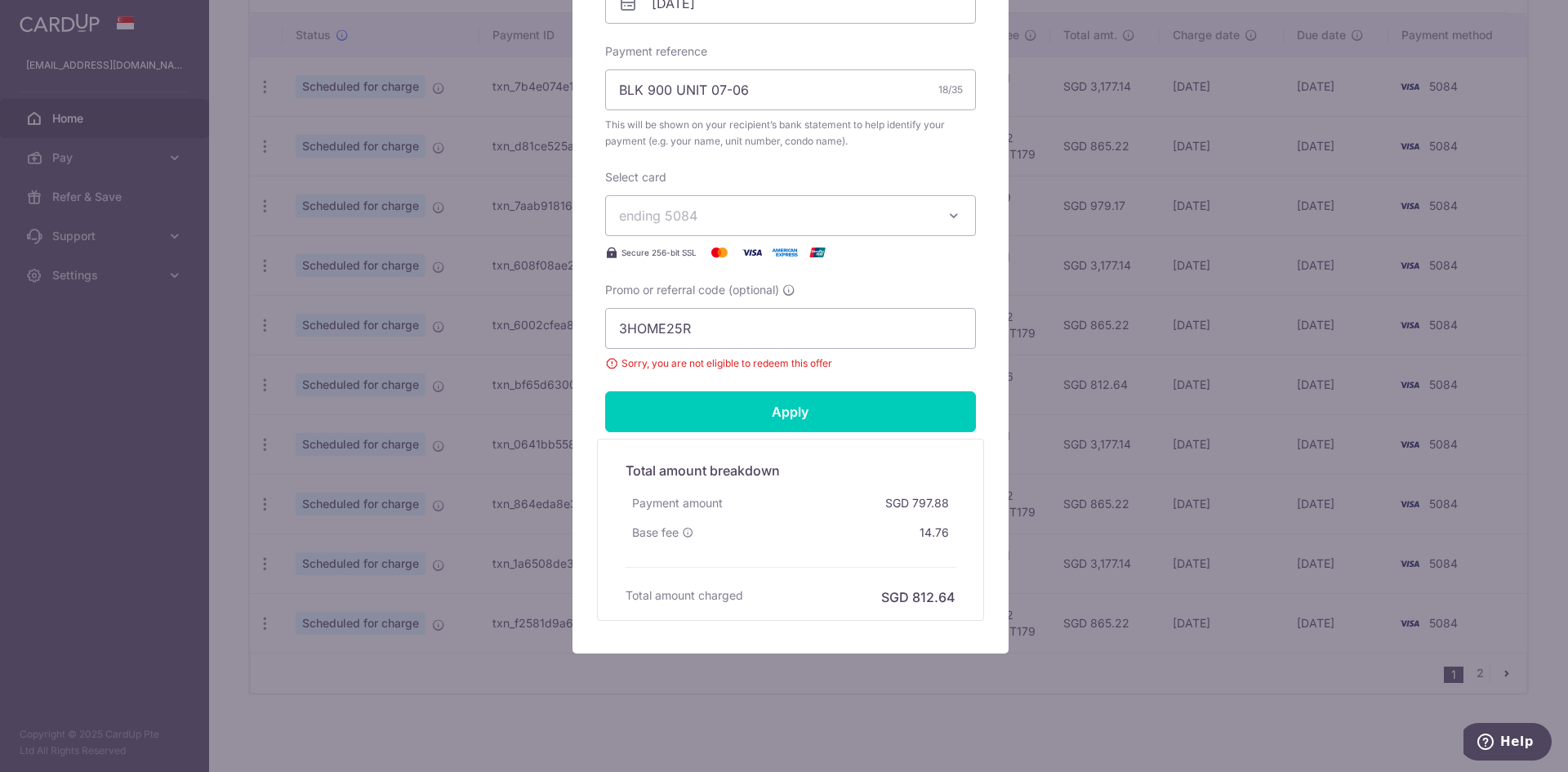
click at [723, 737] on div "Edit payment By clicking apply, you will make changes to all payments to 4824 s…" at bounding box center [784, 386] width 1568 height 772
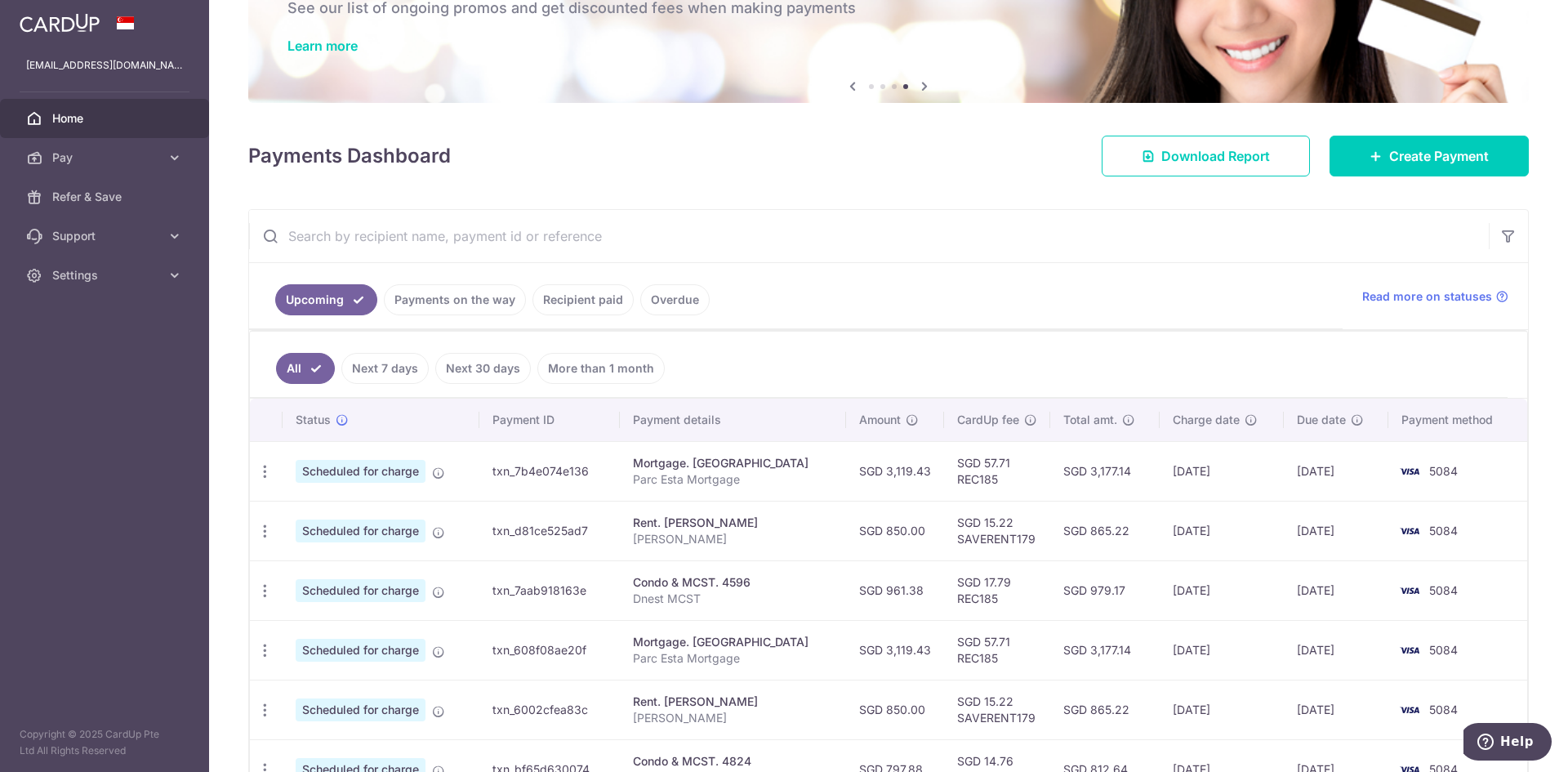
scroll to position [1, 0]
